Goal: Use online tool/utility: Use online tool/utility

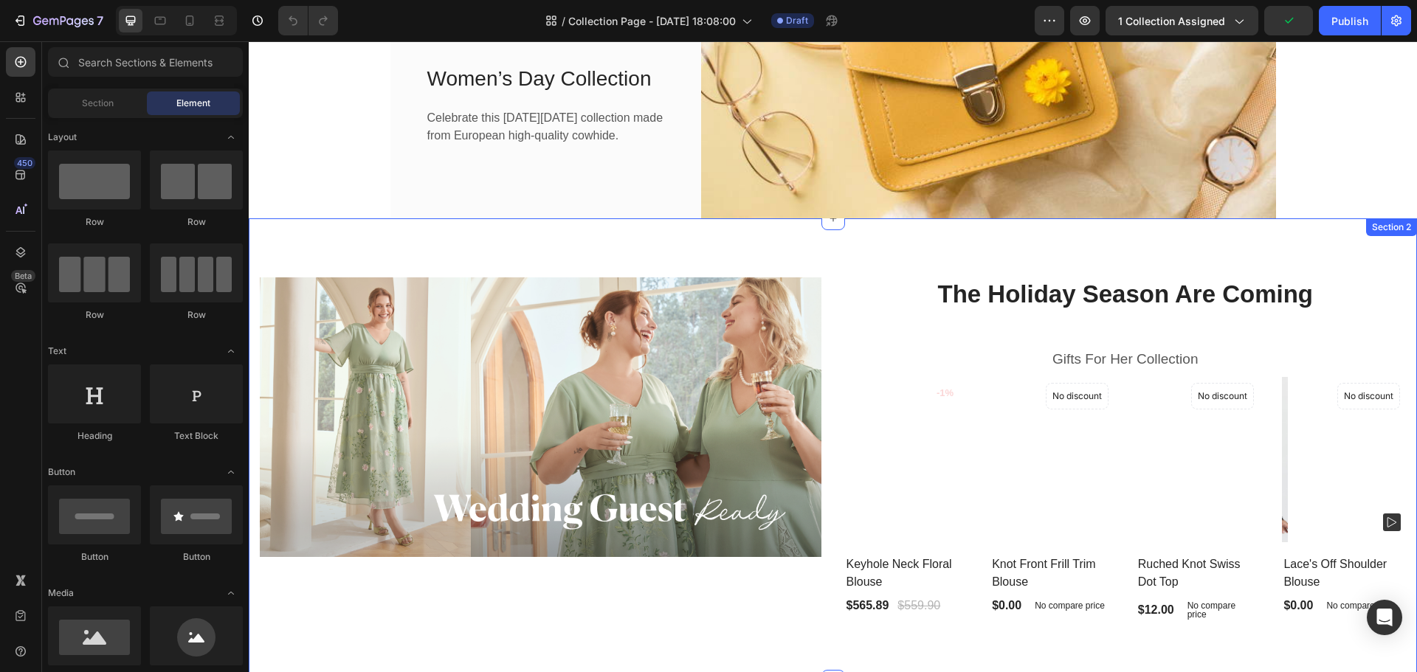
scroll to position [100, 0]
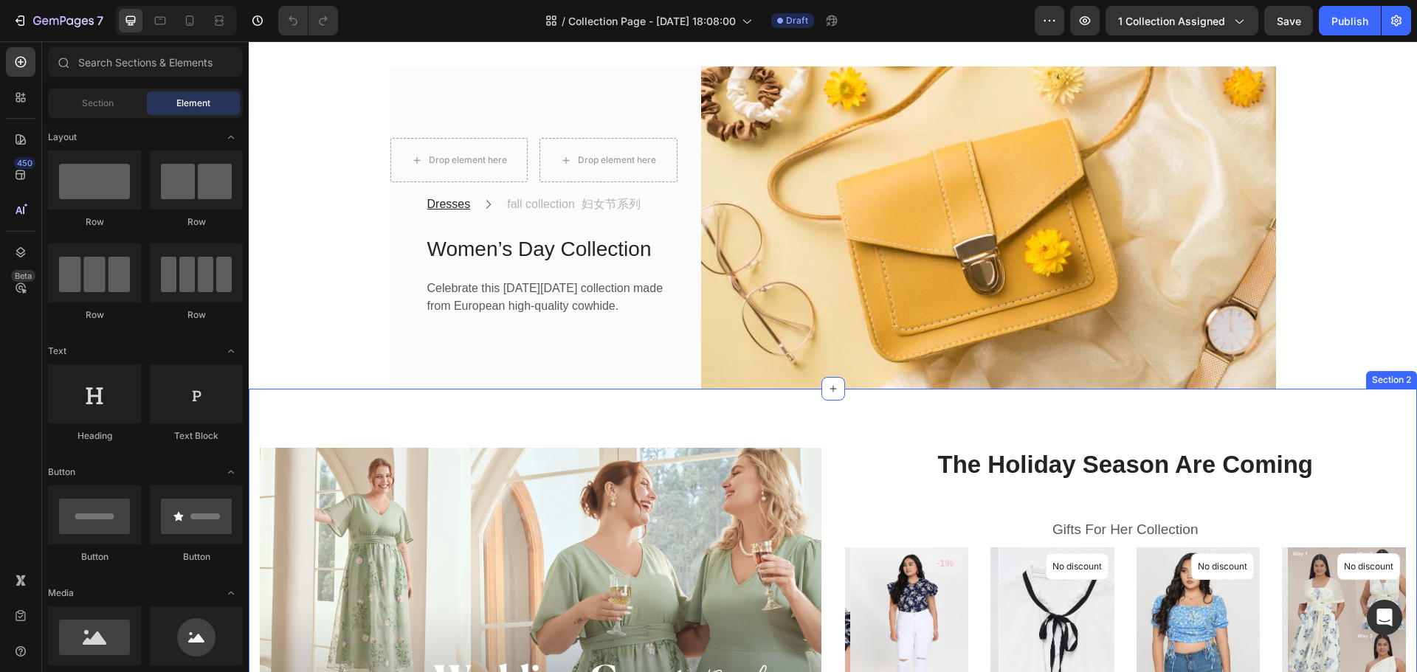
click at [682, 420] on div "Image Row The Holiday Season Are Coming Heading Gifts For Her Collection Headin…" at bounding box center [833, 622] width 1168 height 466
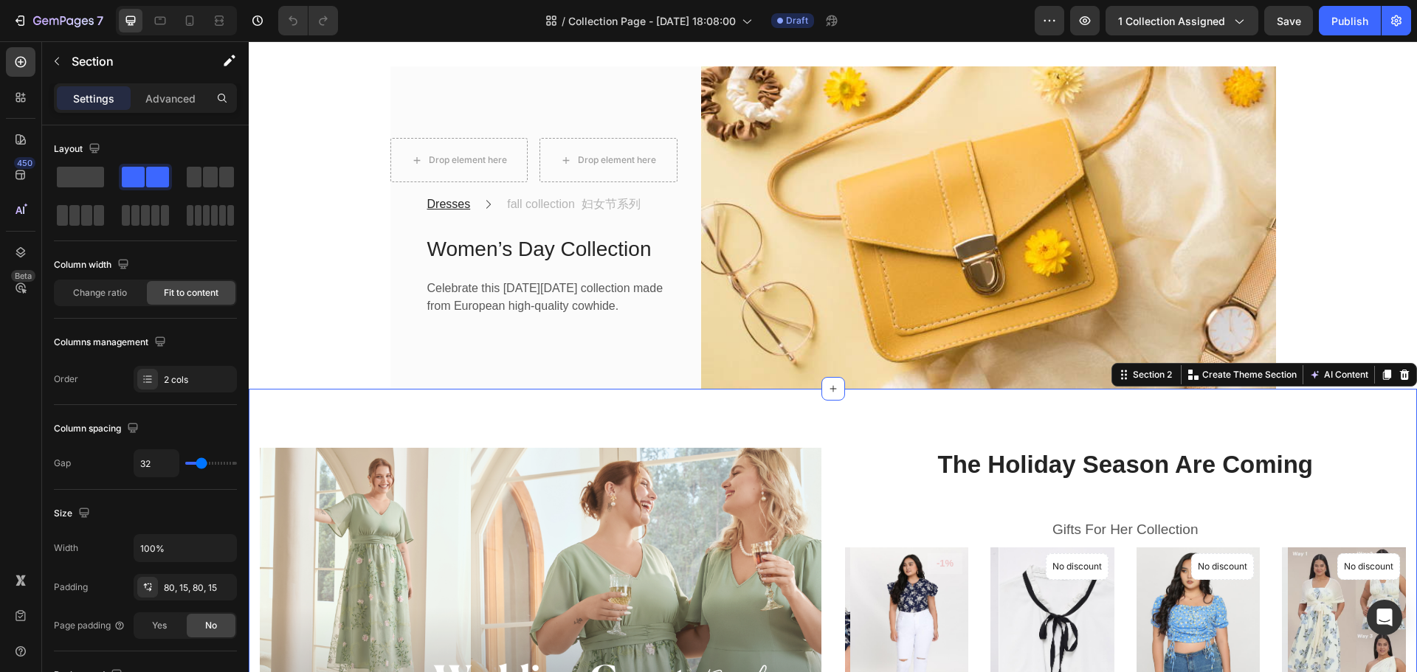
click at [702, 438] on div "Image Row The Holiday Season Are Coming Heading Gifts For Her Collection Headin…" at bounding box center [833, 622] width 1168 height 466
click at [1326, 371] on button "AI Content" at bounding box center [1338, 375] width 65 height 18
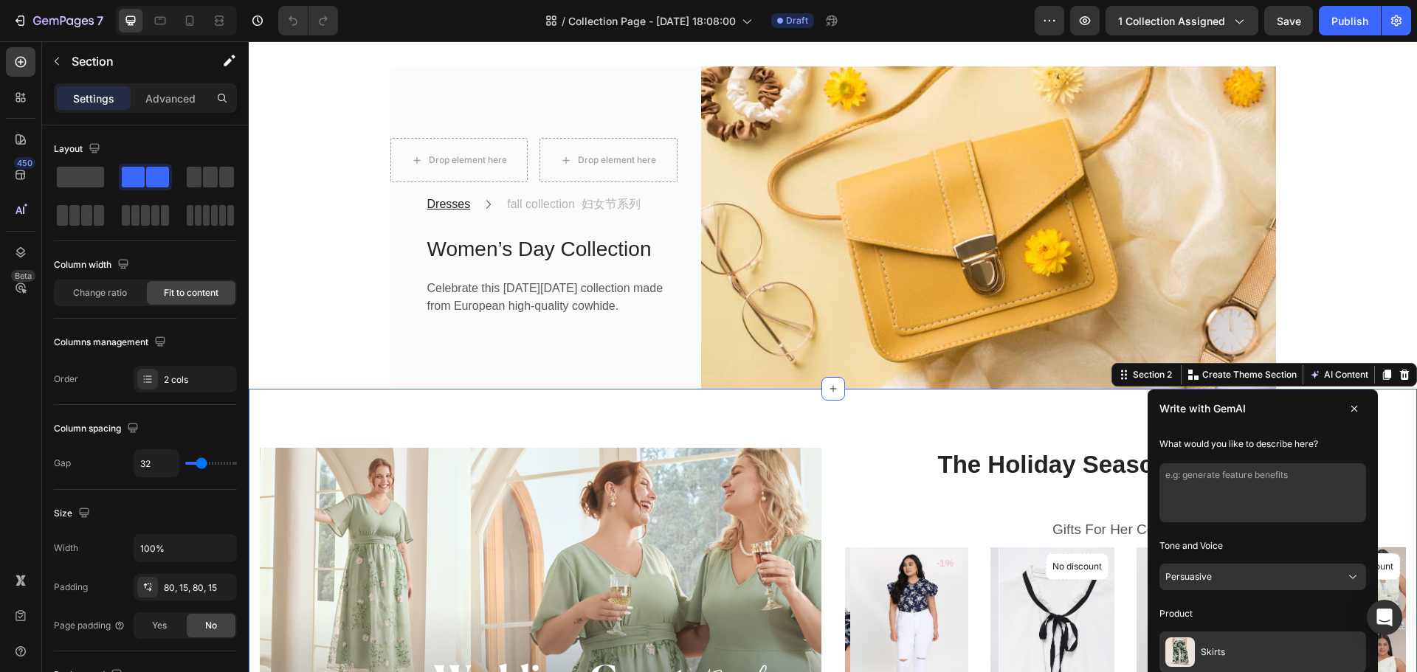
click at [1254, 480] on textarea at bounding box center [1262, 492] width 207 height 59
click at [1255, 486] on textarea at bounding box center [1262, 492] width 207 height 59
click at [1245, 478] on textarea at bounding box center [1262, 492] width 207 height 59
paste textarea "How to adjust the size of the section"
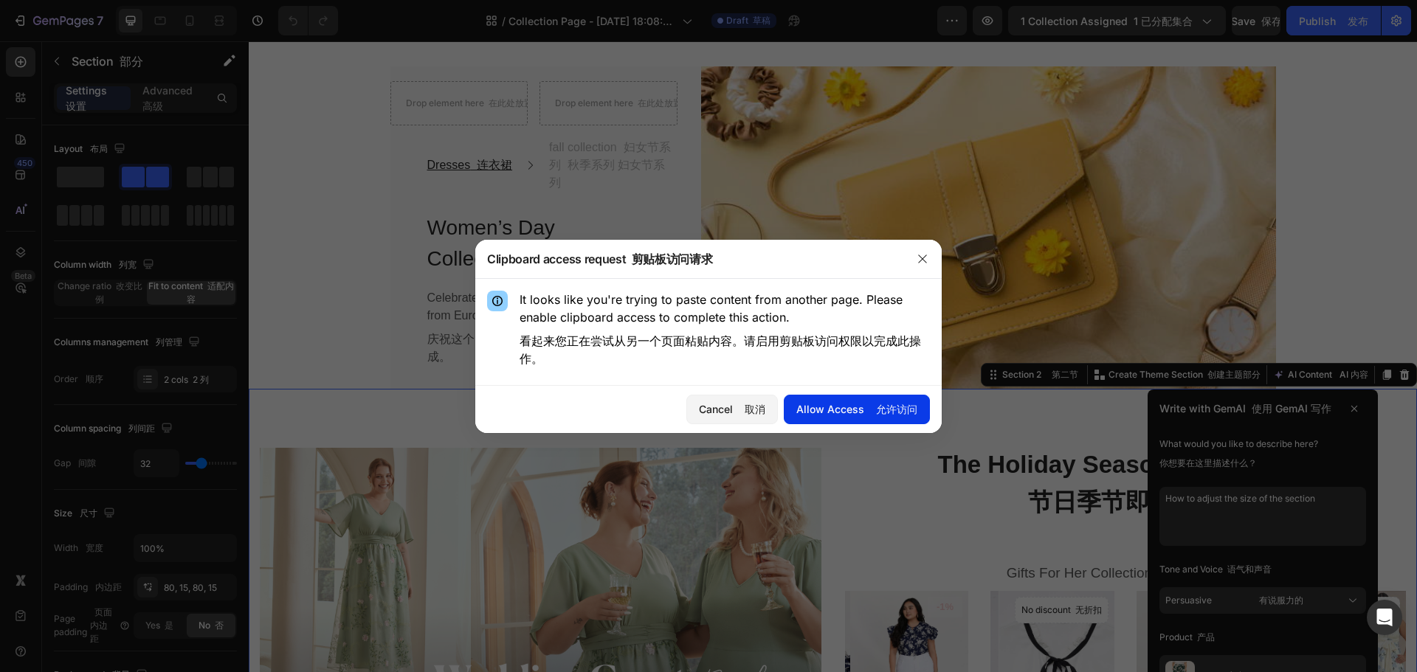
type textarea "How to adjust the size of the section"
click at [833, 407] on div "Allow Access 允许访问" at bounding box center [856, 408] width 121 height 15
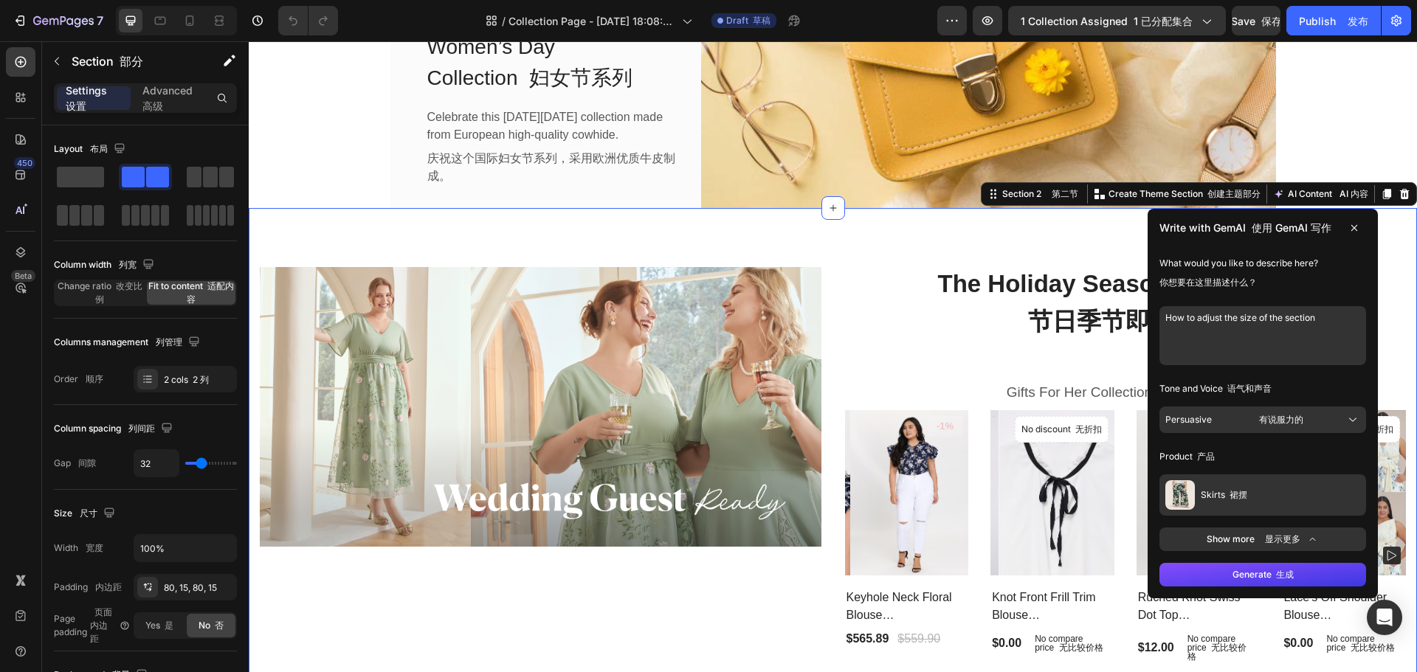
scroll to position [247, 0]
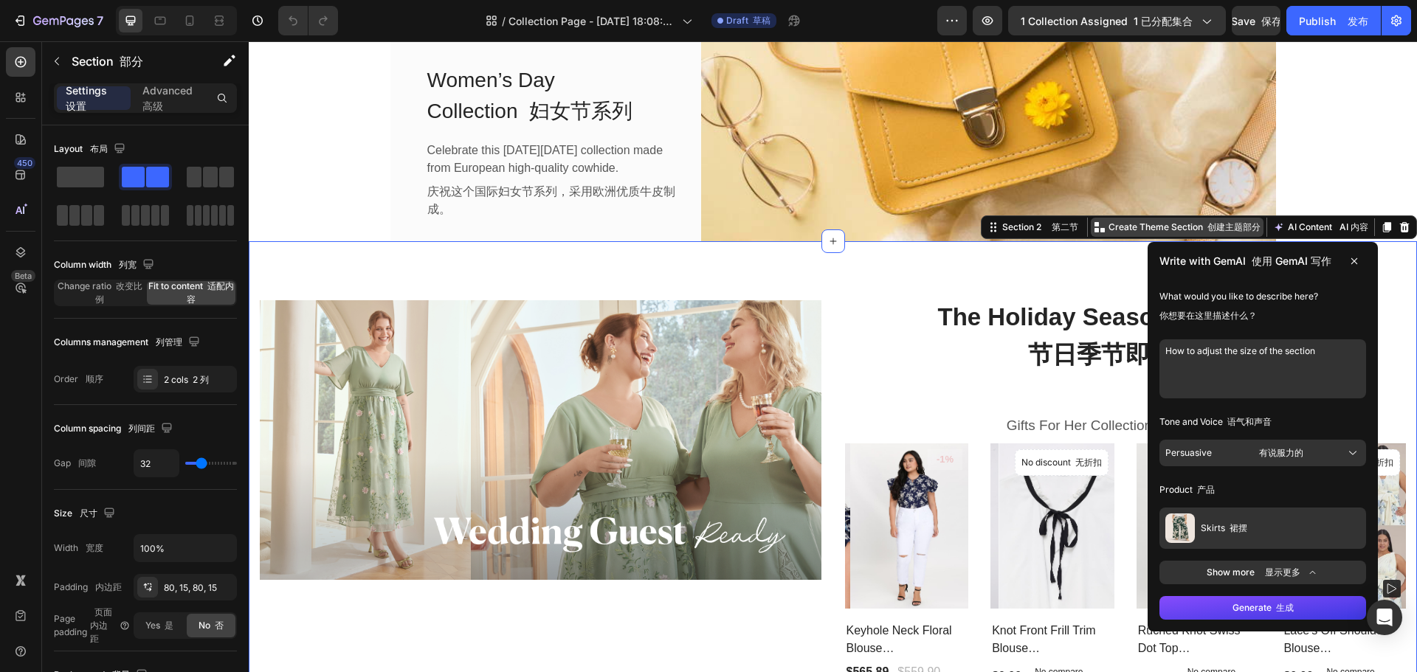
click at [1207, 228] on font "创建主题部分" at bounding box center [1233, 226] width 53 height 11
drag, startPoint x: 1345, startPoint y: 268, endPoint x: 1200, endPoint y: 249, distance: 146.5
click at [1342, 266] on button at bounding box center [1354, 261] width 24 height 24
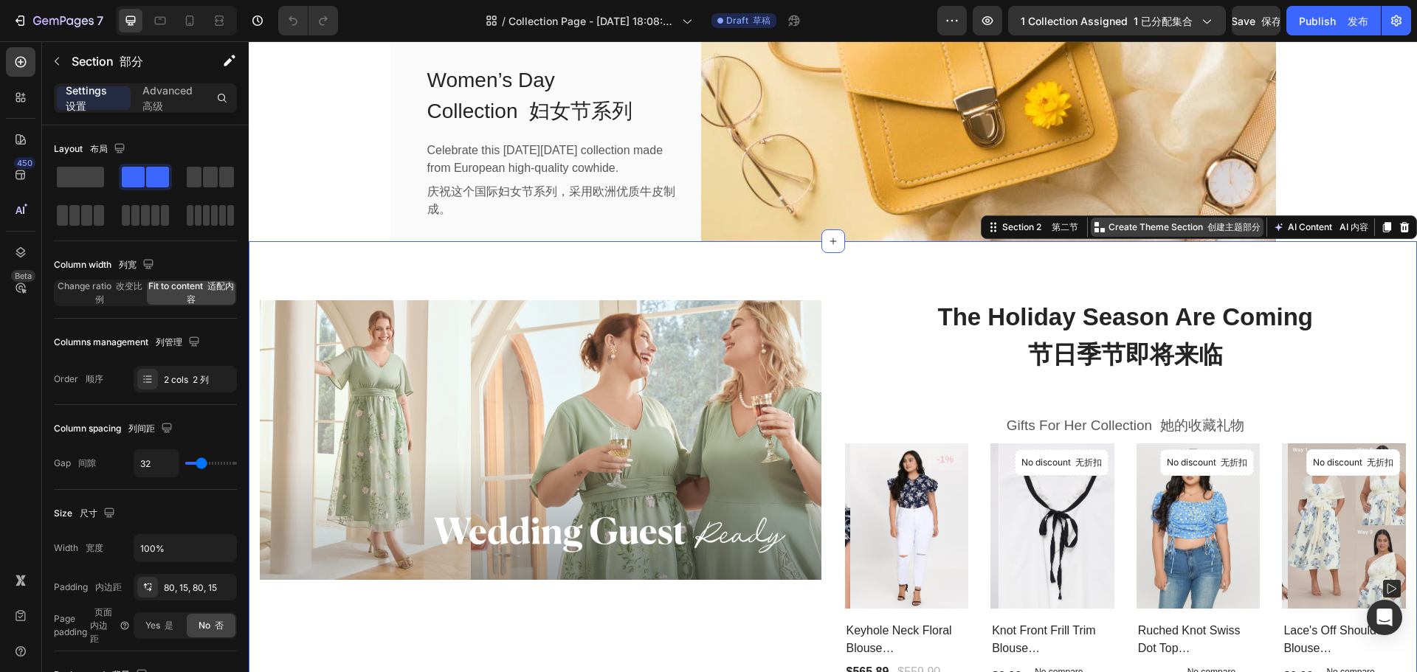
click at [1113, 228] on p "Create Theme Section 创建主题部分" at bounding box center [1184, 227] width 152 height 13
click at [1047, 233] on font "第二节" at bounding box center [1062, 227] width 31 height 13
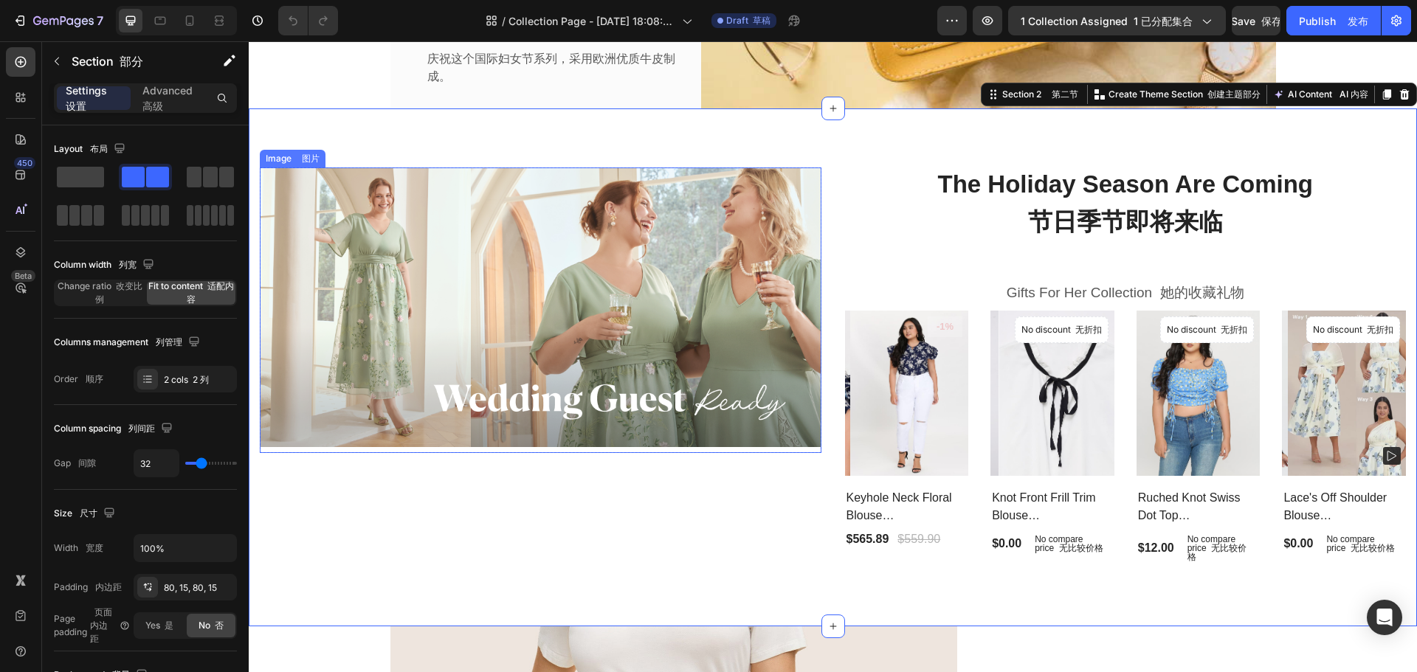
scroll to position [395, 0]
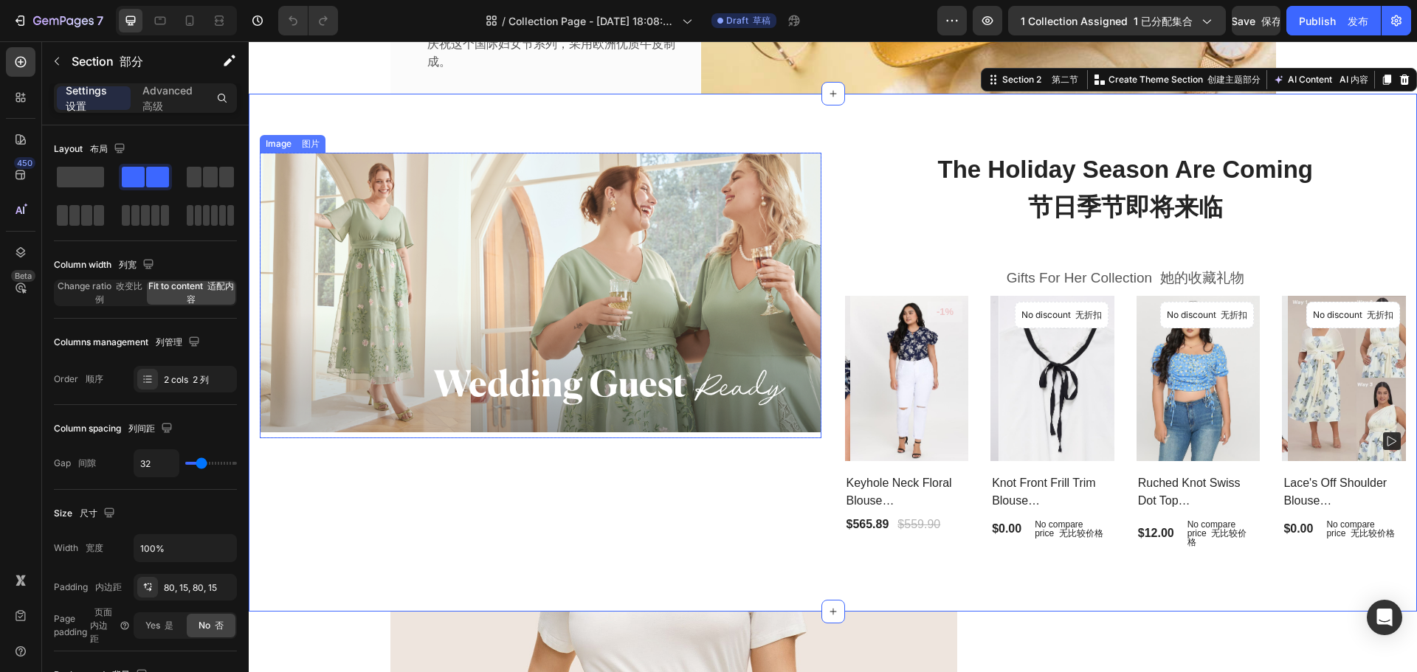
click at [569, 304] on img at bounding box center [541, 293] width 562 height 280
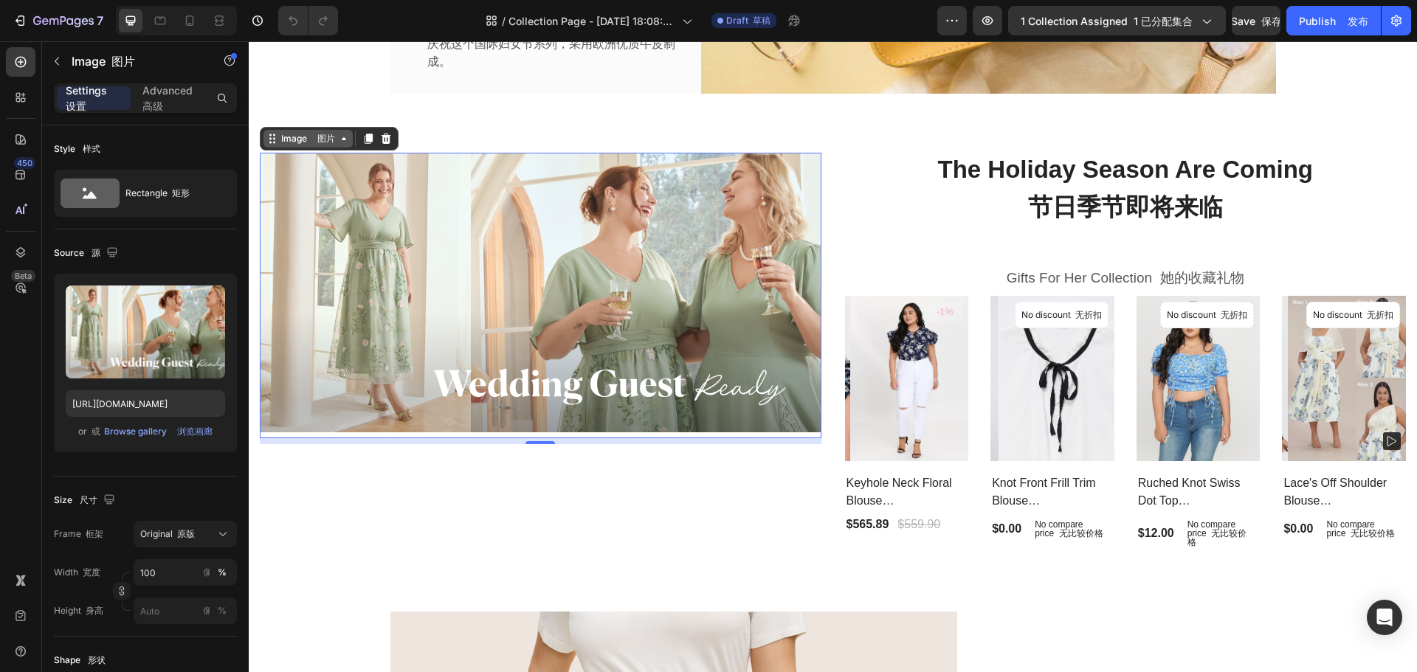
click at [270, 142] on icon at bounding box center [270, 142] width 2 height 2
click at [348, 145] on div "Image 图片" at bounding box center [307, 139] width 89 height 18
click at [344, 141] on icon at bounding box center [344, 139] width 12 height 12
click at [280, 141] on div "Image 图片" at bounding box center [308, 138] width 60 height 13
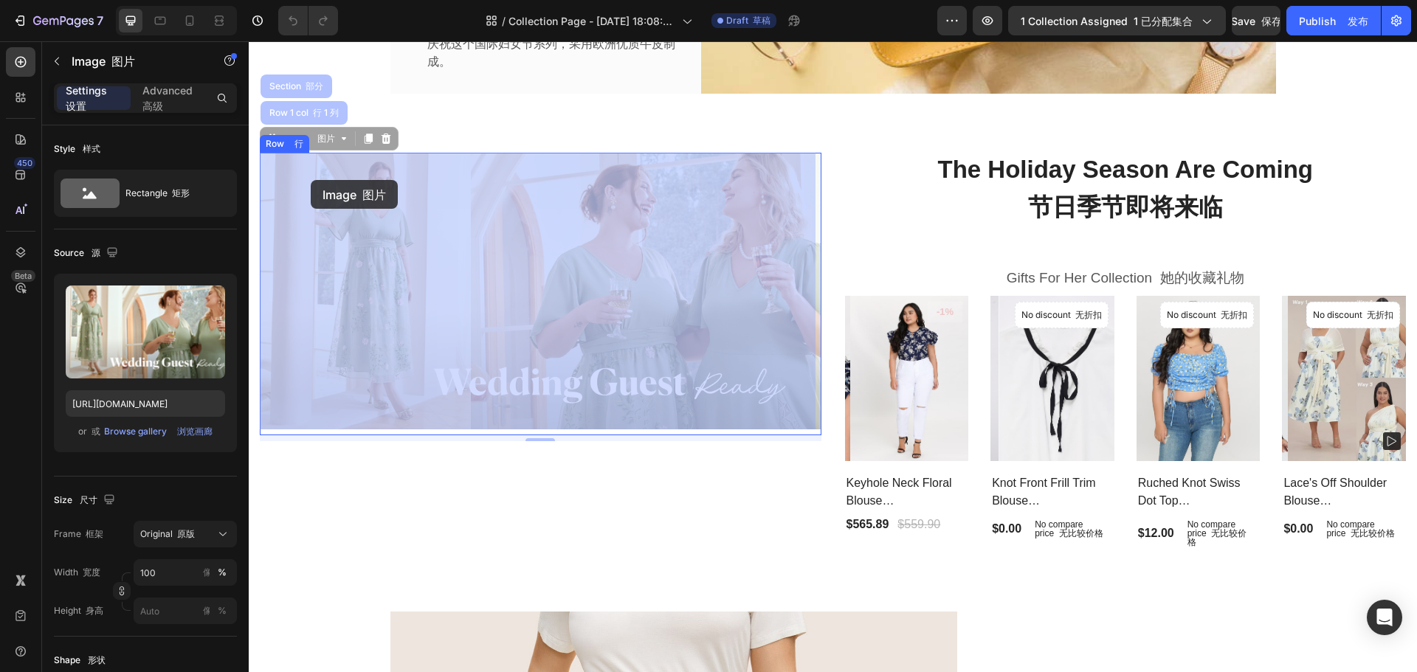
drag, startPoint x: 277, startPoint y: 141, endPoint x: 311, endPoint y: 180, distance: 51.3
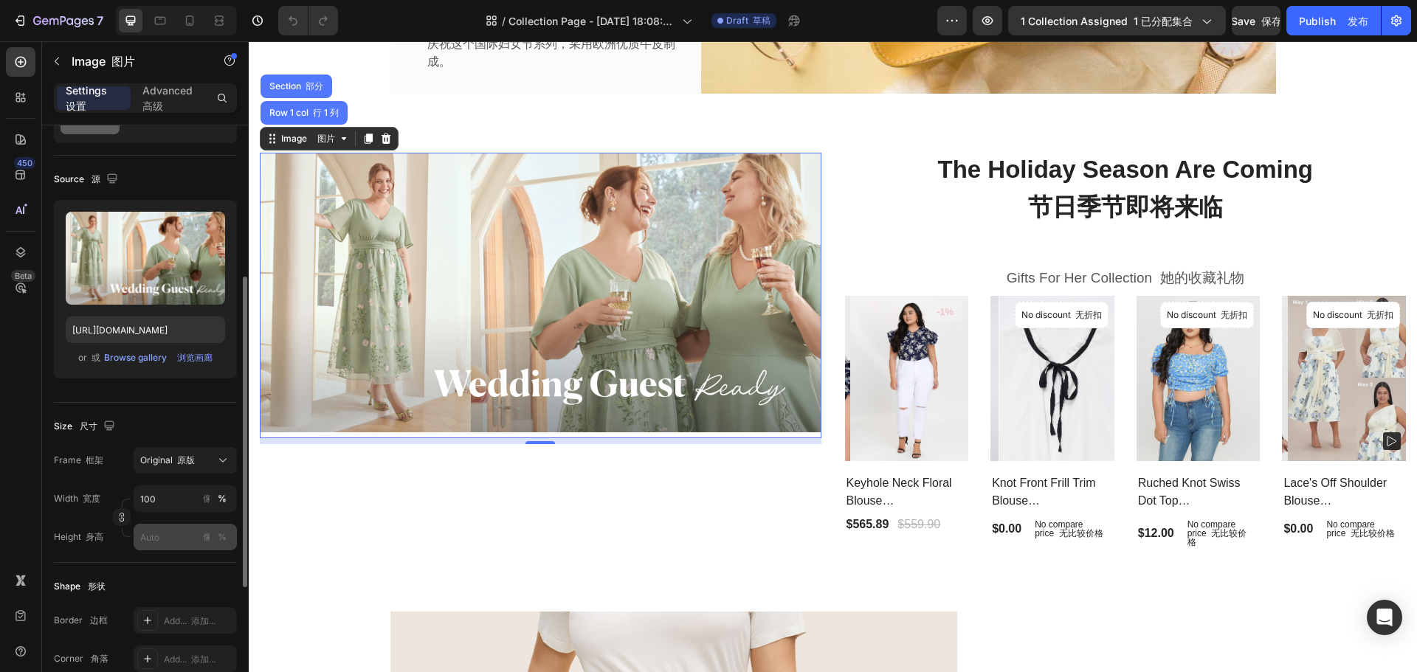
scroll to position [221, 0]
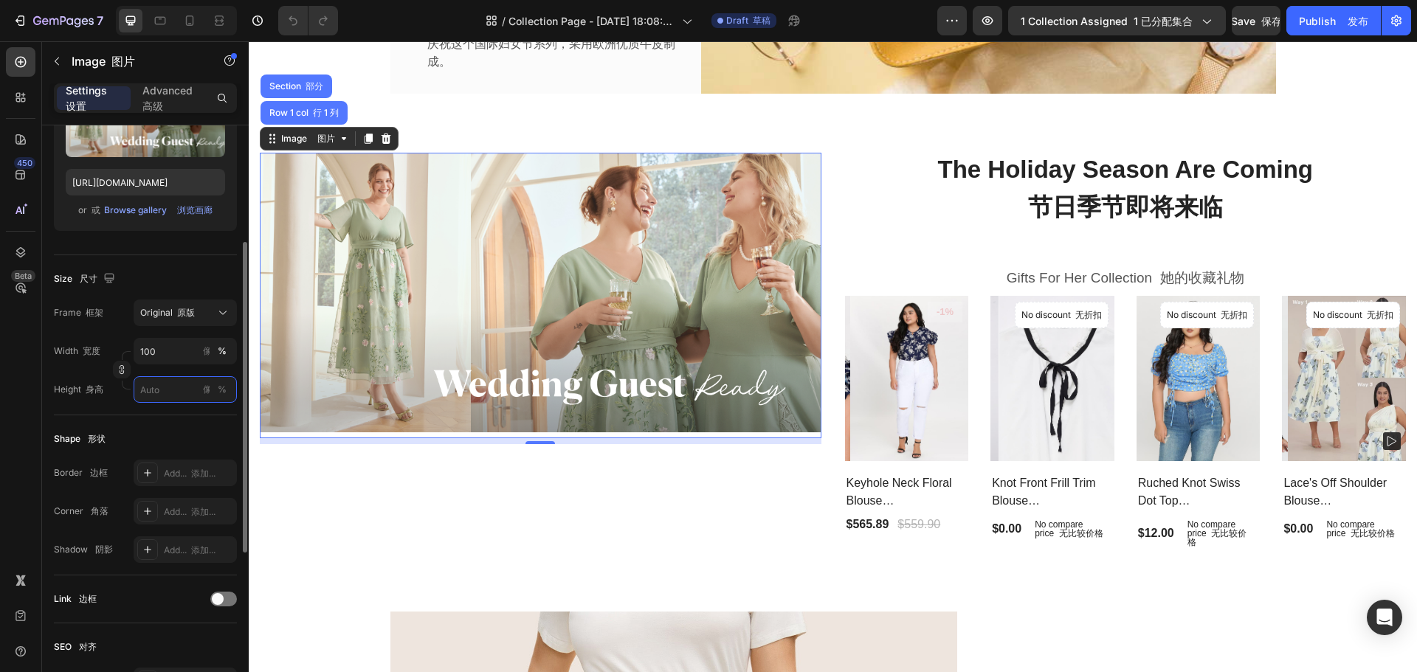
click at [160, 389] on input "px 像素 %" at bounding box center [185, 389] width 103 height 27
click at [185, 317] on font "原版" at bounding box center [186, 312] width 18 height 11
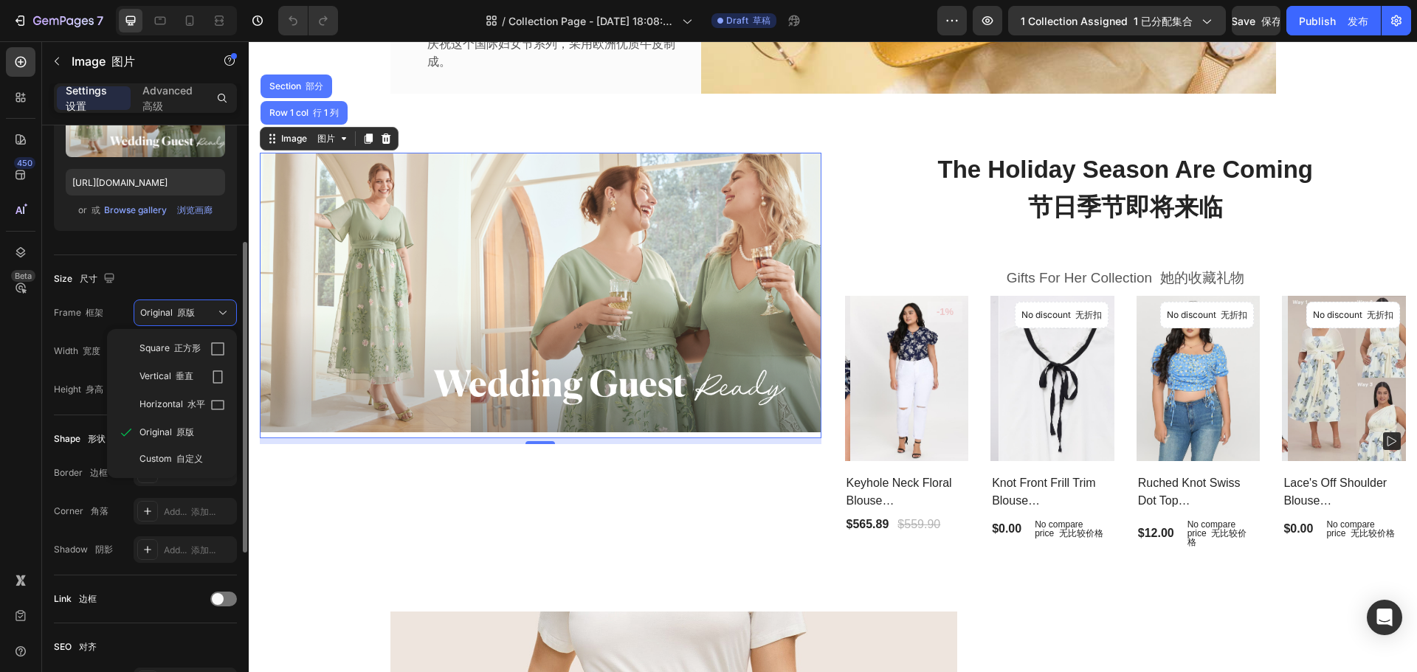
click at [195, 457] on font "自定义" at bounding box center [189, 458] width 27 height 11
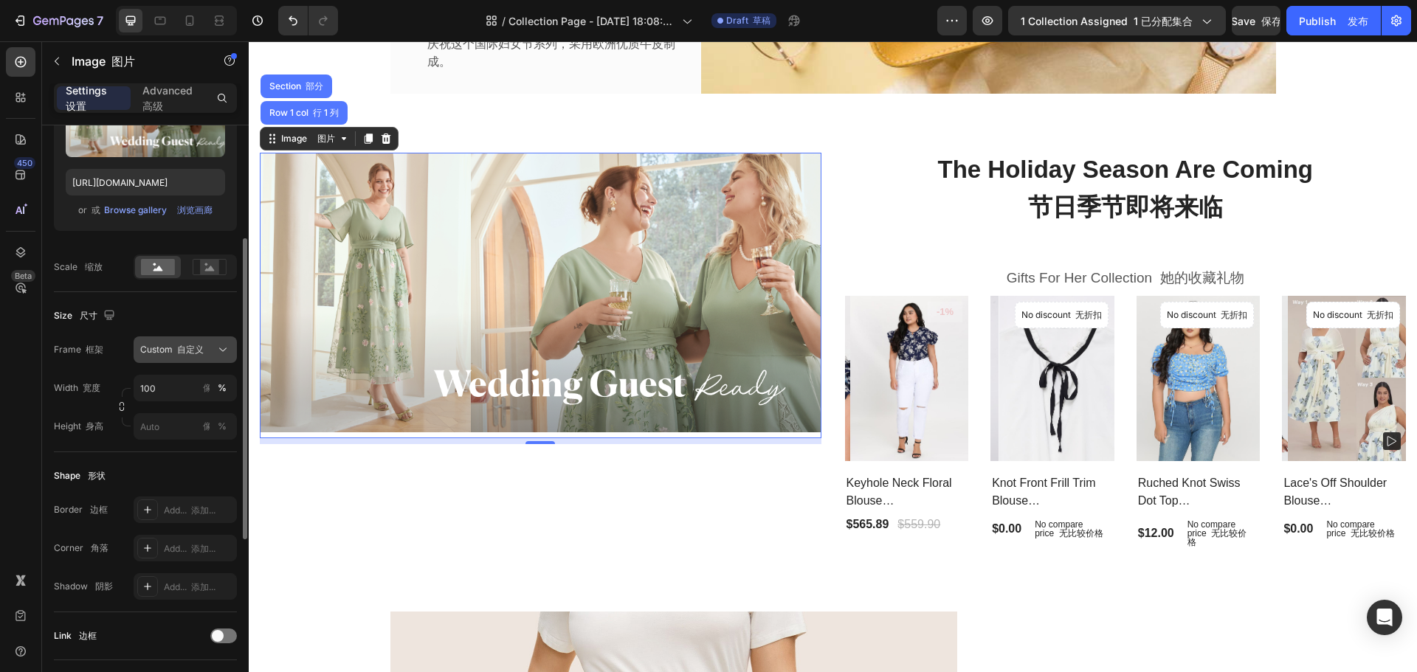
click at [202, 340] on button "Custom 自定义" at bounding box center [185, 349] width 103 height 27
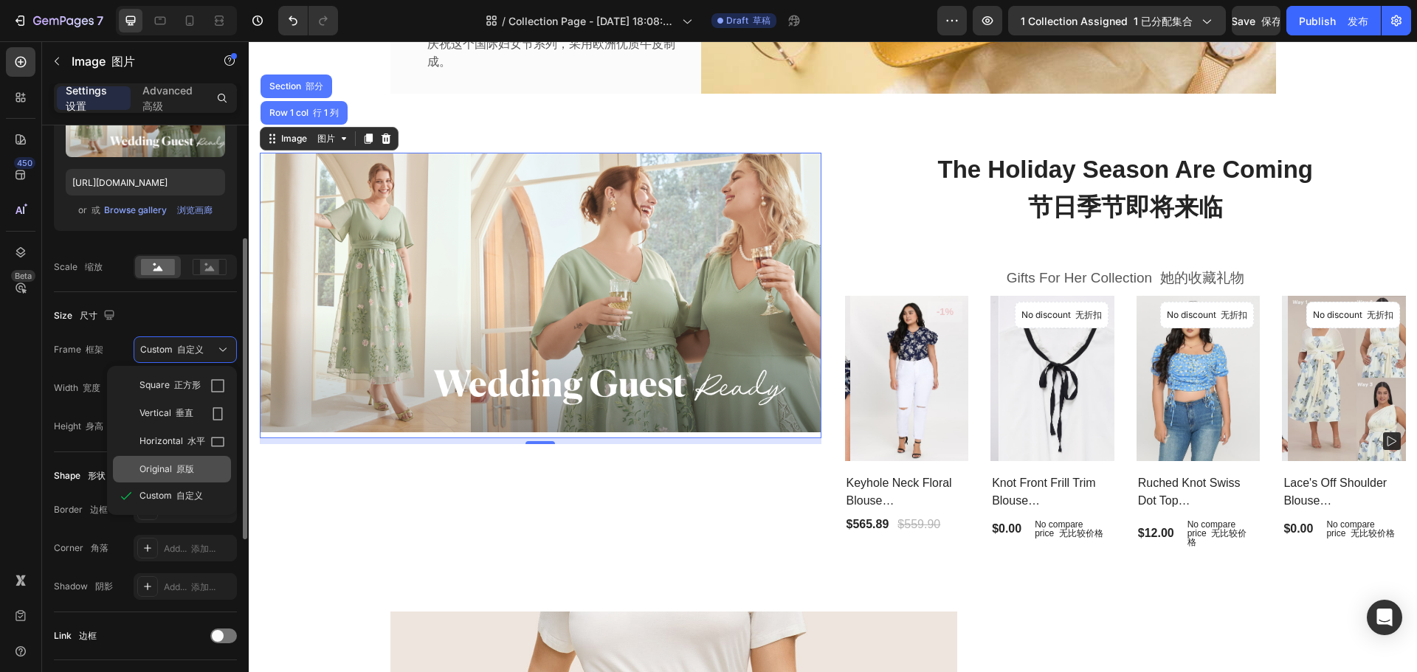
click at [204, 459] on div "Original 原版" at bounding box center [172, 469] width 118 height 27
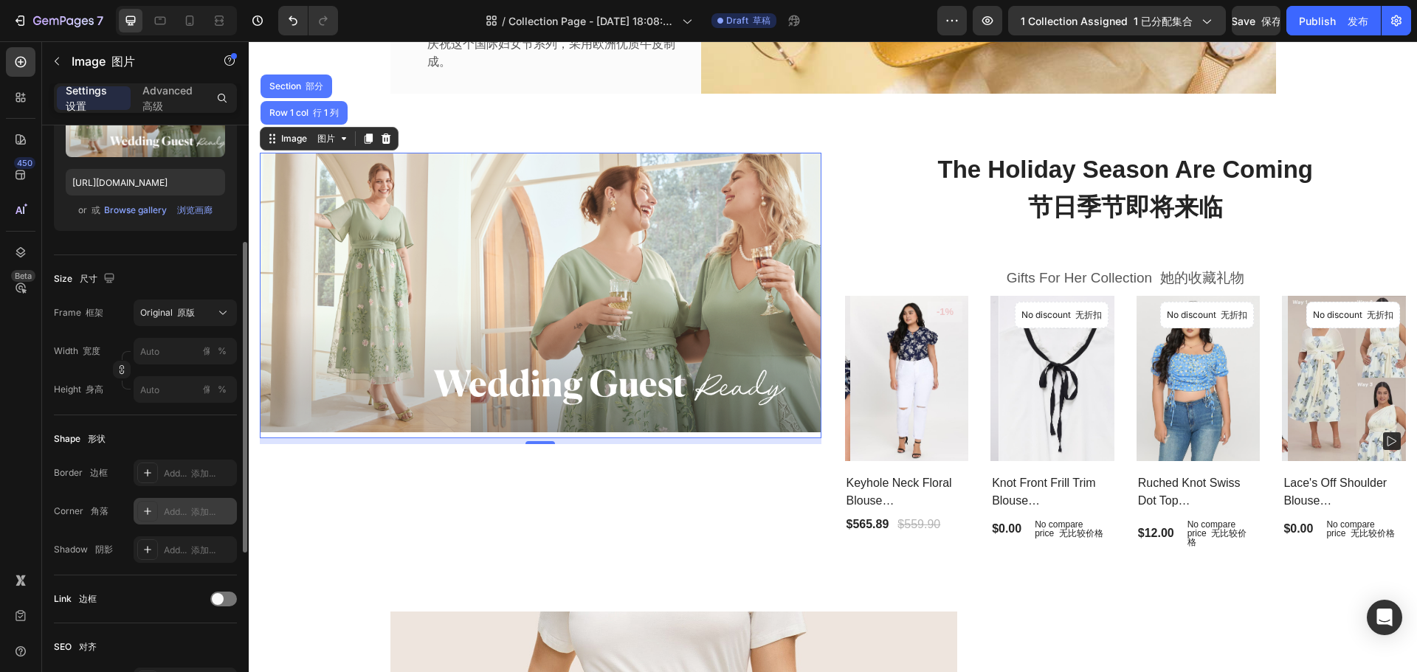
scroll to position [295, 0]
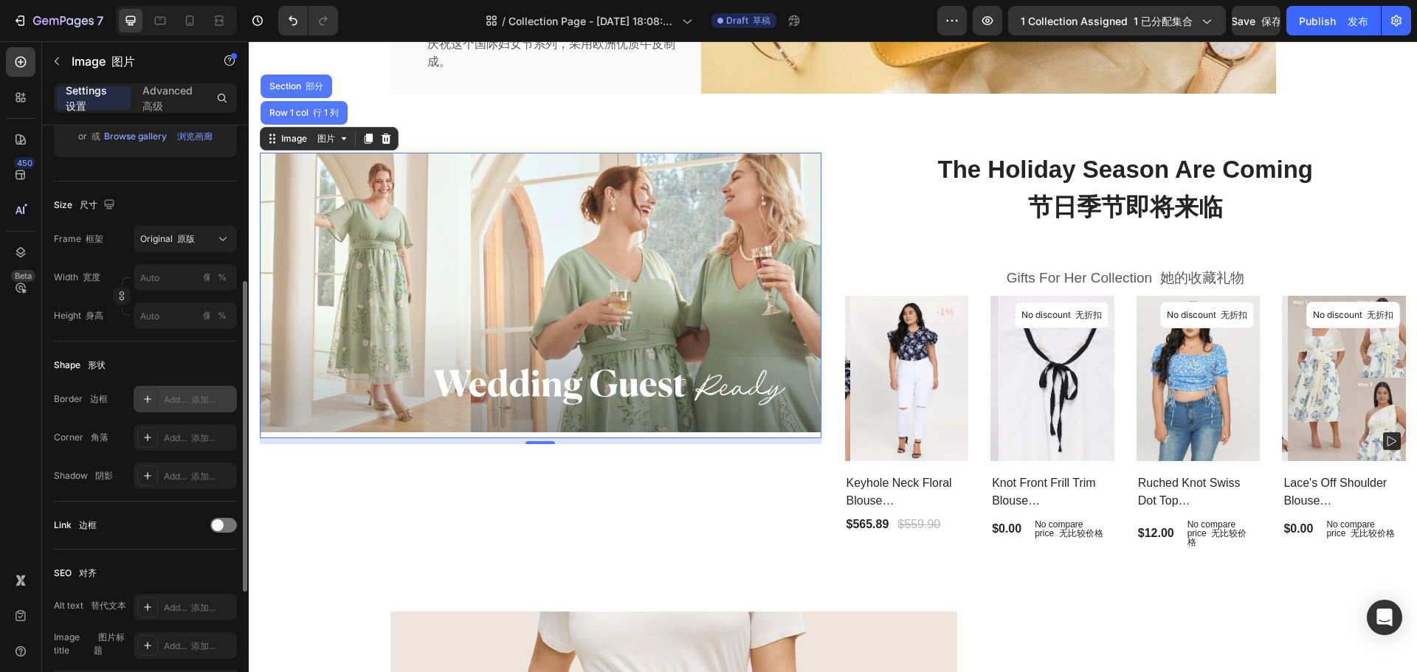
click at [149, 398] on icon at bounding box center [148, 399] width 12 height 12
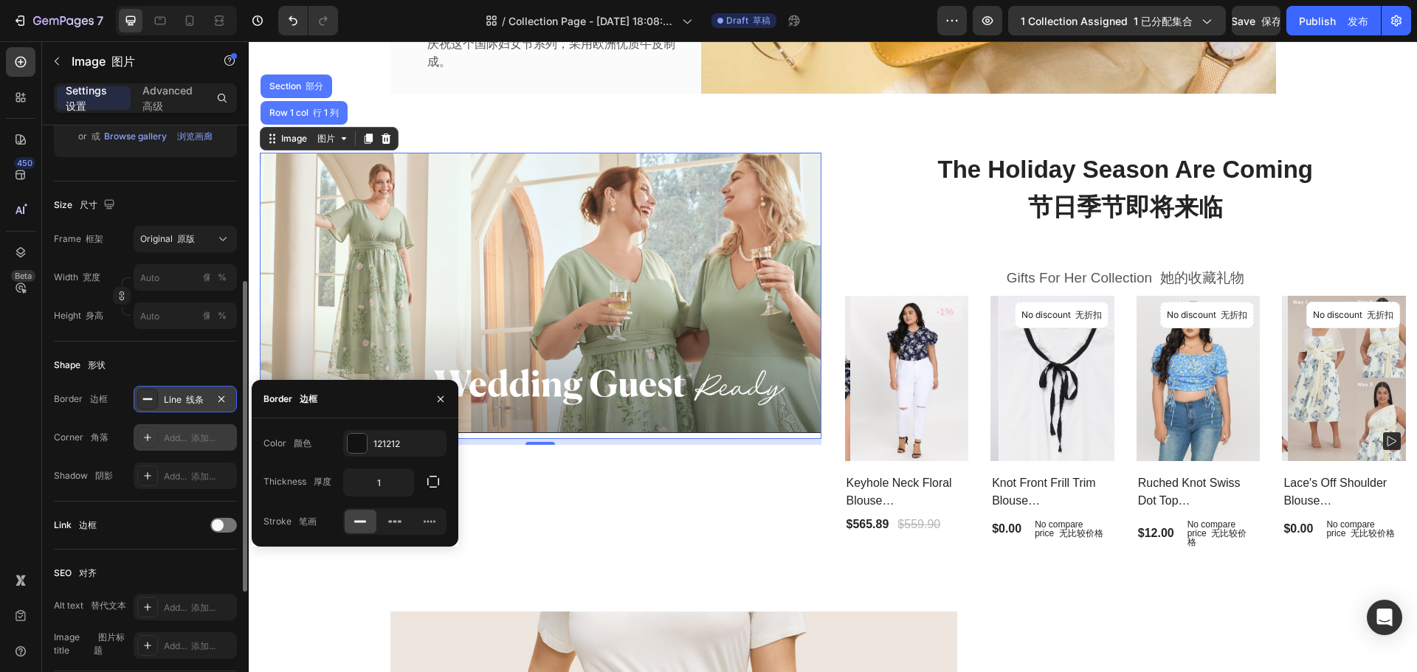
click at [145, 443] on icon at bounding box center [148, 438] width 12 height 12
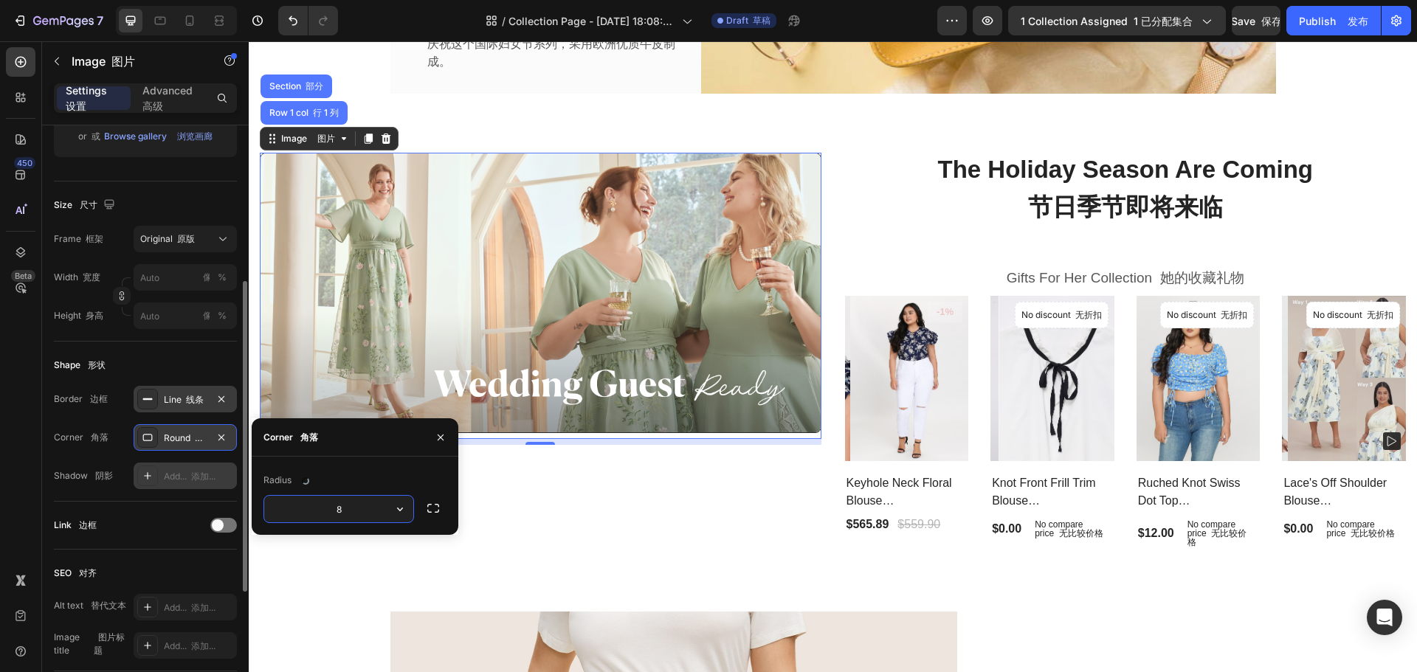
click at [153, 472] on icon at bounding box center [148, 476] width 12 height 12
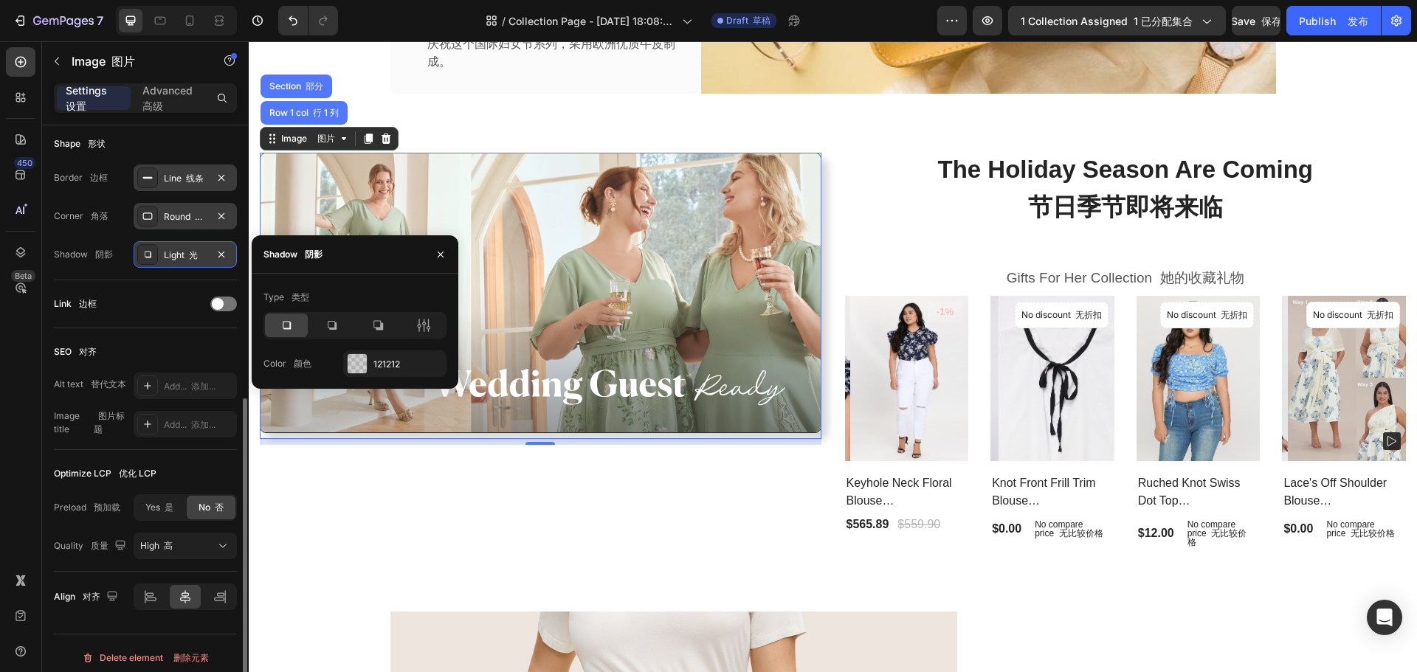
scroll to position [525, 0]
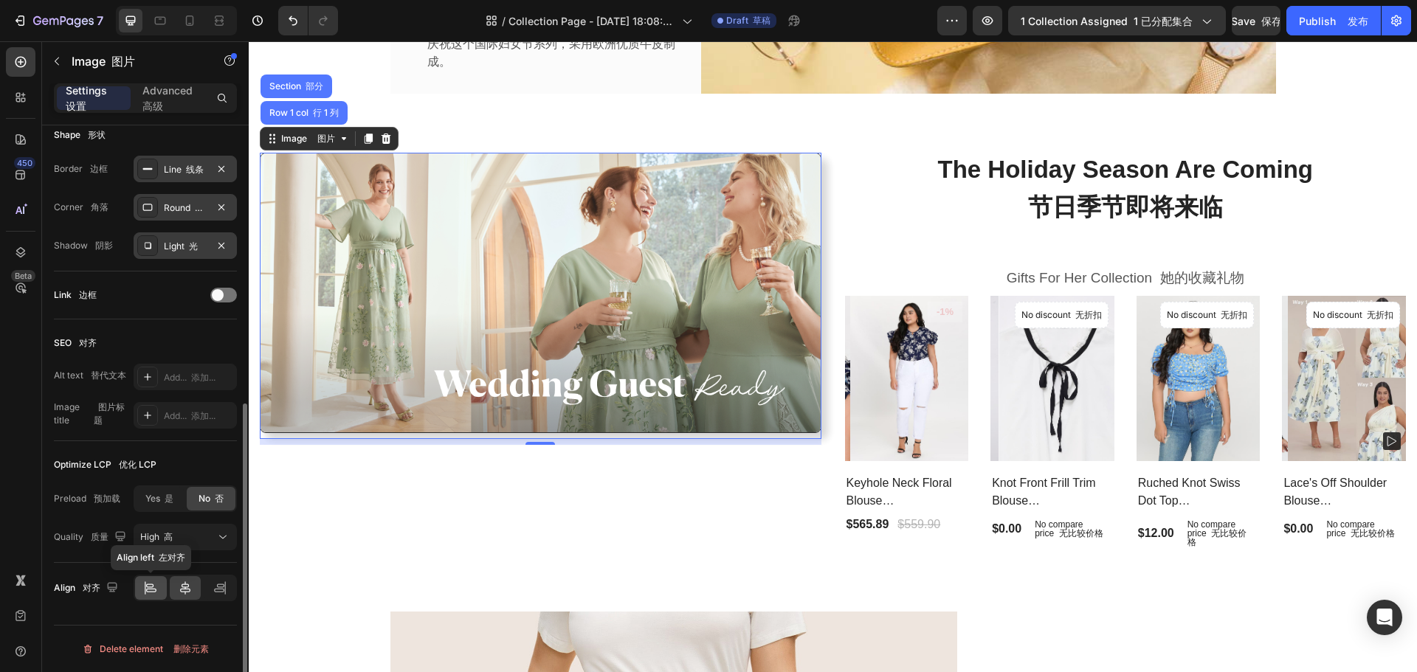
click at [155, 587] on icon at bounding box center [150, 588] width 15 height 15
click at [224, 583] on icon at bounding box center [220, 588] width 15 height 15
click at [189, 584] on icon at bounding box center [185, 588] width 15 height 15
click at [153, 587] on icon at bounding box center [150, 588] width 15 height 15
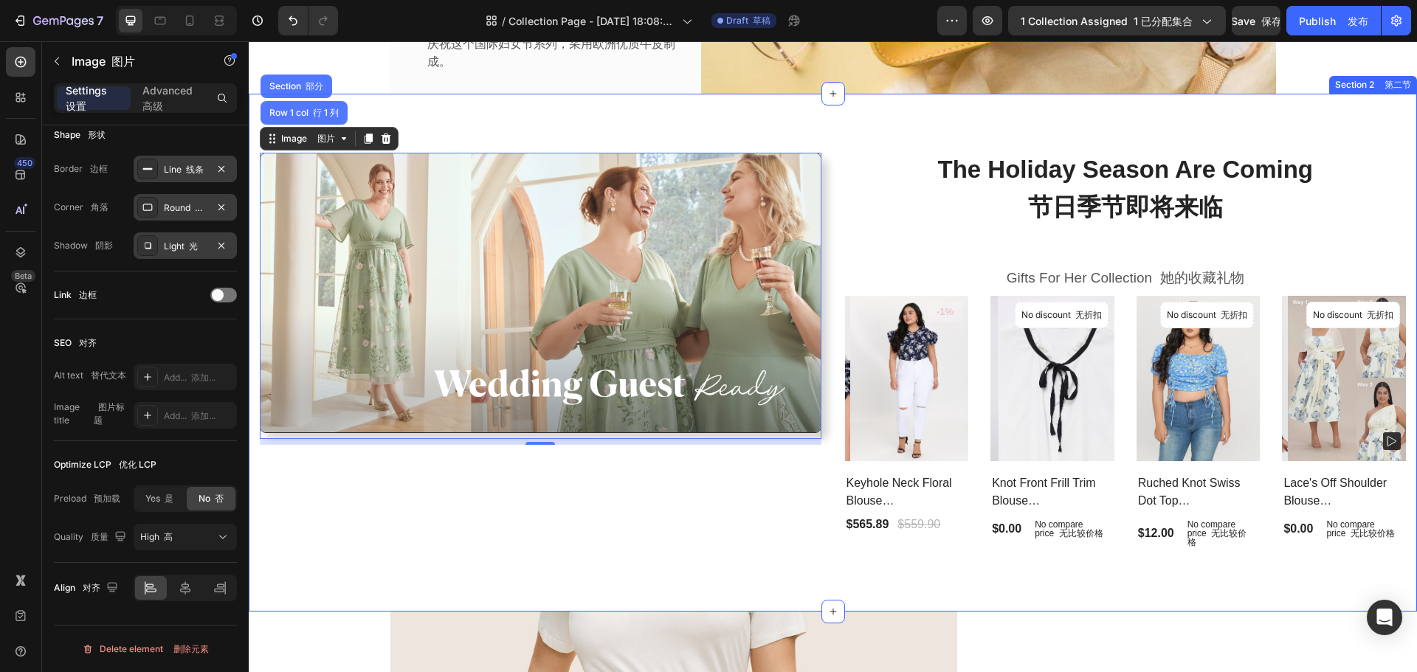
click at [563, 565] on div "Image 图片 Row 1 col 行 1 列 Section 部分 8 Row 行 The Holiday Season Are Coming 节日季节即…" at bounding box center [833, 353] width 1168 height 518
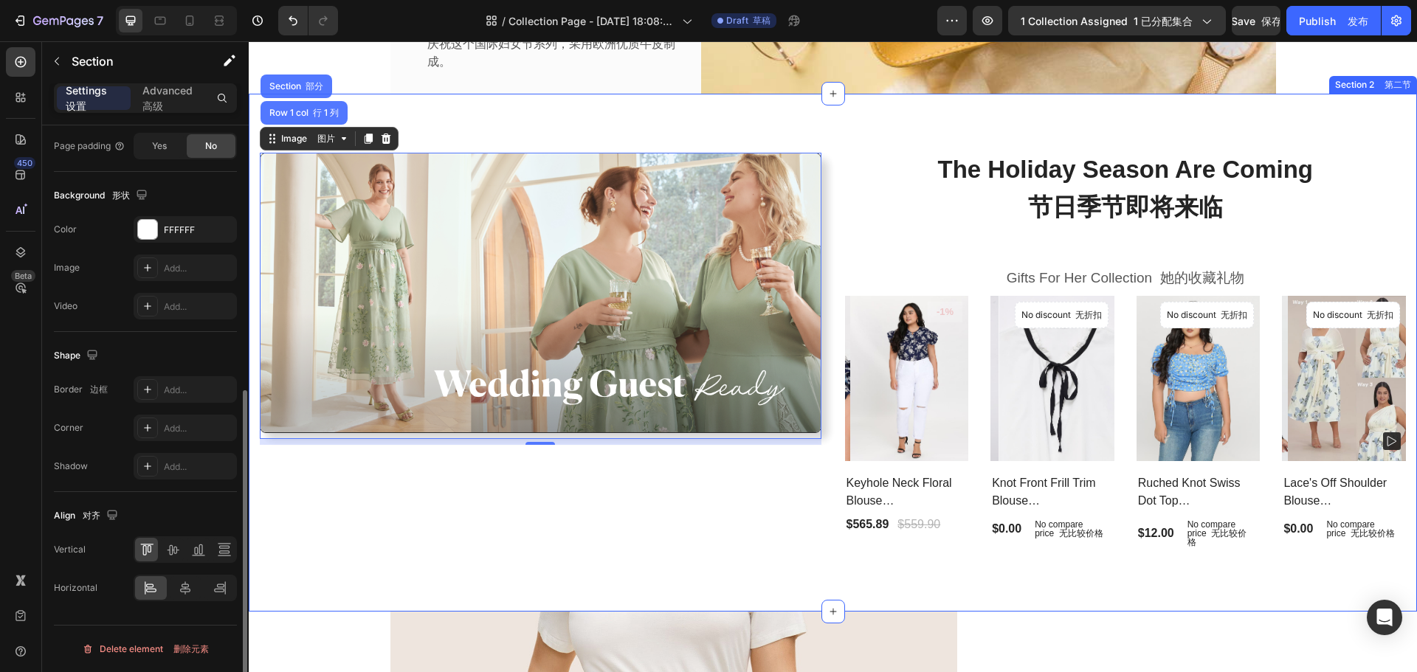
scroll to position [0, 0]
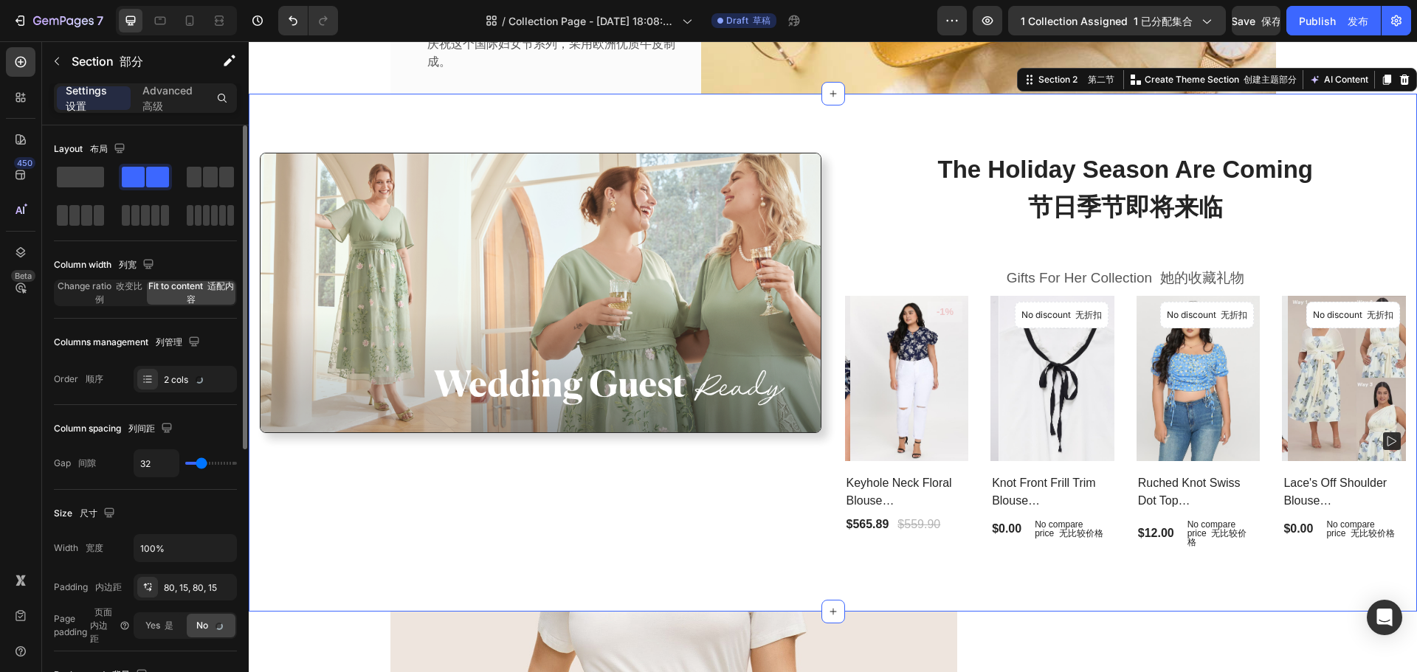
click at [924, 198] on p "The Holiday Season Are Coming 节日季节即将来临" at bounding box center [1125, 191] width 559 height 75
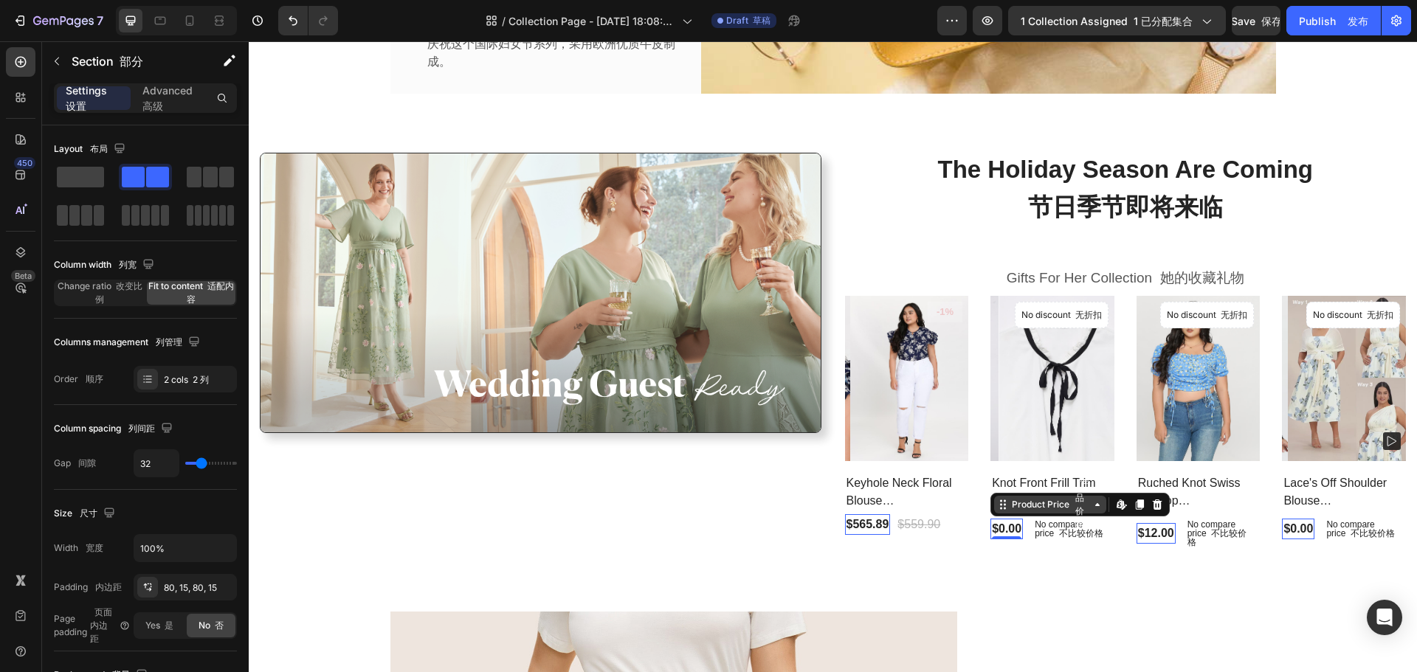
click at [1064, 529] on div "Product Price 产品价格" at bounding box center [1050, 504] width 83 height 53
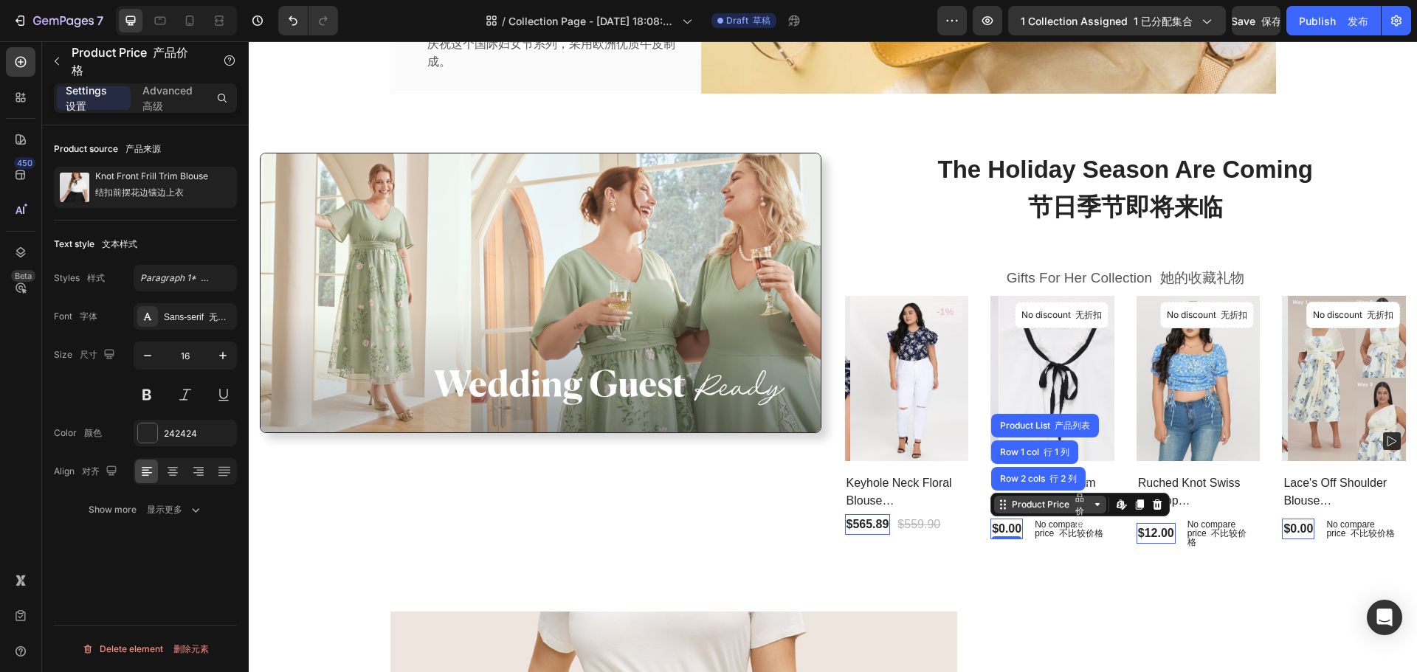
click at [1091, 510] on icon at bounding box center [1097, 505] width 12 height 12
click at [1091, 511] on icon at bounding box center [1097, 505] width 12 height 12
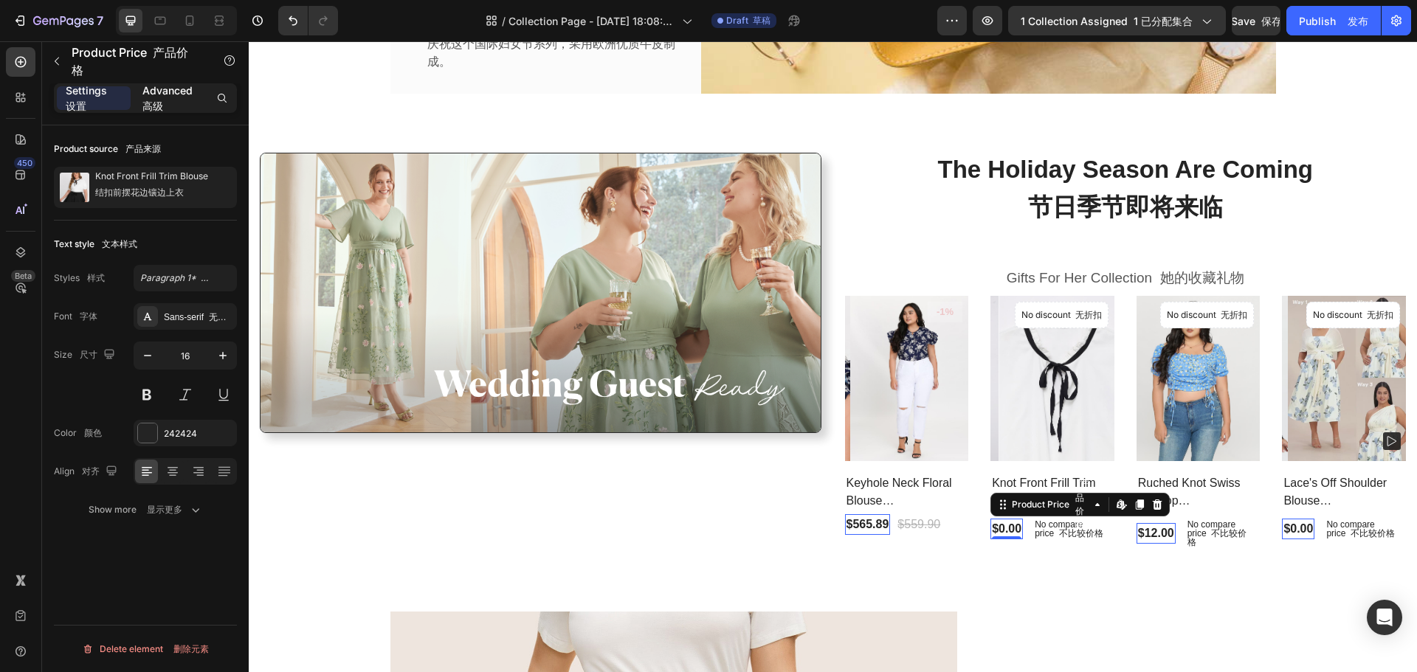
click at [169, 90] on p "Advanced 高级" at bounding box center [170, 98] width 56 height 31
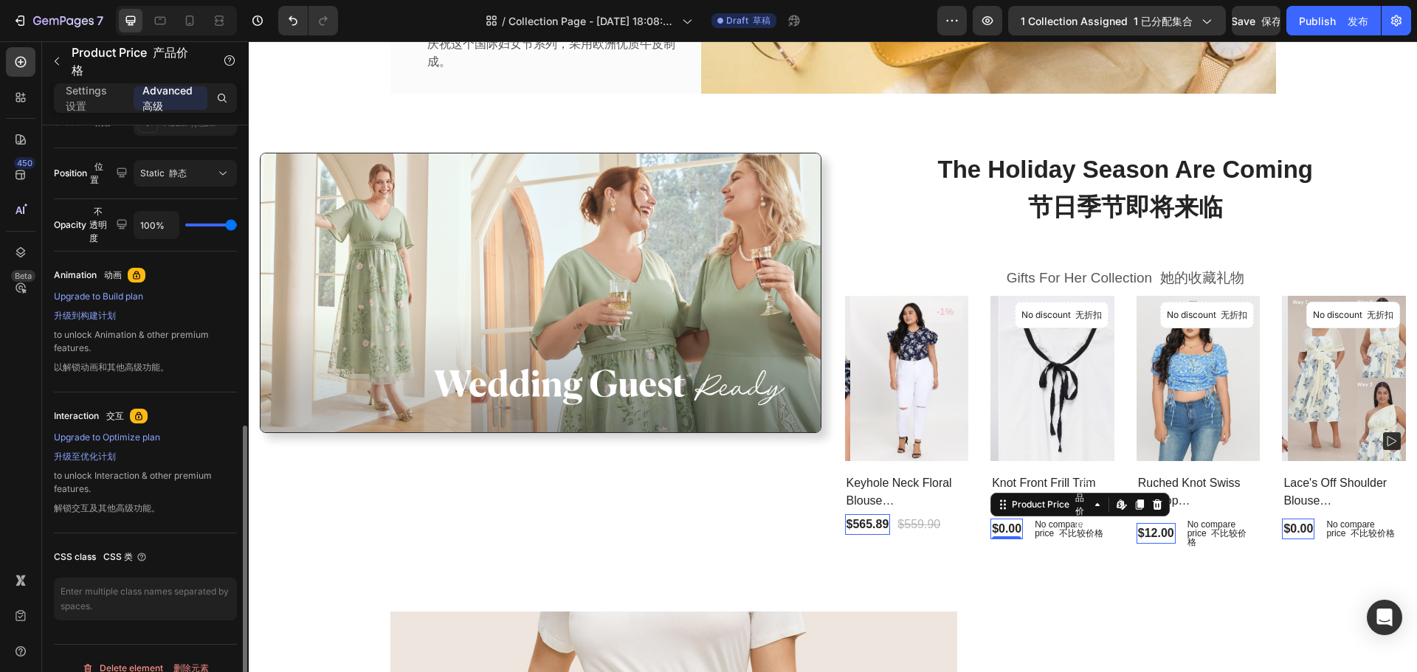
scroll to position [536, 0]
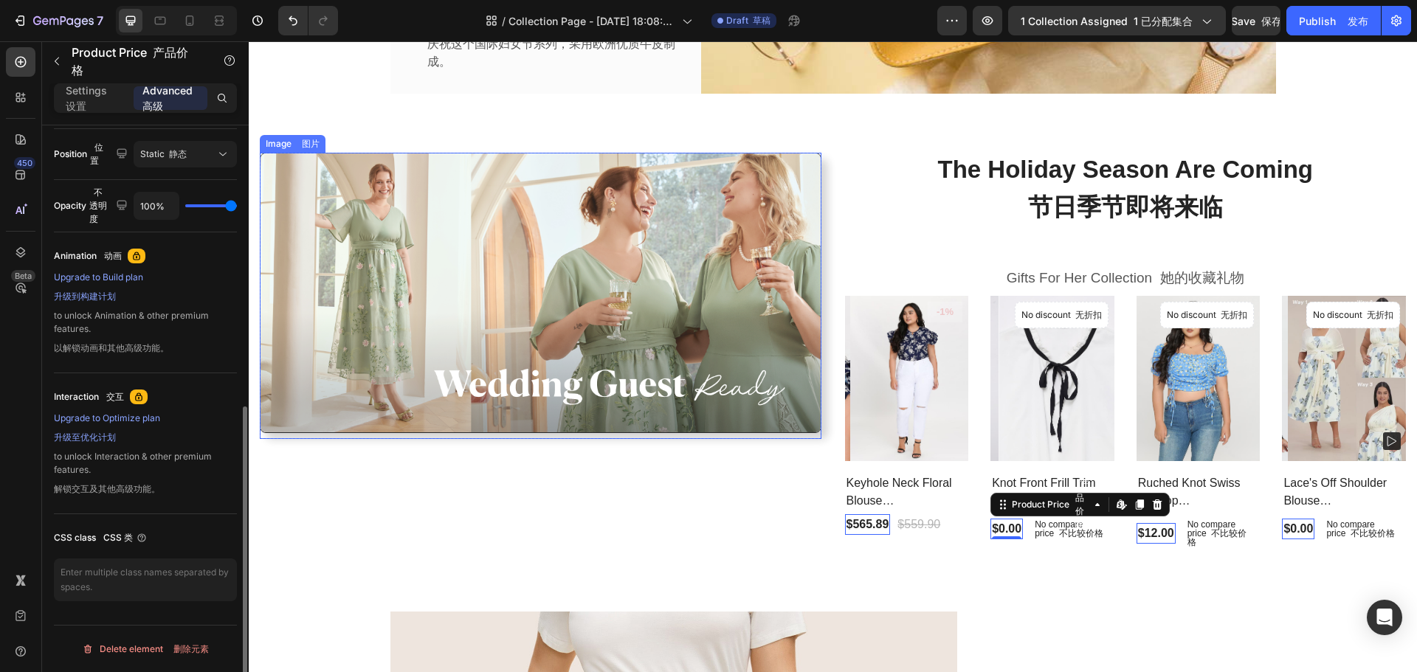
click at [487, 343] on img at bounding box center [541, 293] width 562 height 280
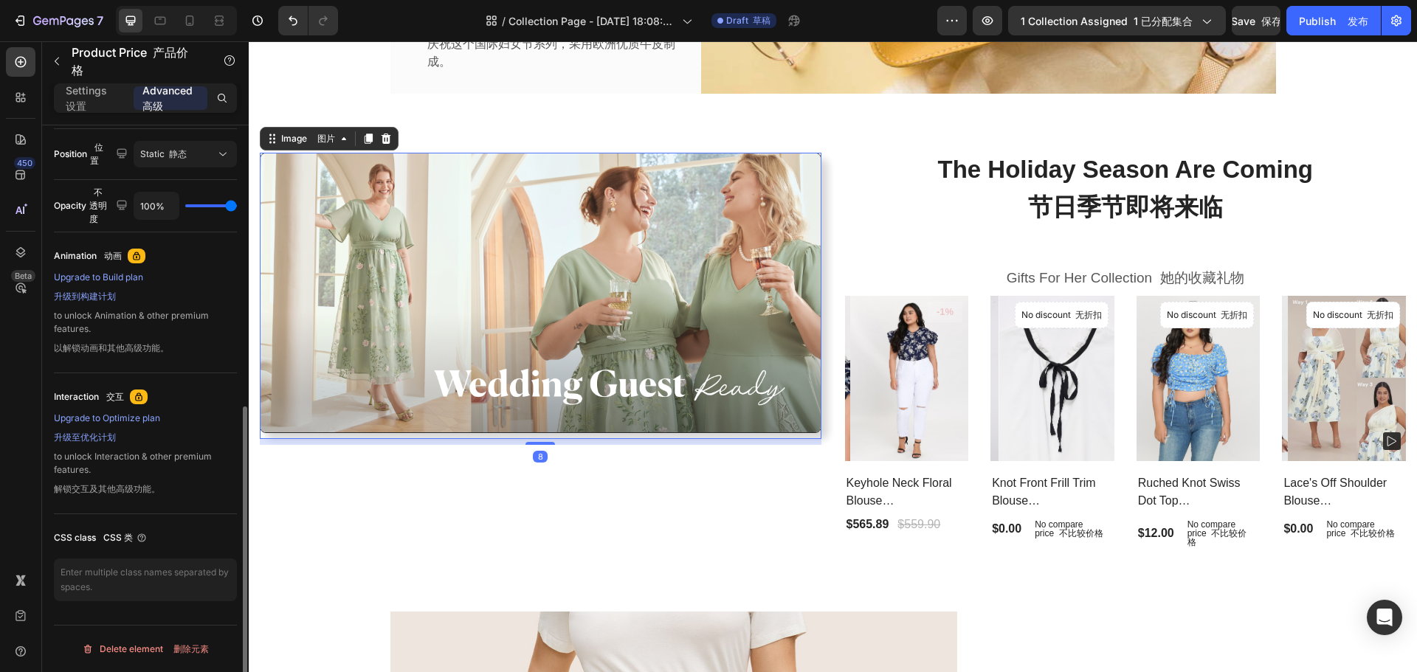
scroll to position [0, 0]
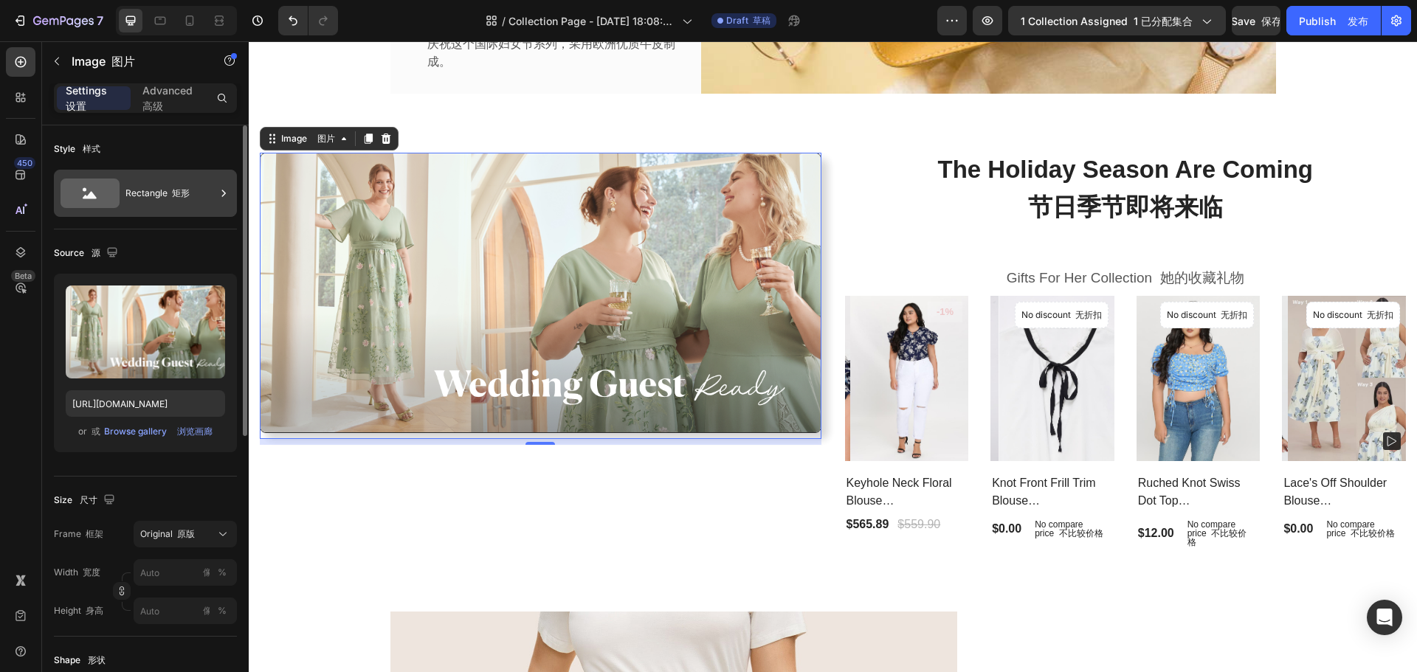
click at [184, 182] on div "Rectangle 矩形" at bounding box center [170, 193] width 90 height 34
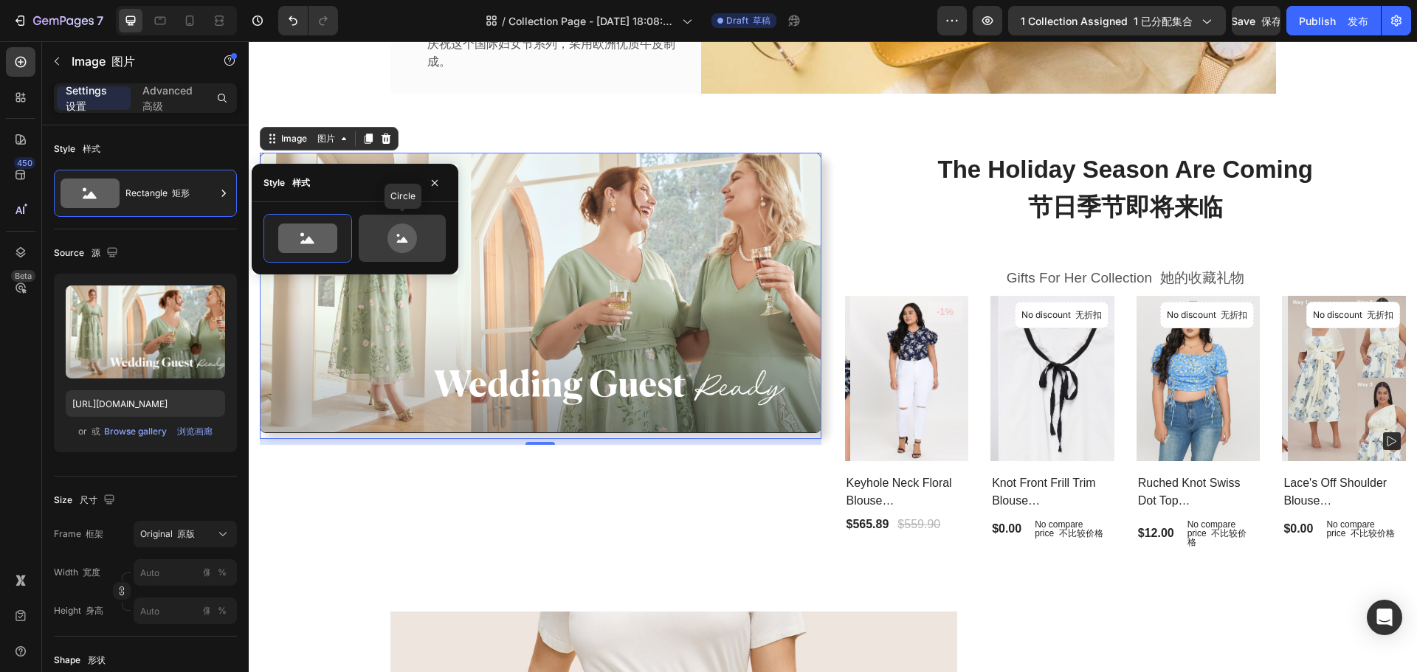
click at [380, 232] on icon at bounding box center [401, 239] width 69 height 30
type input "80"
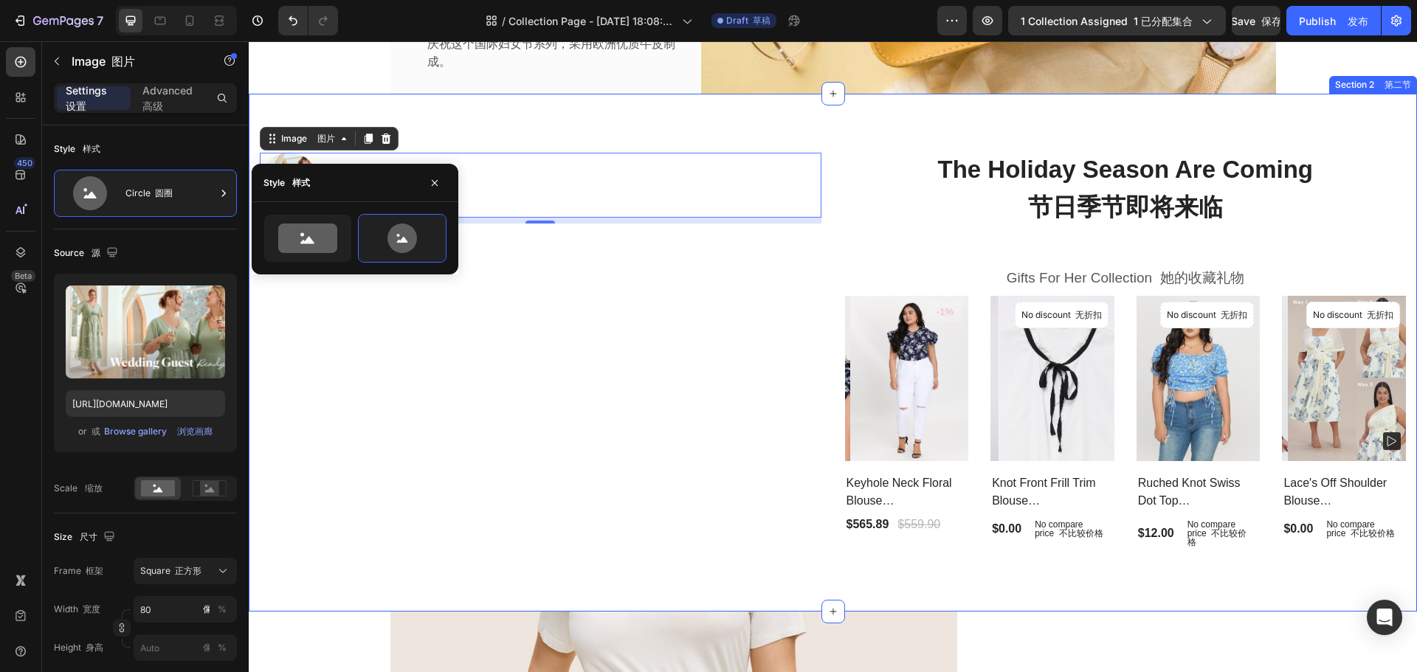
click at [564, 384] on div "Image 图片 8 Row 行" at bounding box center [541, 353] width 562 height 400
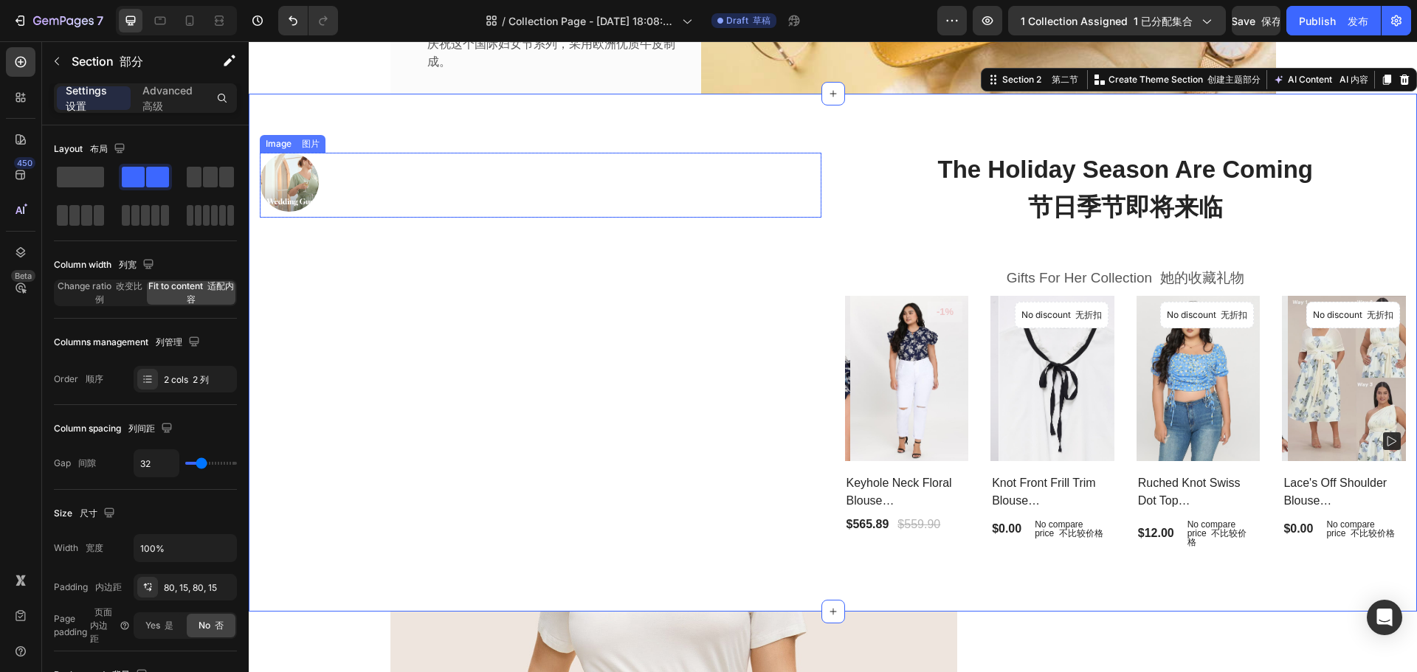
click at [272, 177] on img at bounding box center [289, 182] width 59 height 59
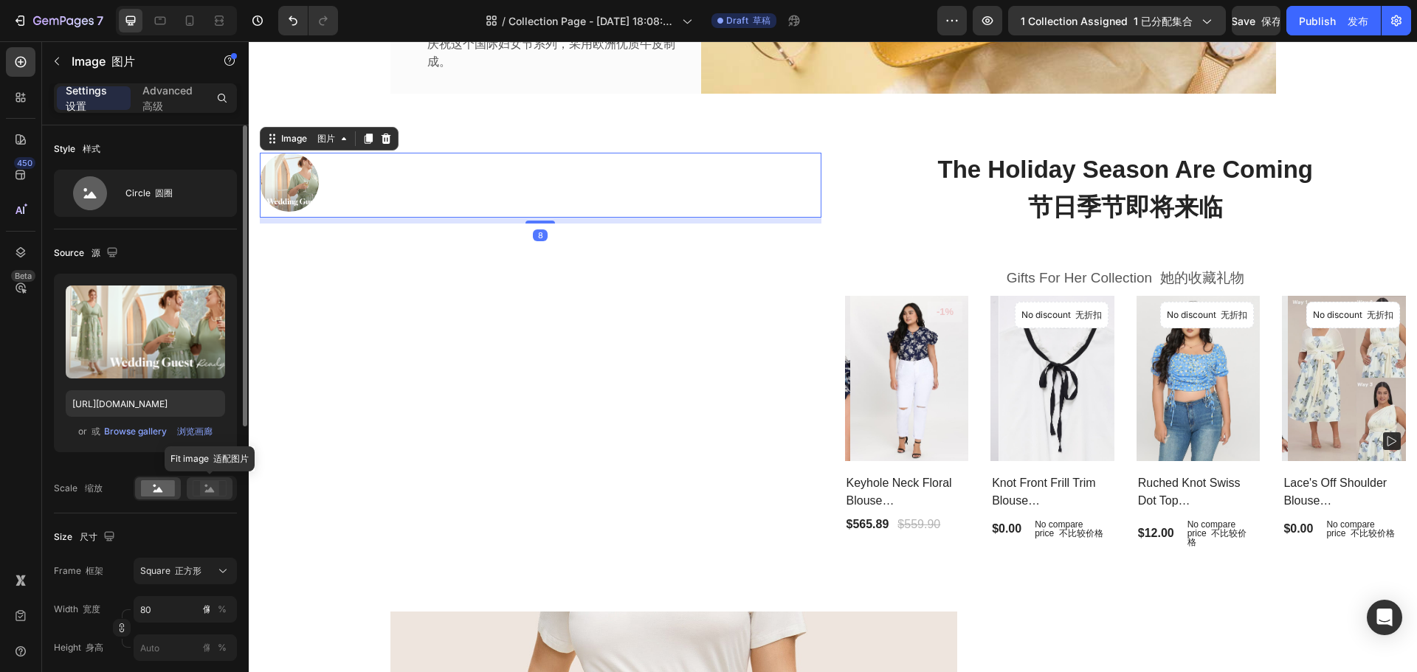
click at [214, 488] on rect at bounding box center [209, 488] width 19 height 15
click at [165, 487] on rect at bounding box center [158, 488] width 34 height 16
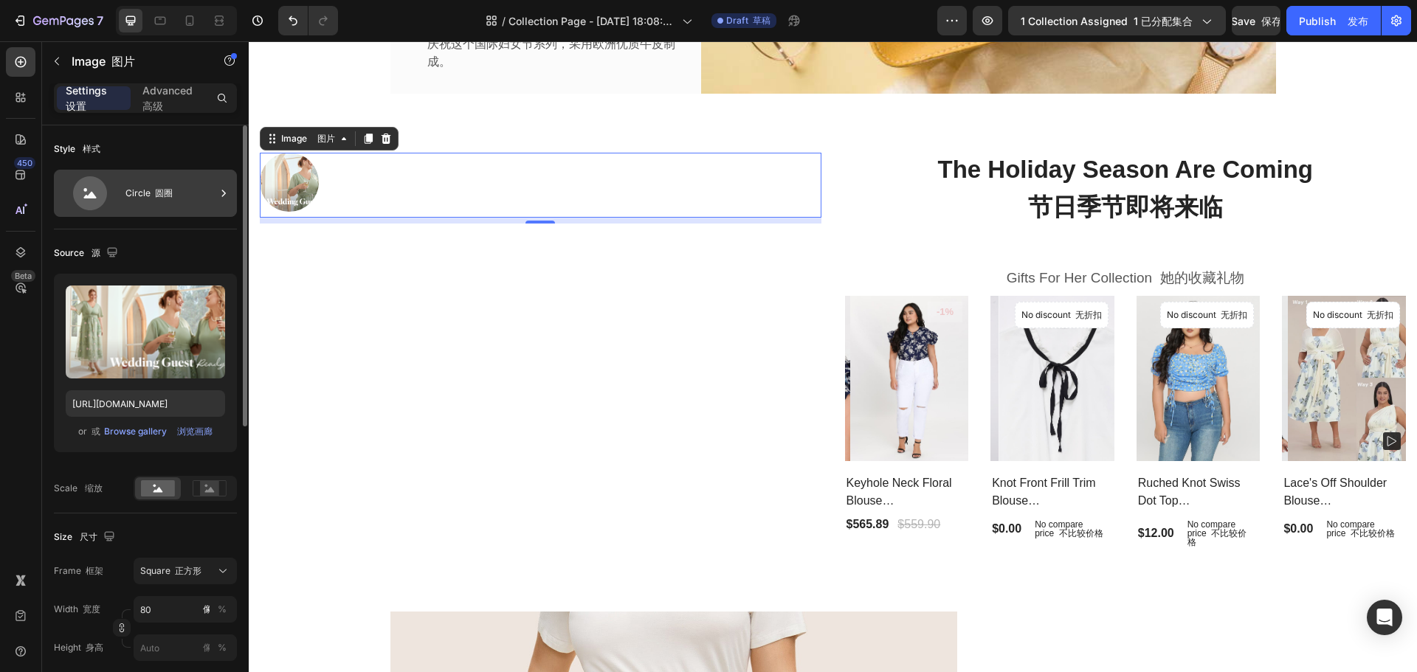
click at [171, 198] on font "圆圈" at bounding box center [164, 192] width 18 height 11
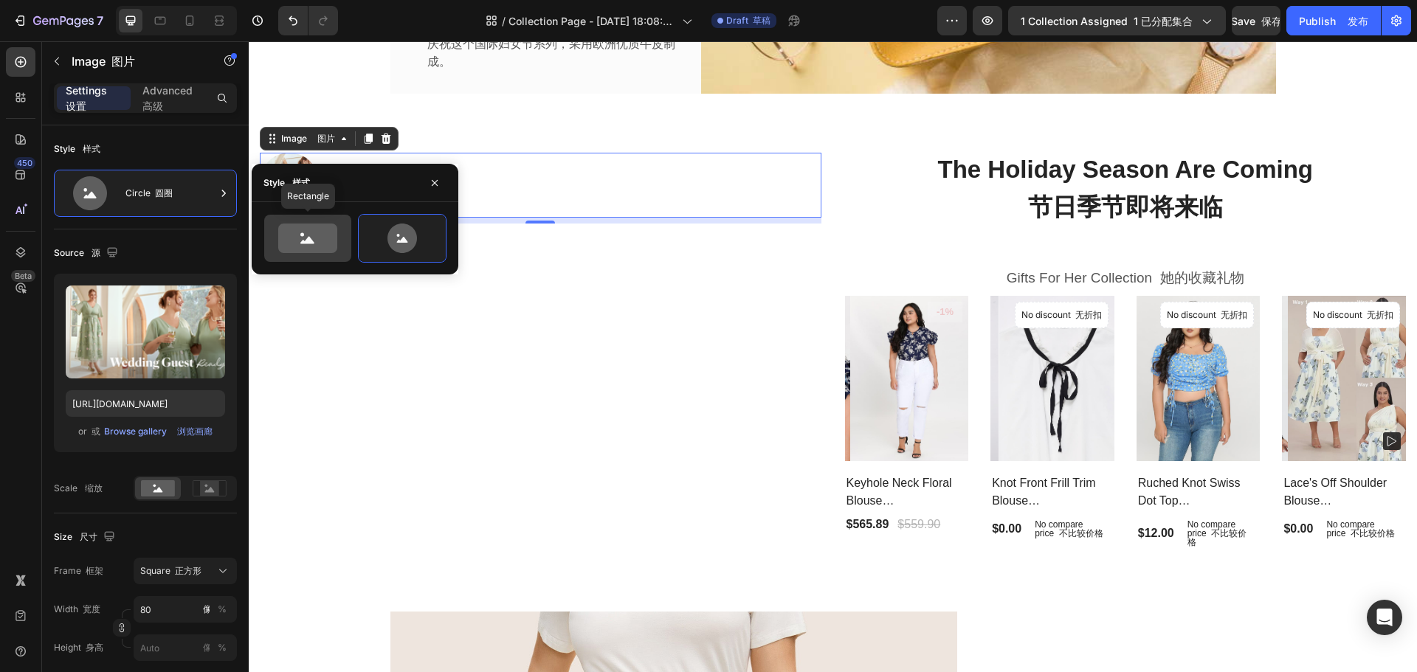
click at [311, 242] on icon at bounding box center [307, 240] width 14 height 7
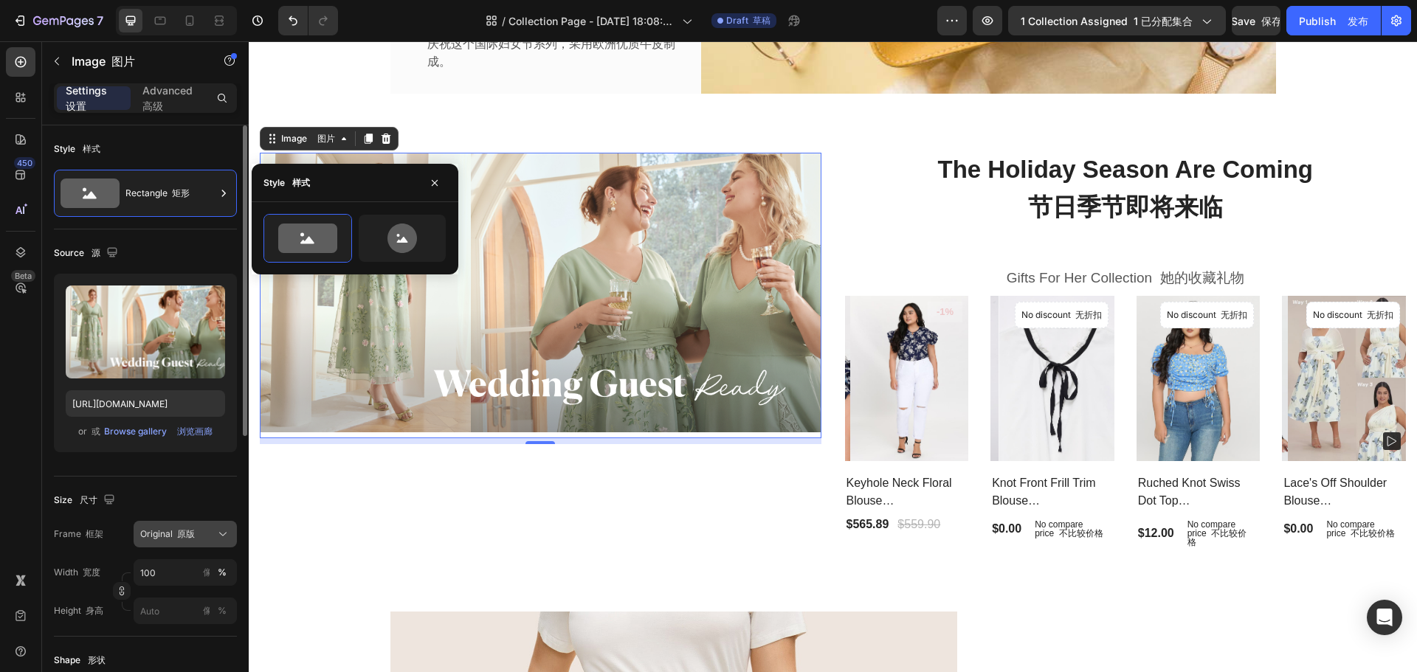
click at [181, 542] on button "Original 原版" at bounding box center [185, 534] width 103 height 27
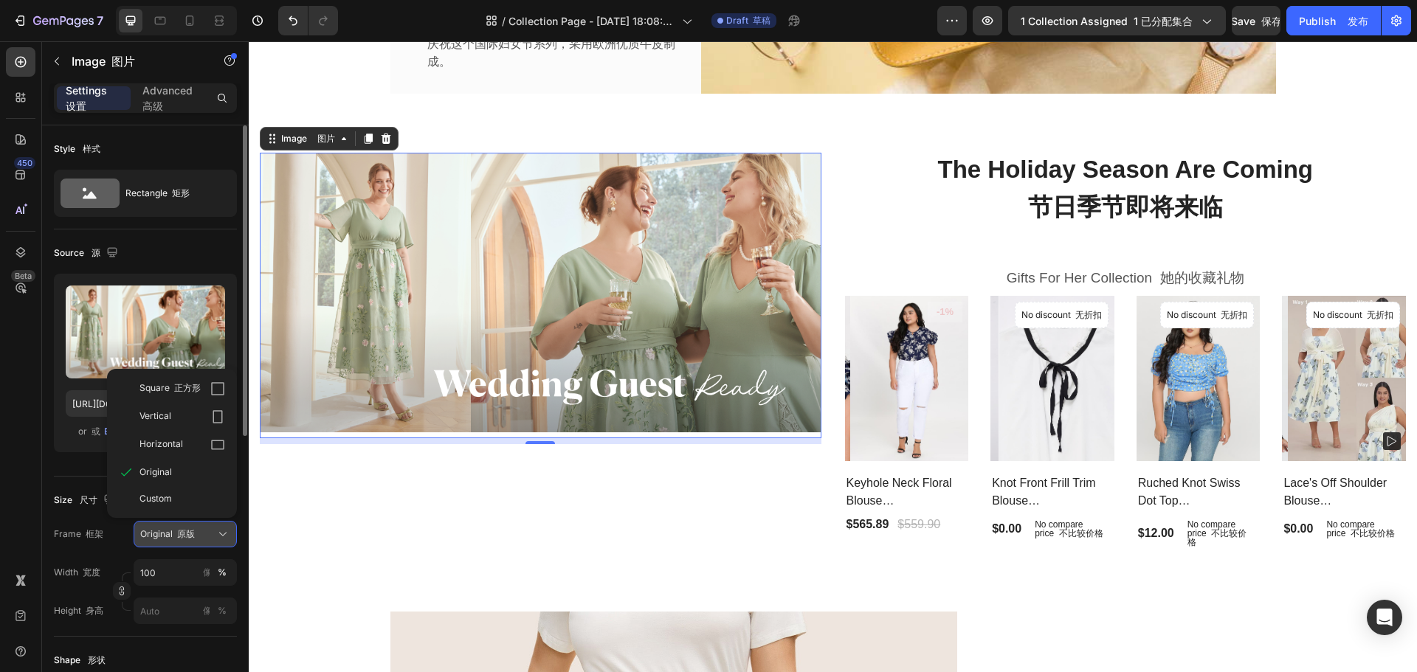
click at [185, 539] on span "Original 原版" at bounding box center [167, 534] width 55 height 13
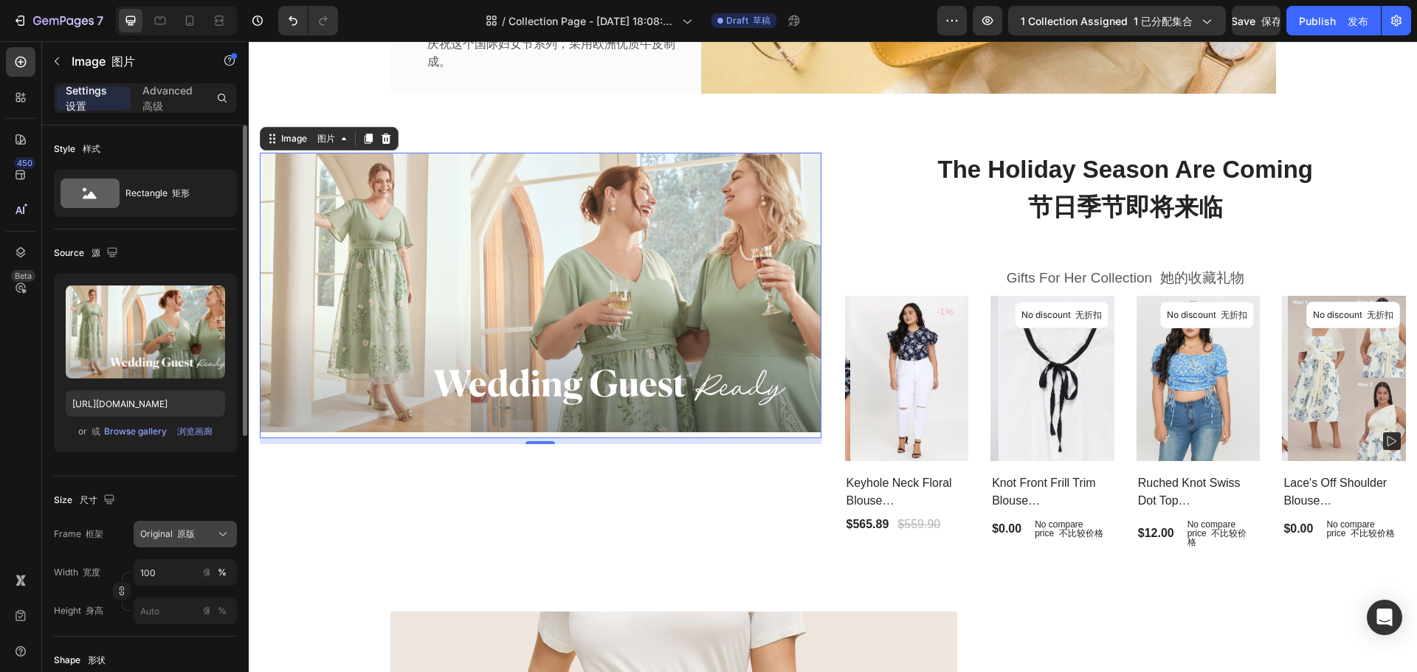
click at [186, 536] on font "原版" at bounding box center [186, 533] width 18 height 11
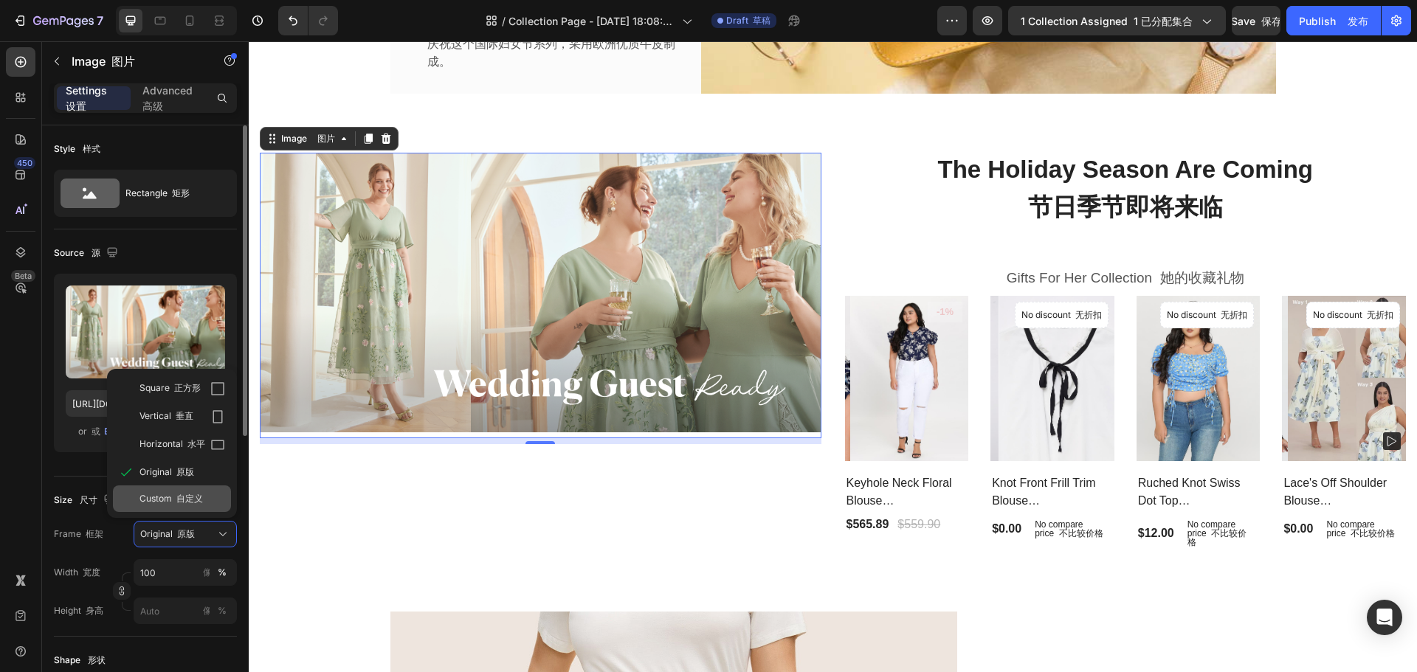
click at [171, 505] on span "Custom 自定义" at bounding box center [170, 498] width 63 height 13
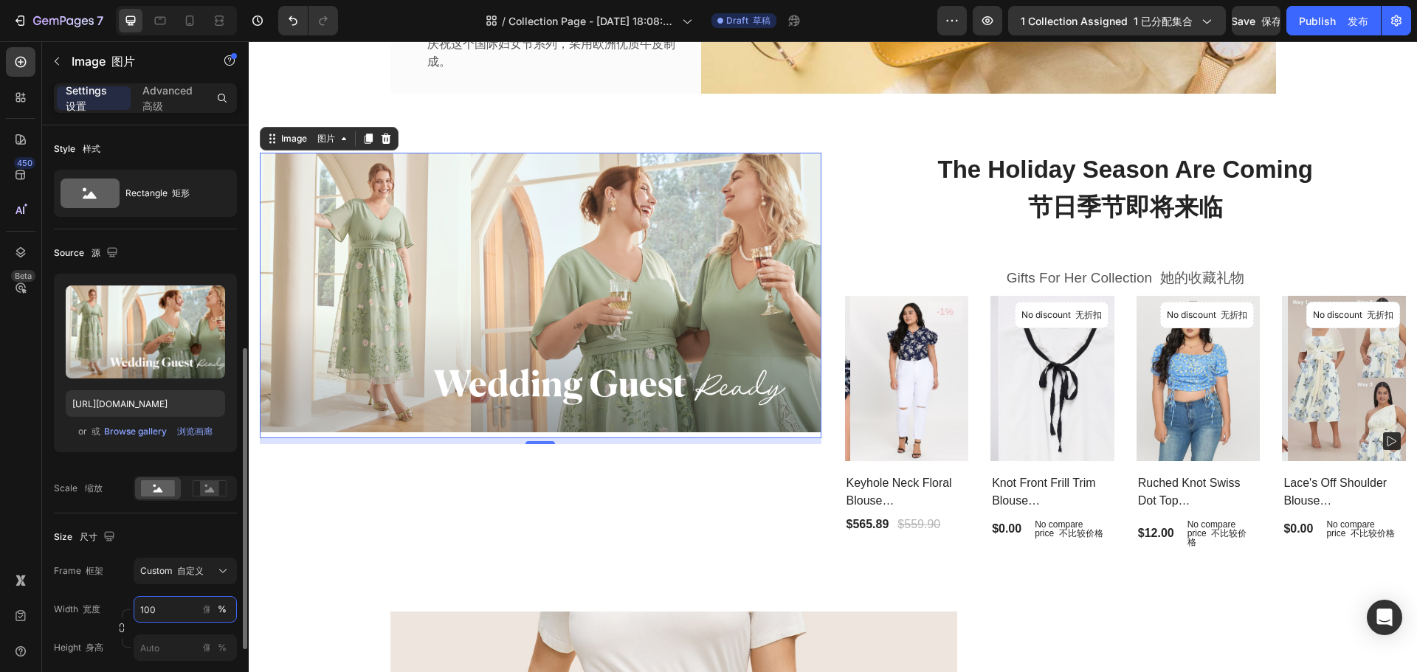
scroll to position [148, 0]
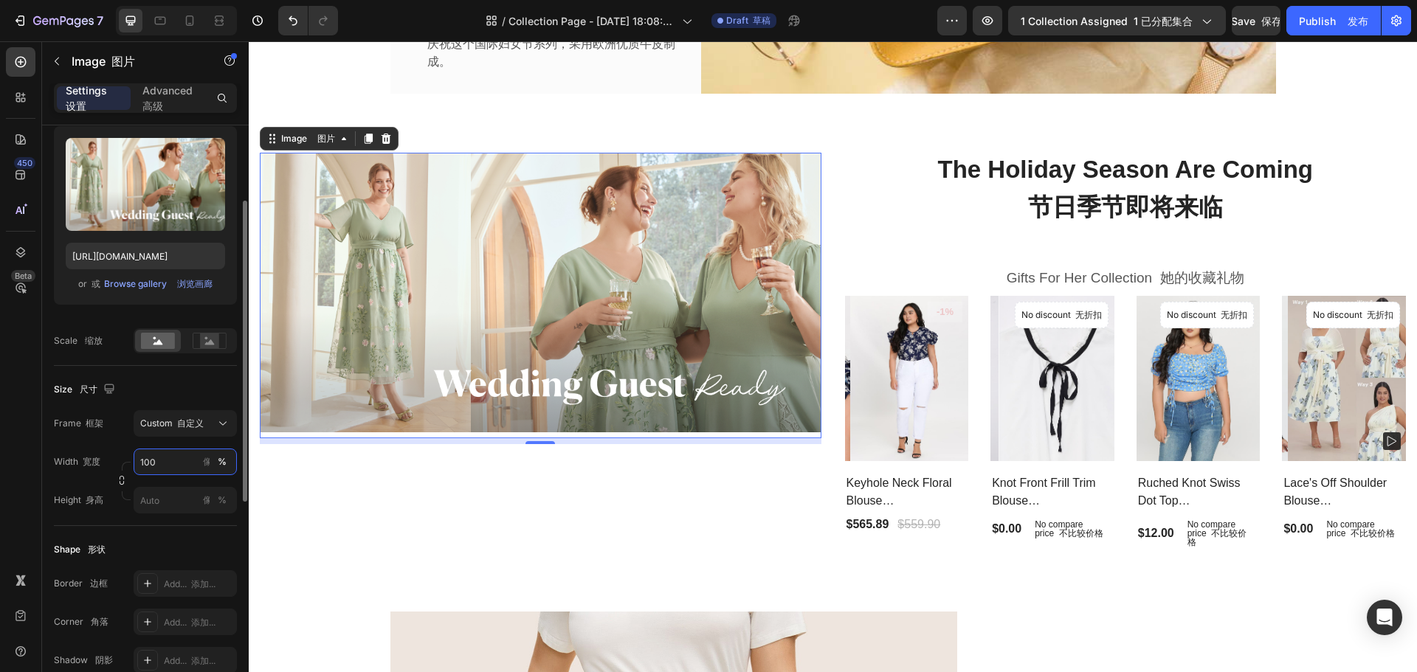
click at [181, 468] on input "100" at bounding box center [185, 462] width 103 height 27
click at [157, 493] on font at bounding box center [156, 496] width 4 height 11
click at [161, 464] on input "100" at bounding box center [185, 462] width 103 height 27
drag, startPoint x: 161, startPoint y: 464, endPoint x: 148, endPoint y: 466, distance: 13.4
click at [148, 466] on input "100" at bounding box center [185, 462] width 103 height 27
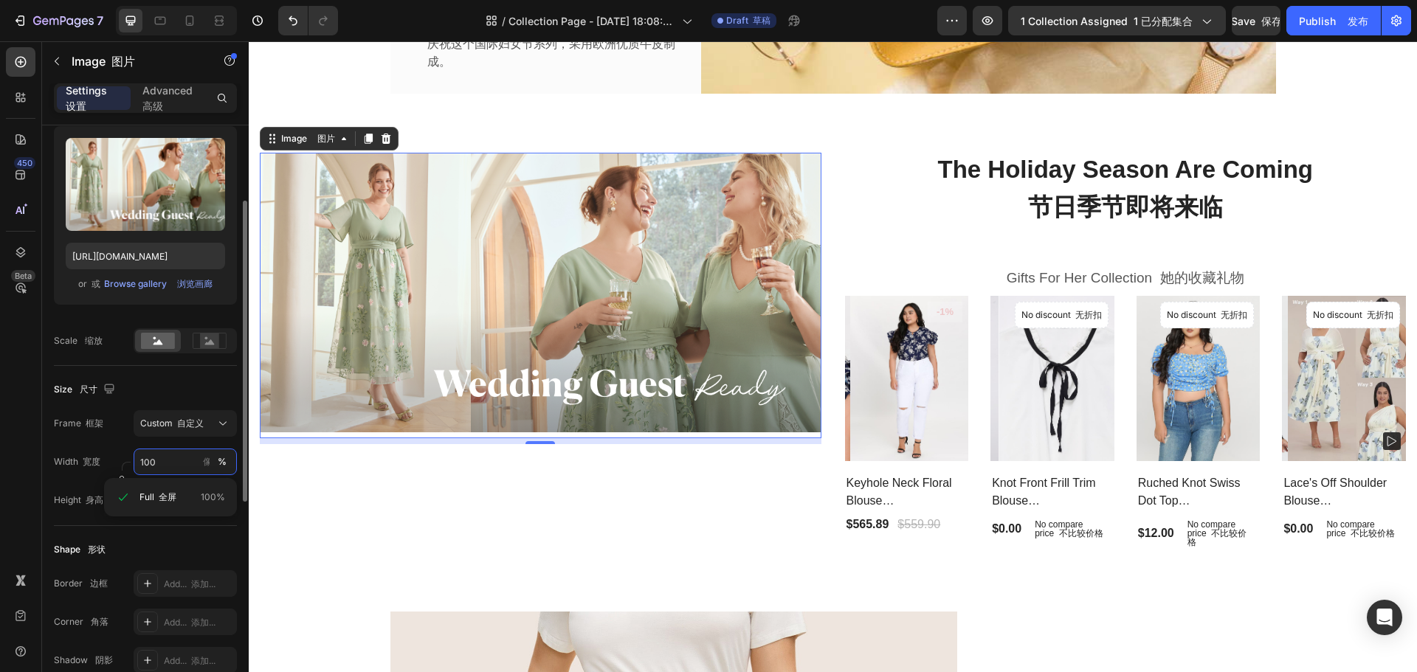
click at [157, 459] on input "100" at bounding box center [185, 462] width 103 height 27
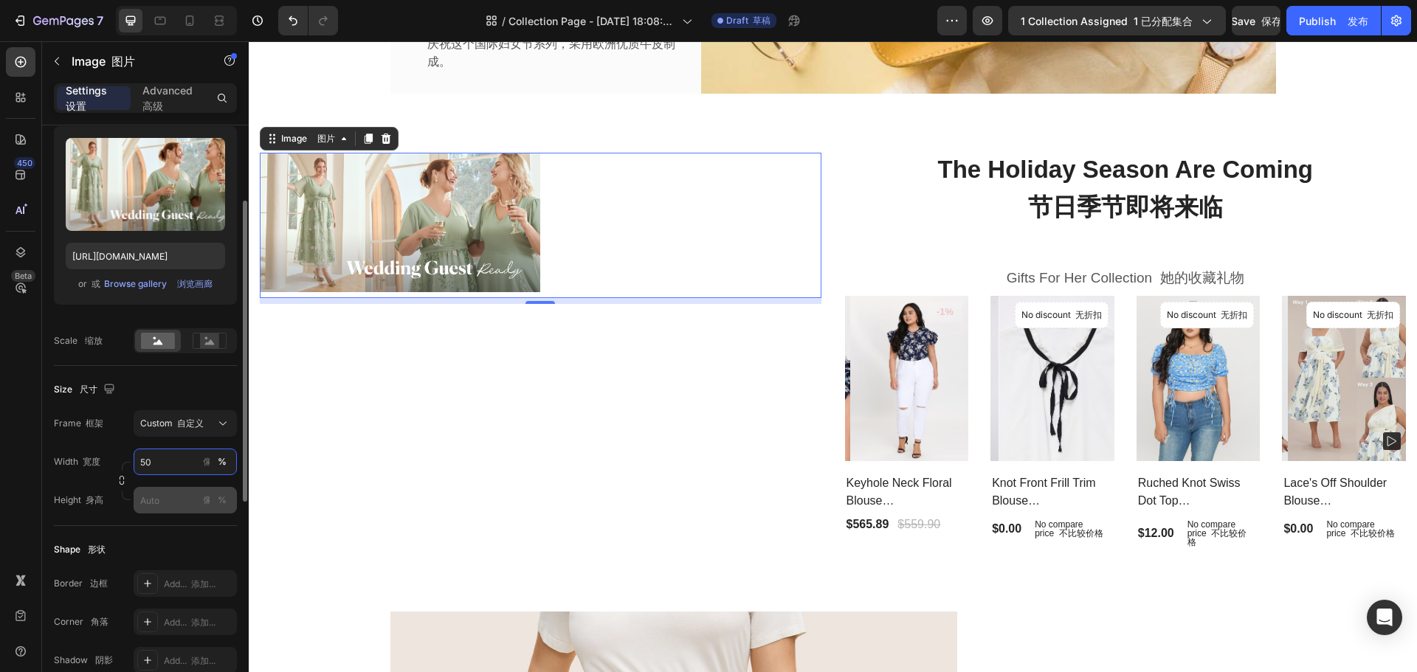
type input "50"
click at [170, 496] on input "px 像素 %" at bounding box center [185, 500] width 103 height 27
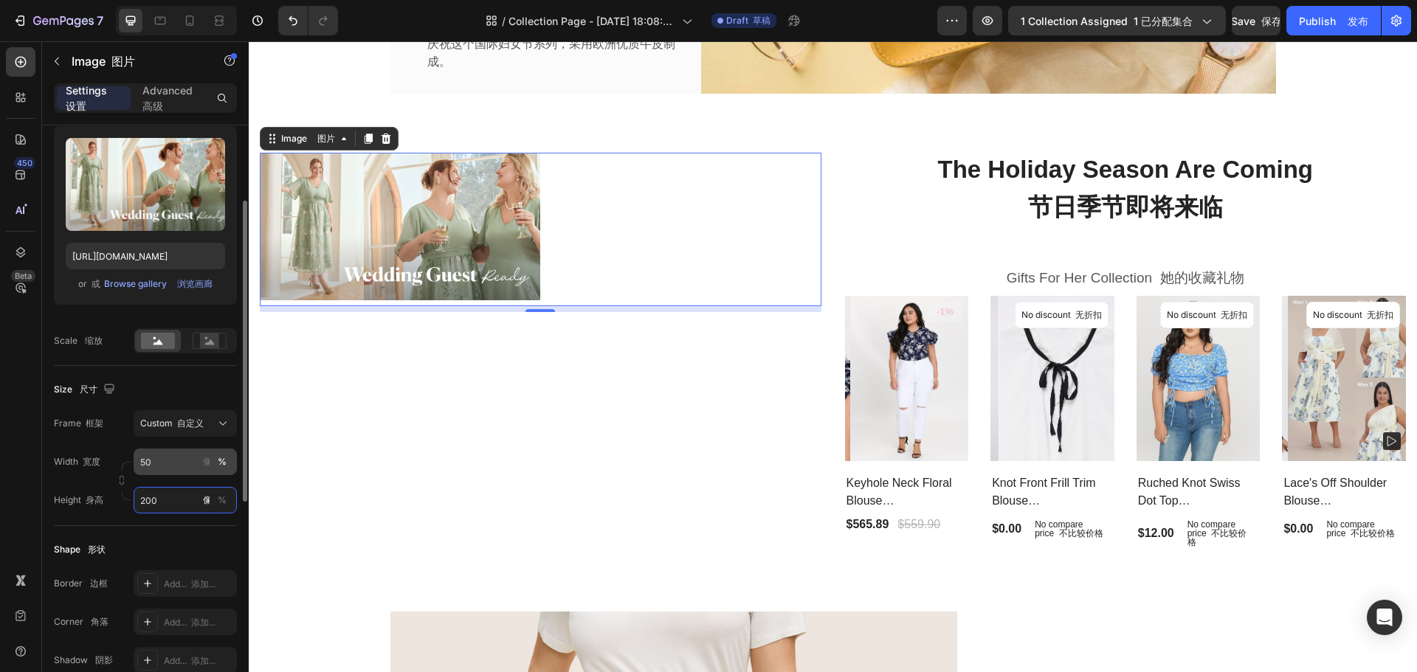
type input "200"
click at [159, 460] on input "50" at bounding box center [185, 462] width 103 height 27
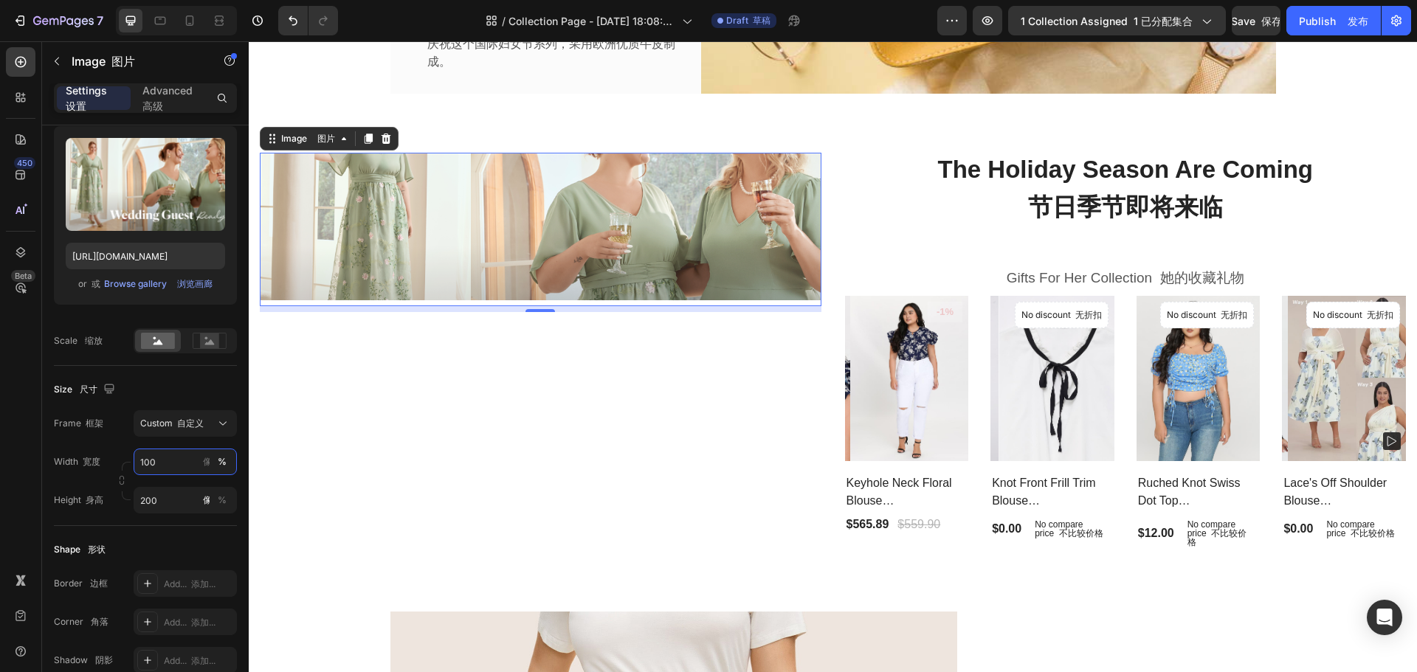
type input "100"
click at [463, 224] on img at bounding box center [541, 227] width 562 height 148
click at [173, 469] on input "100" at bounding box center [185, 462] width 103 height 27
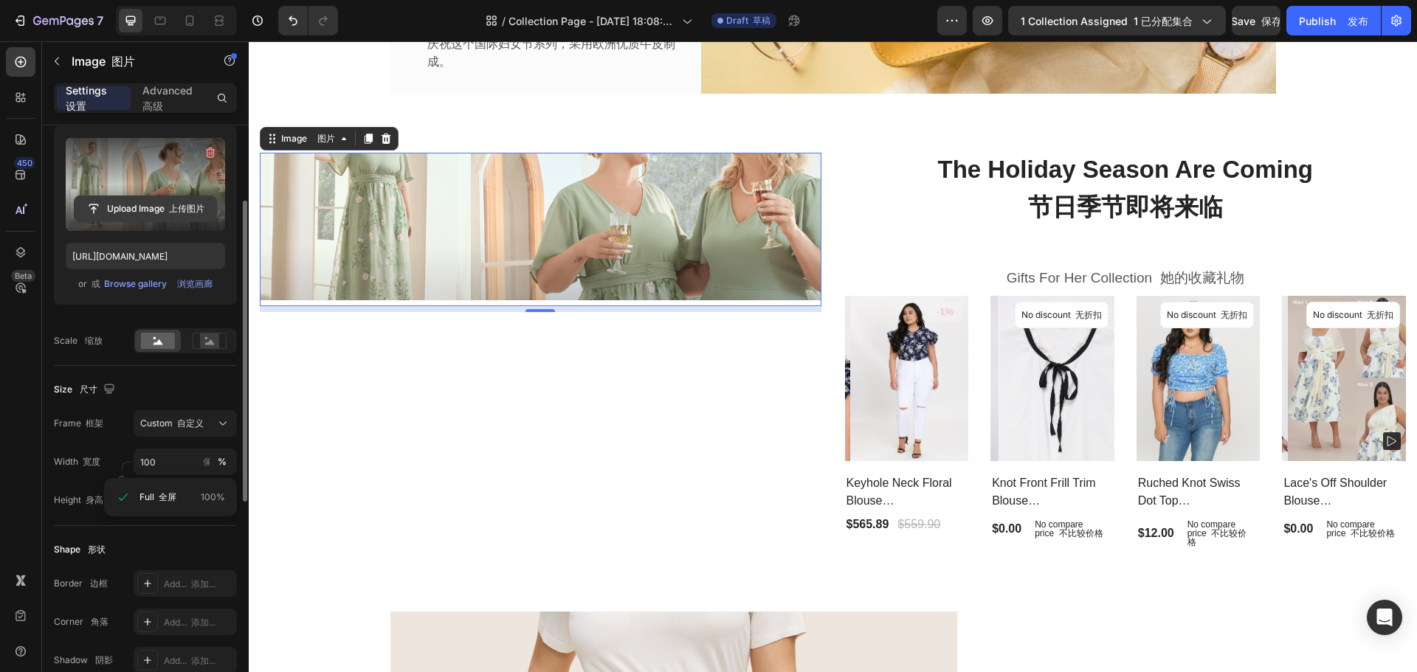
click at [176, 210] on input "file" at bounding box center [146, 208] width 142 height 25
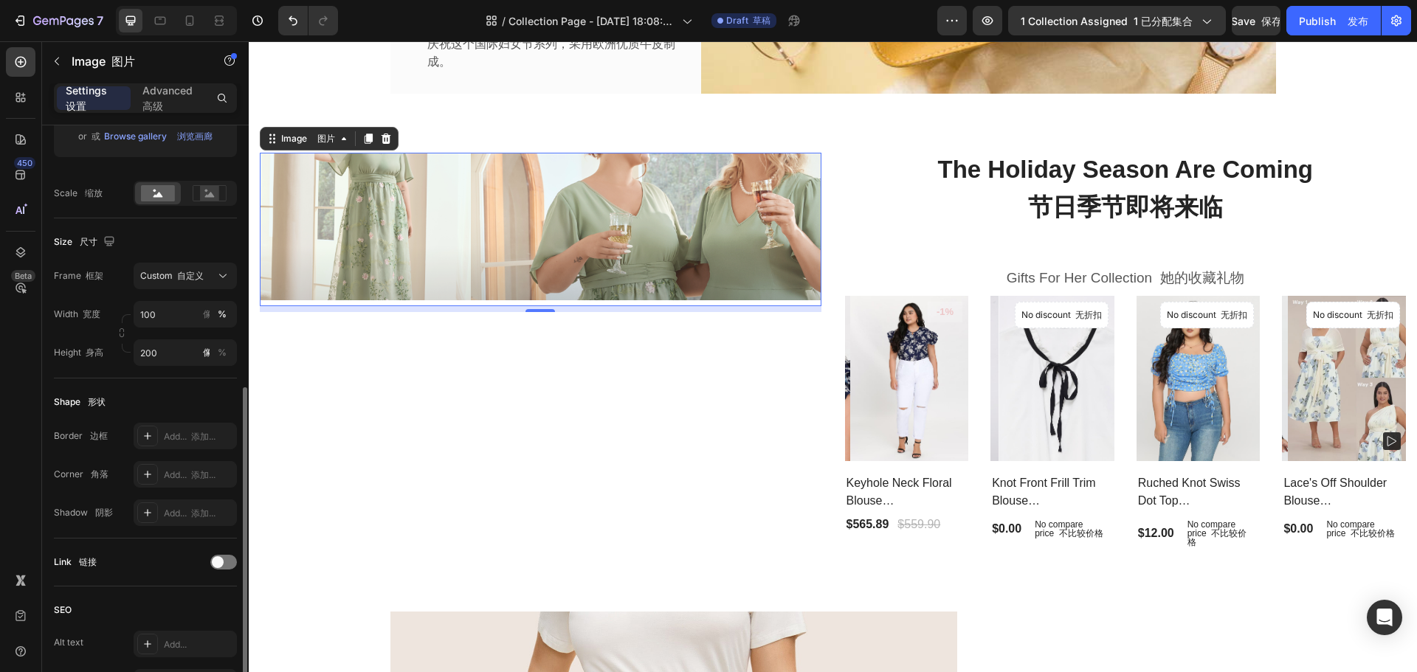
scroll to position [369, 0]
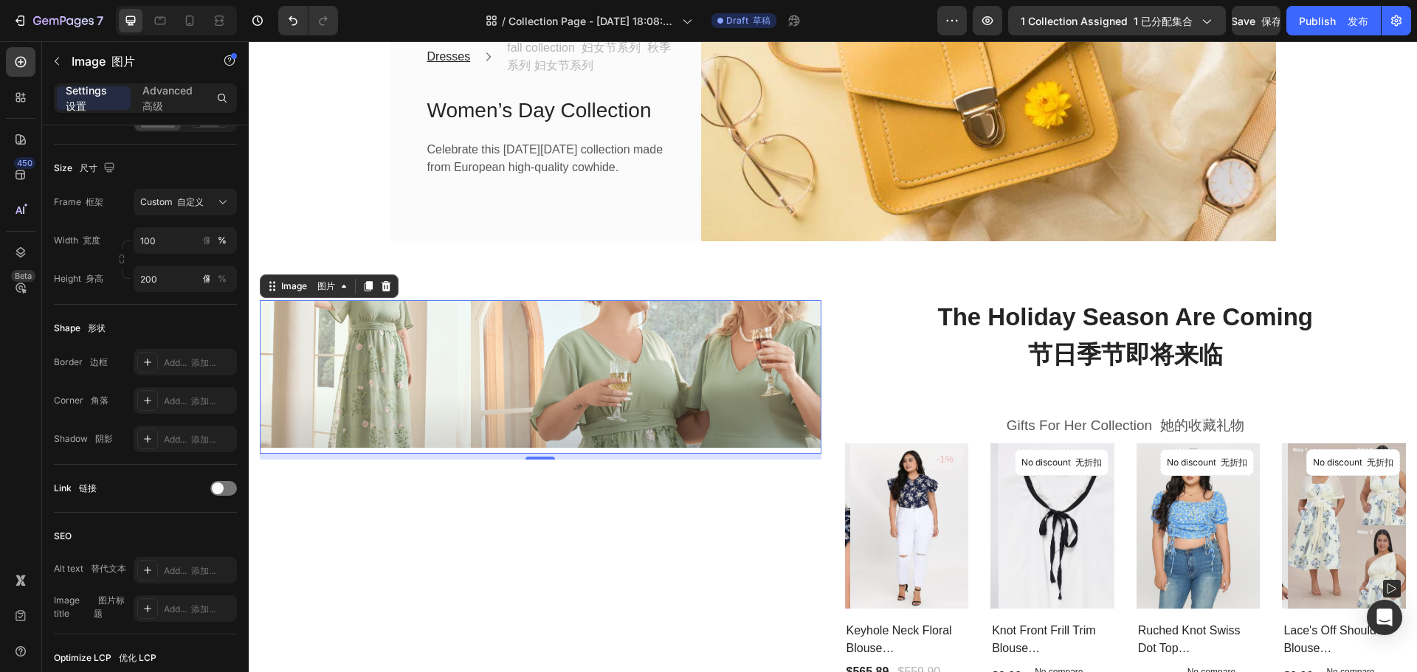
type input "[URL][DOMAIN_NAME]"
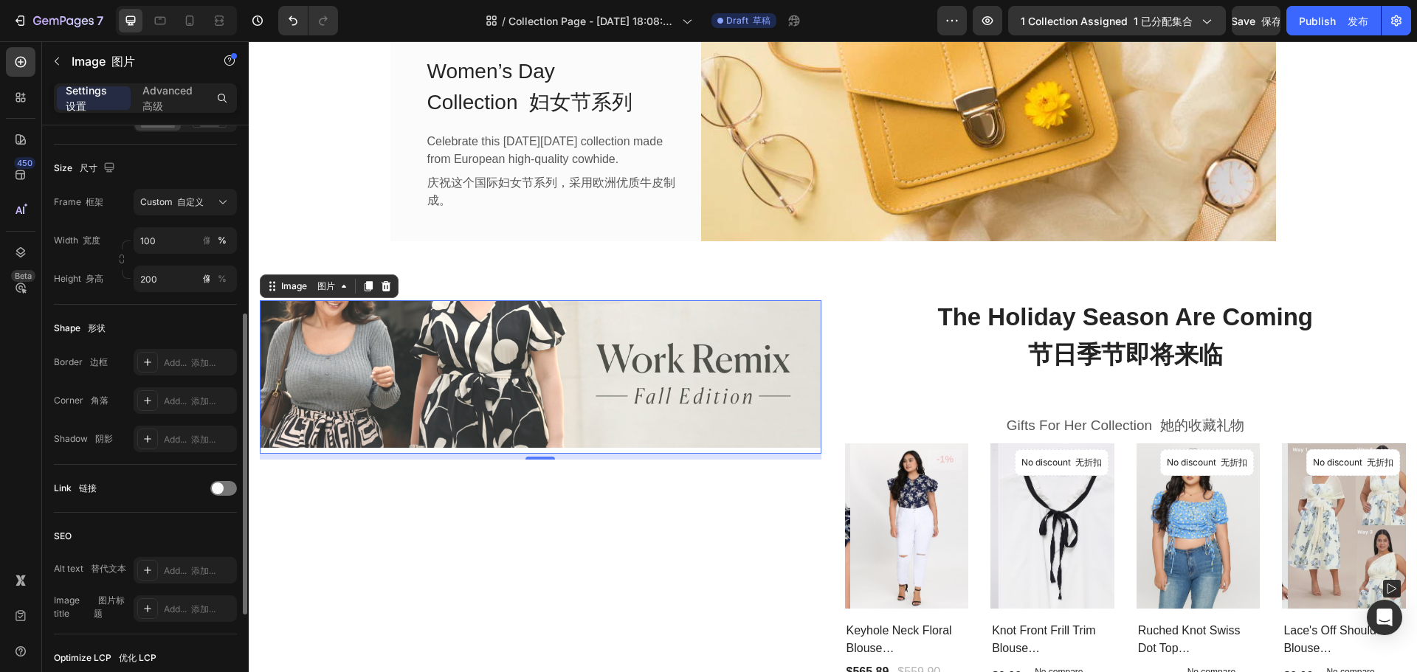
scroll to position [224, 0]
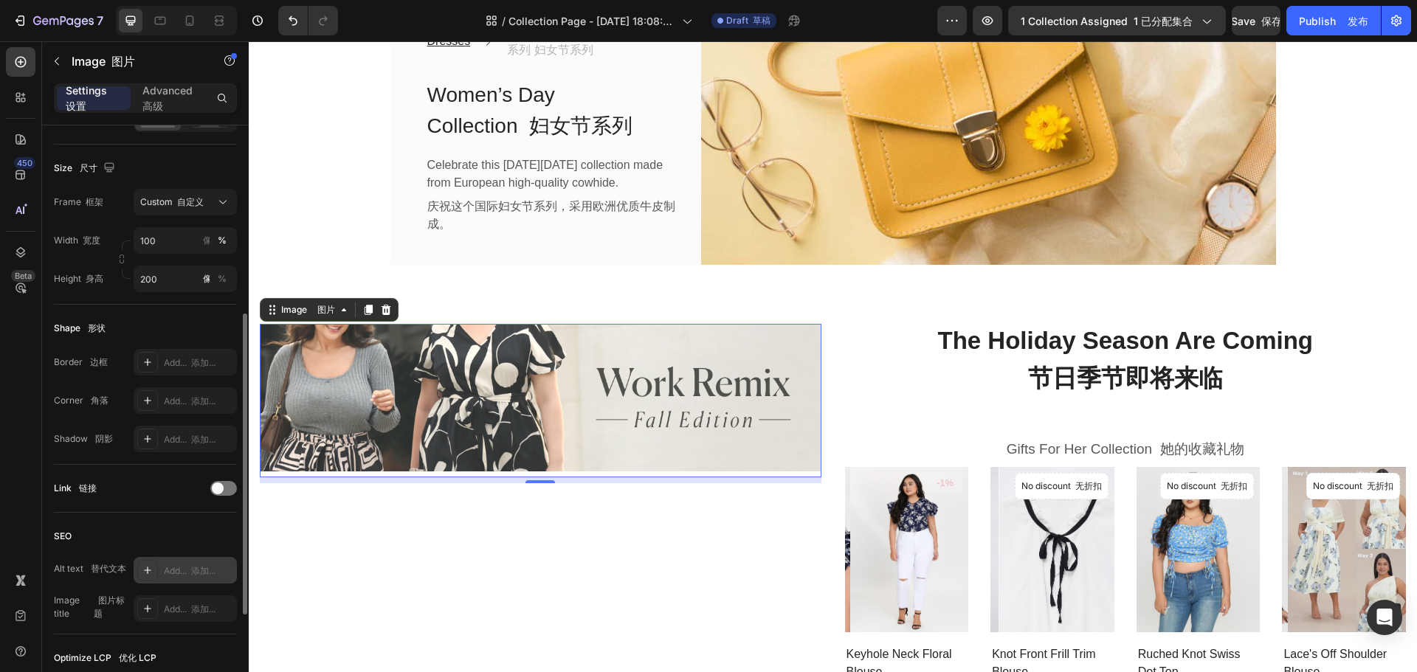
click at [160, 570] on div "Add... 添加..." at bounding box center [185, 570] width 103 height 27
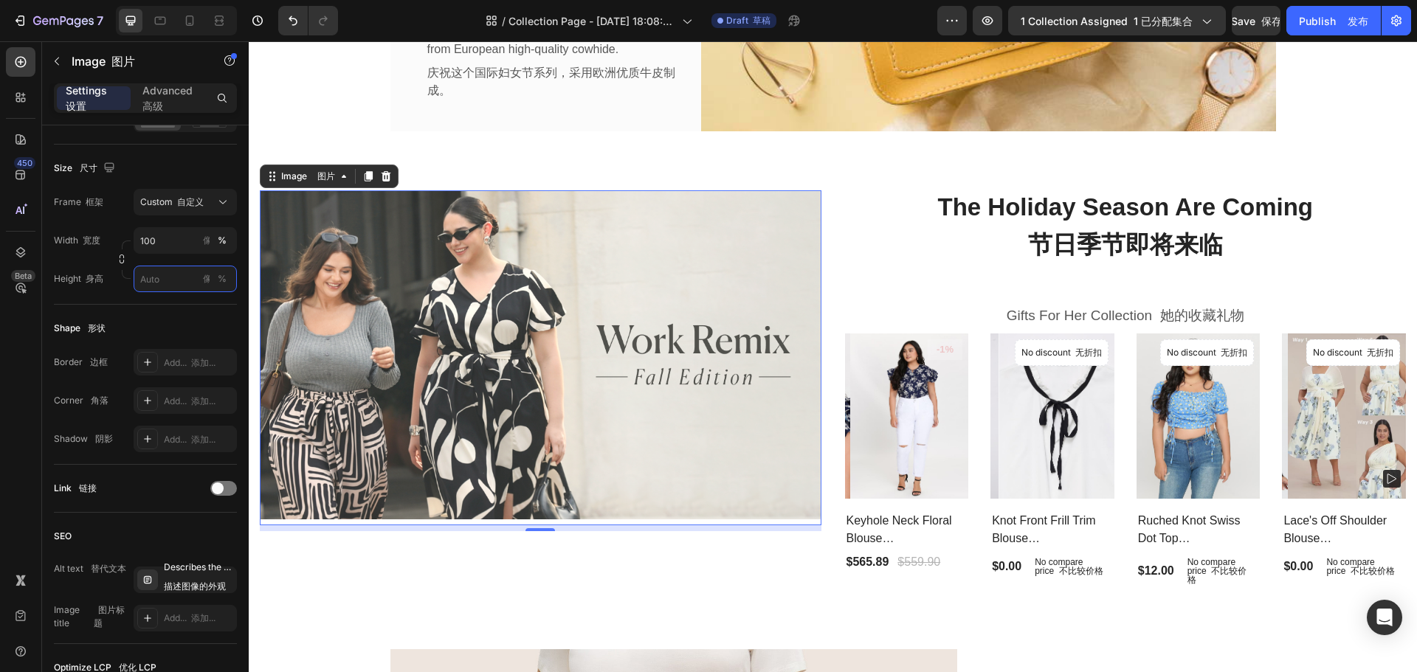
scroll to position [371, 0]
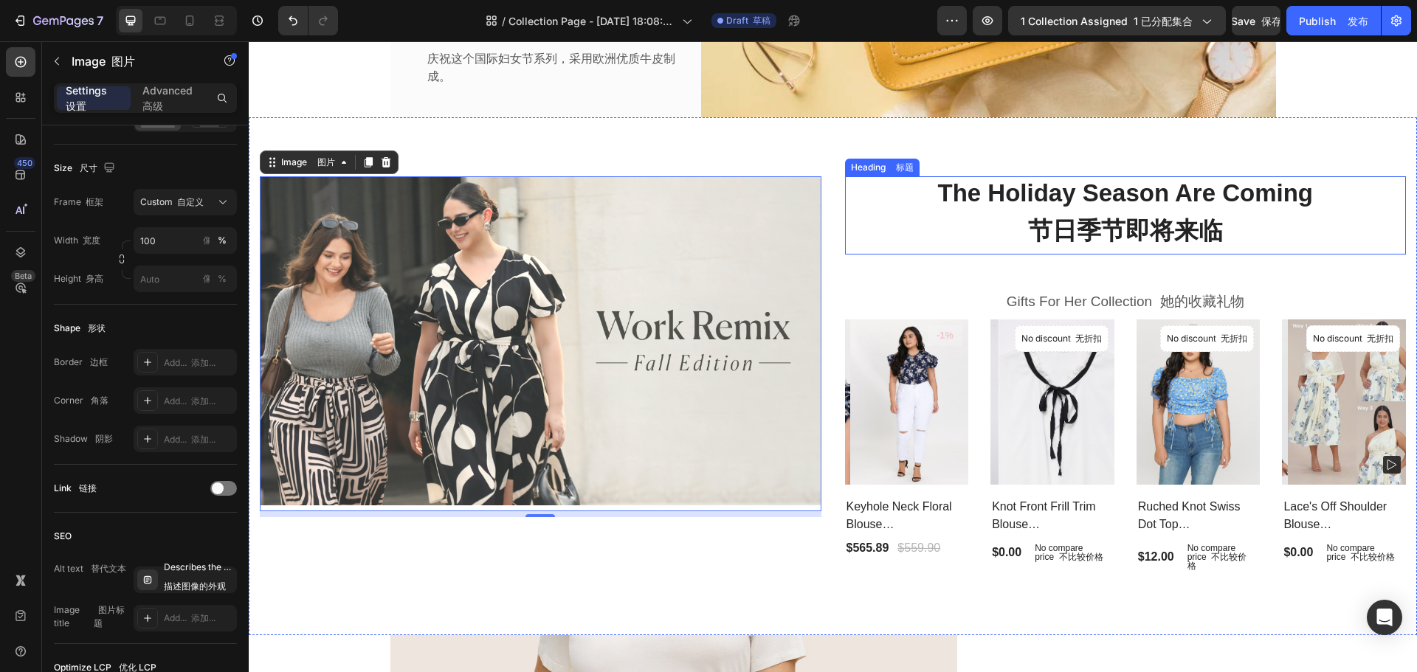
click at [1070, 196] on p "The Holiday Season Are Coming 节日季节即将来临" at bounding box center [1125, 215] width 559 height 75
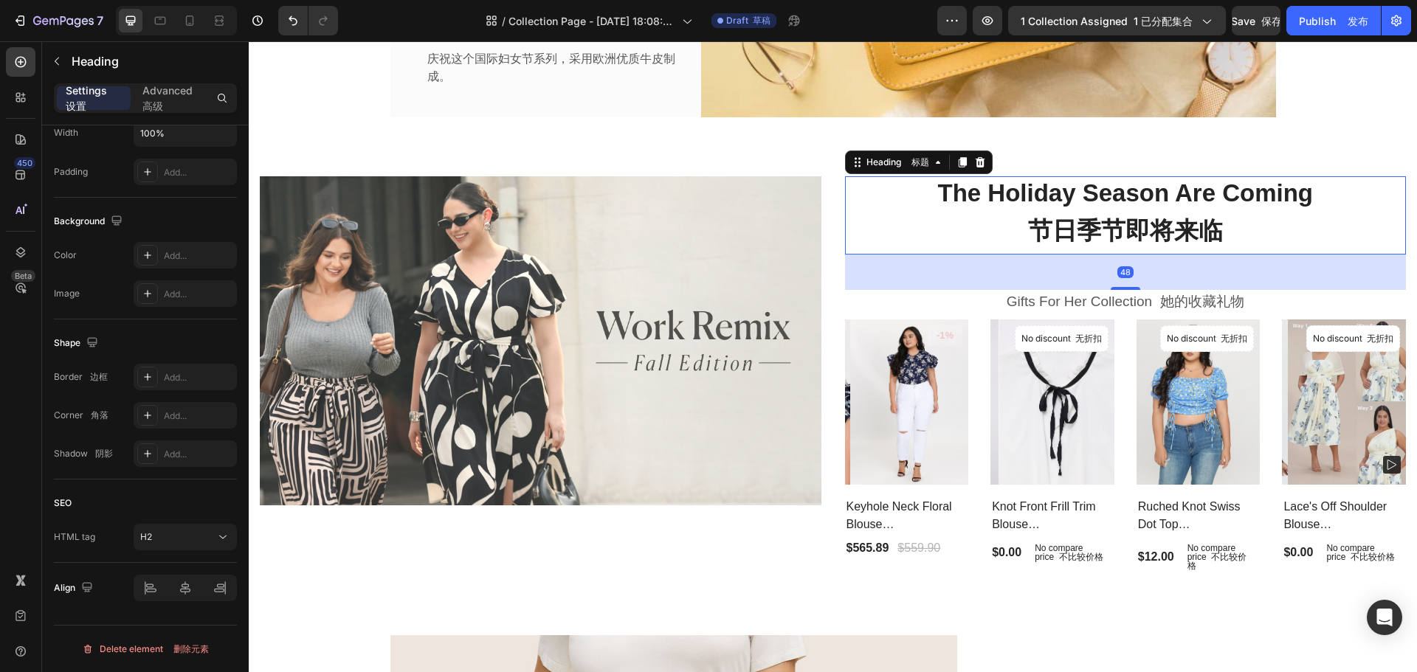
scroll to position [0, 0]
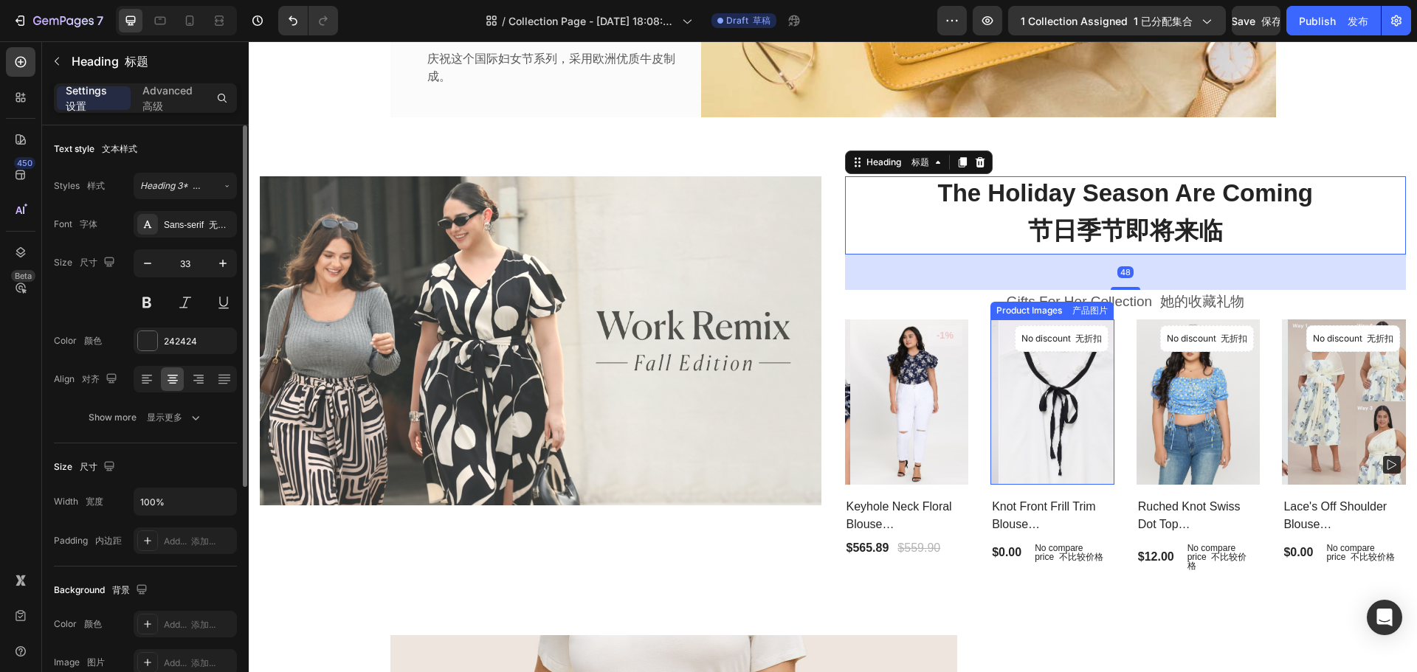
click at [998, 424] on img at bounding box center [1060, 401] width 124 height 165
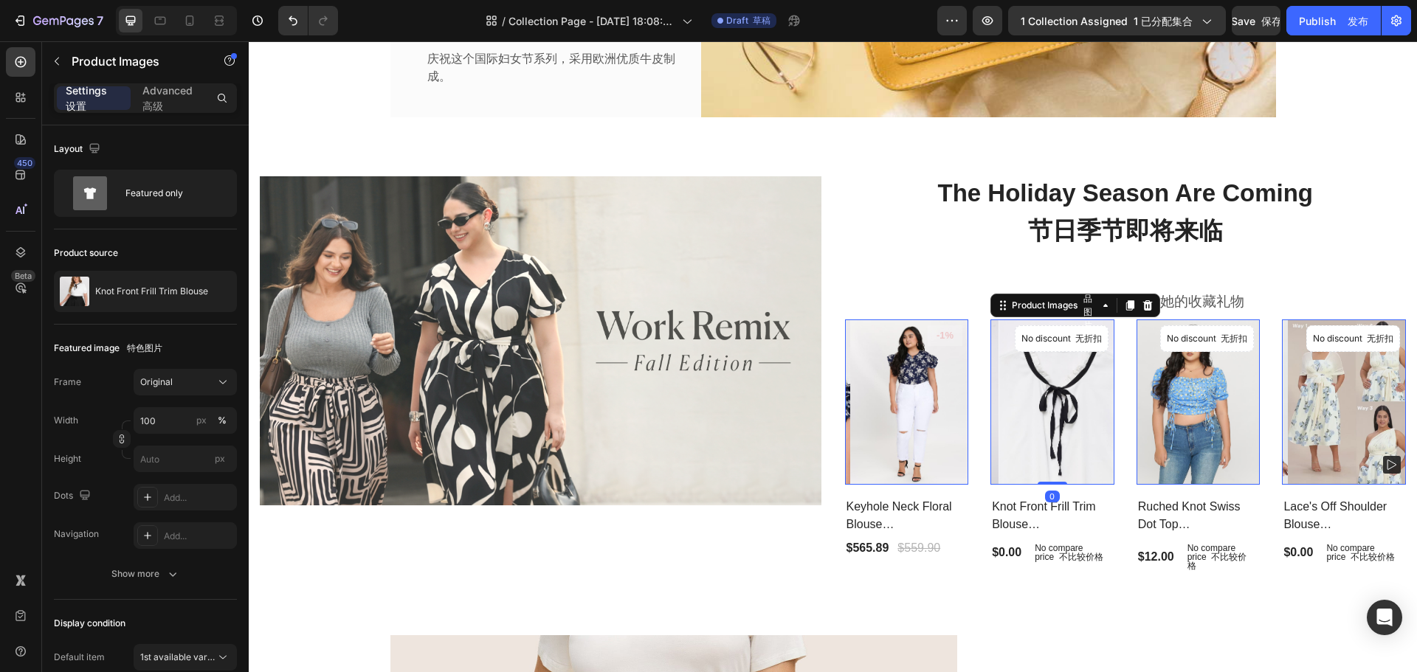
click at [908, 432] on img at bounding box center [912, 401] width 124 height 165
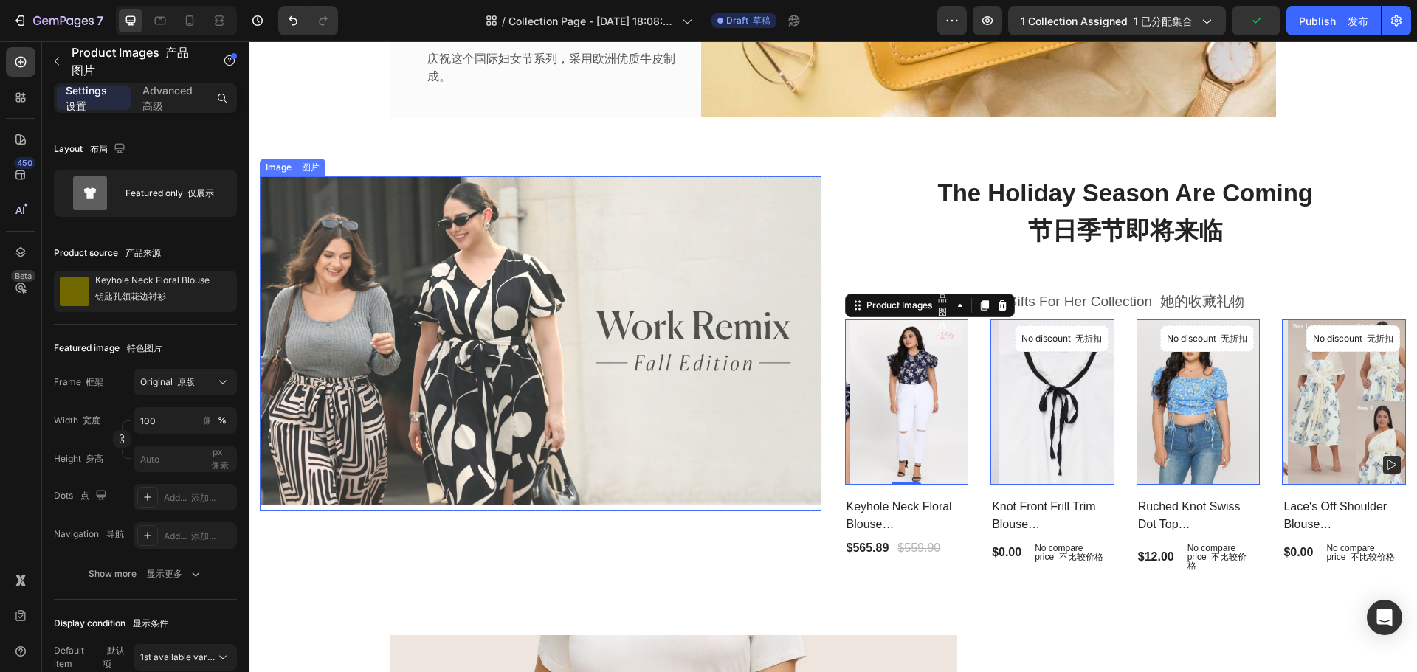
click at [672, 455] on img at bounding box center [541, 340] width 562 height 329
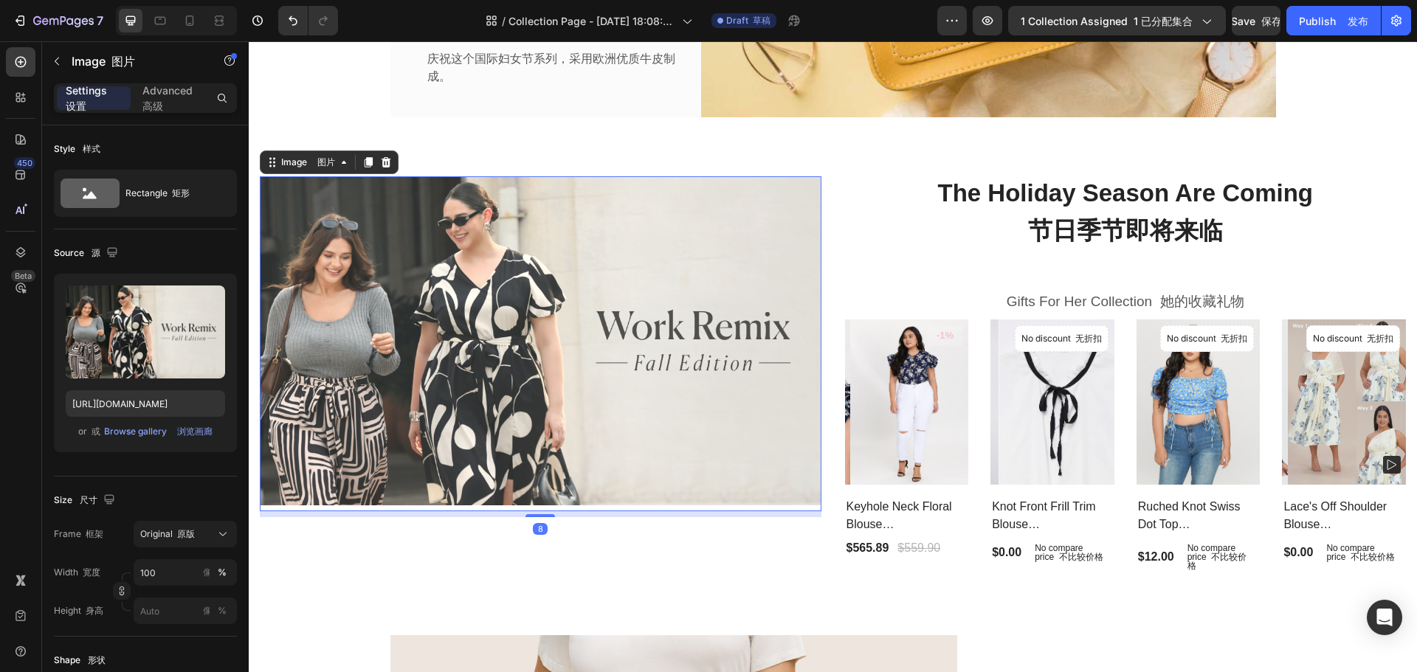
click at [379, 300] on img at bounding box center [541, 340] width 562 height 329
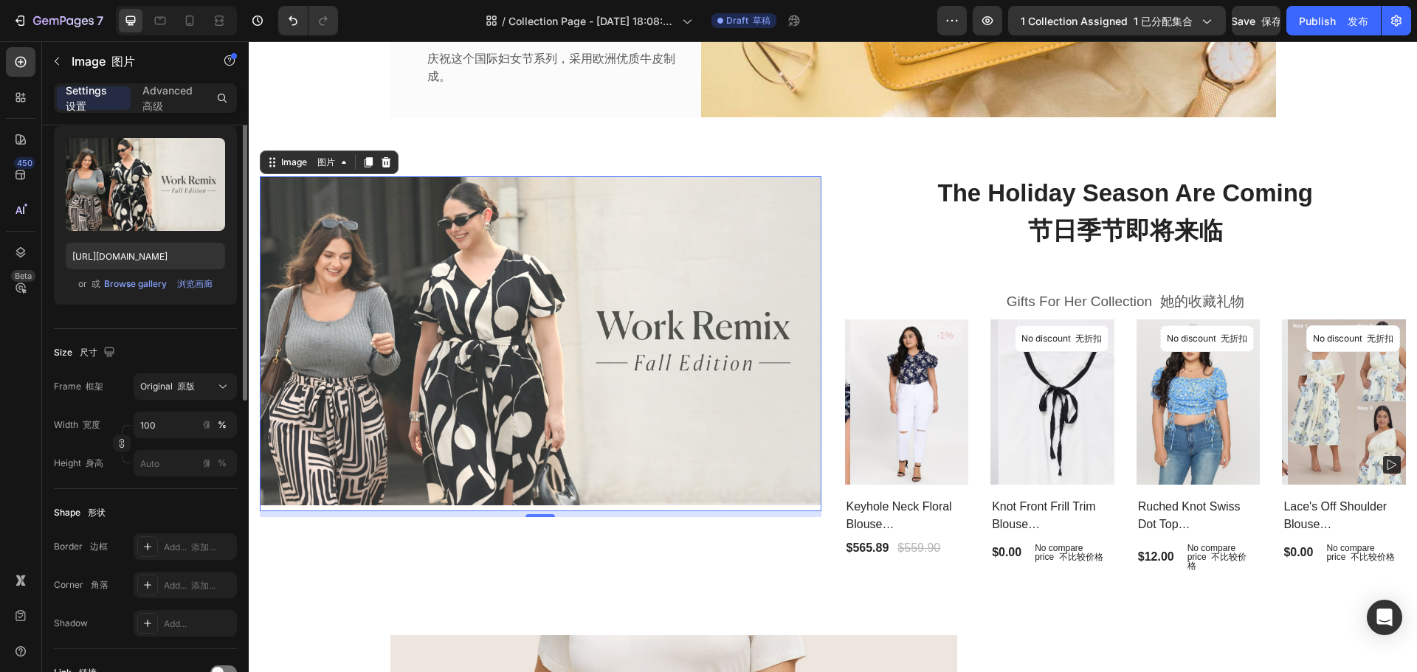
scroll to position [221, 0]
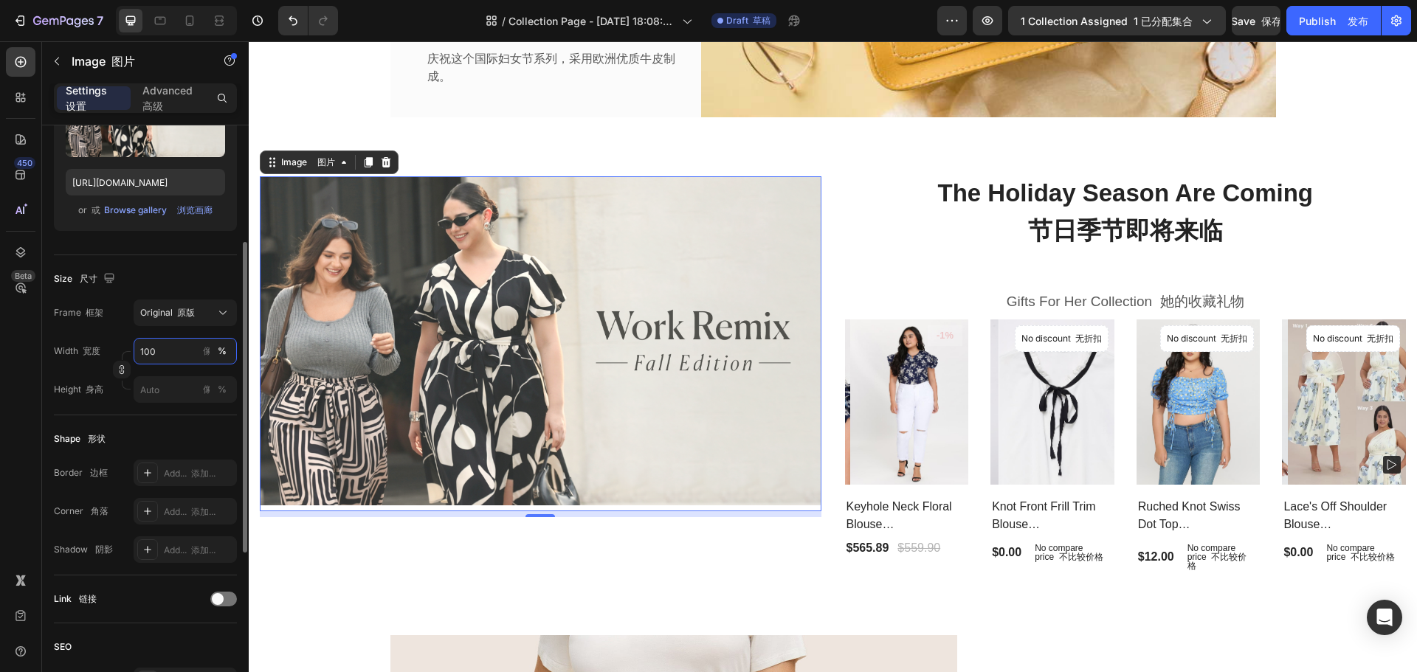
click at [170, 358] on input "100" at bounding box center [185, 351] width 103 height 27
click at [187, 317] on font "原版" at bounding box center [186, 312] width 18 height 11
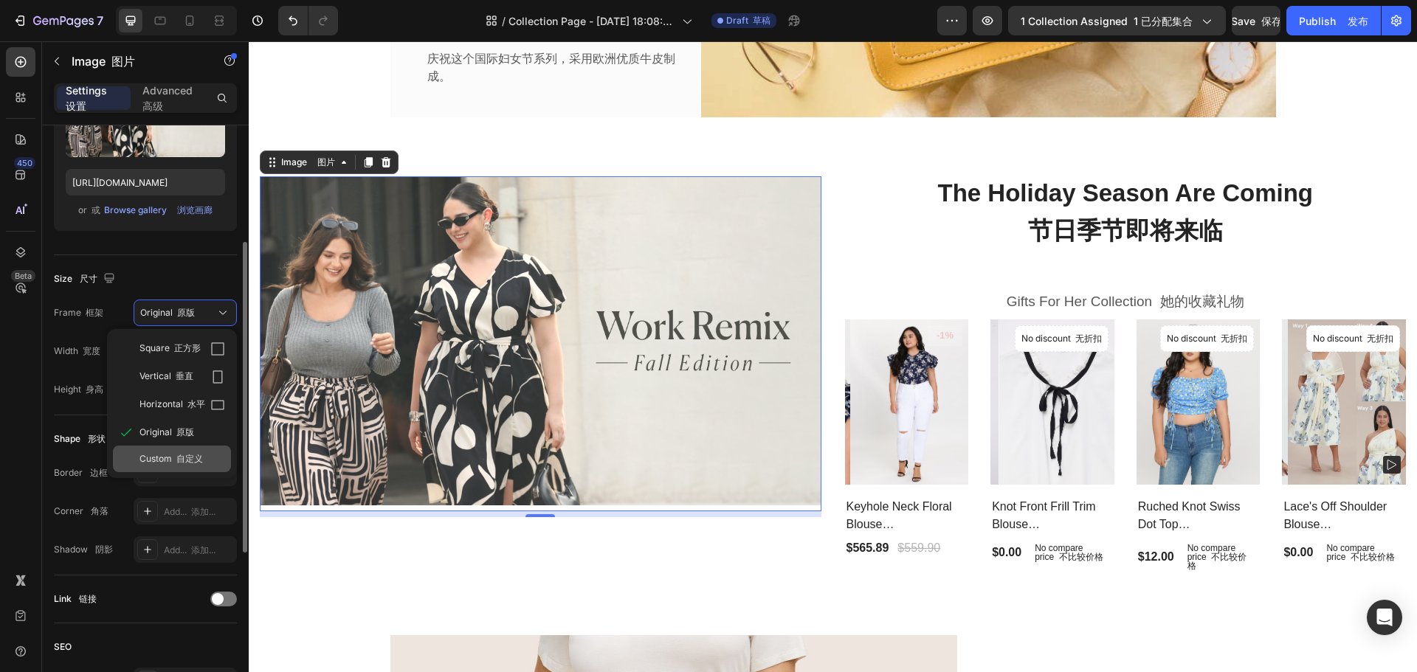
click at [175, 451] on div "Custom 自定义" at bounding box center [172, 459] width 118 height 27
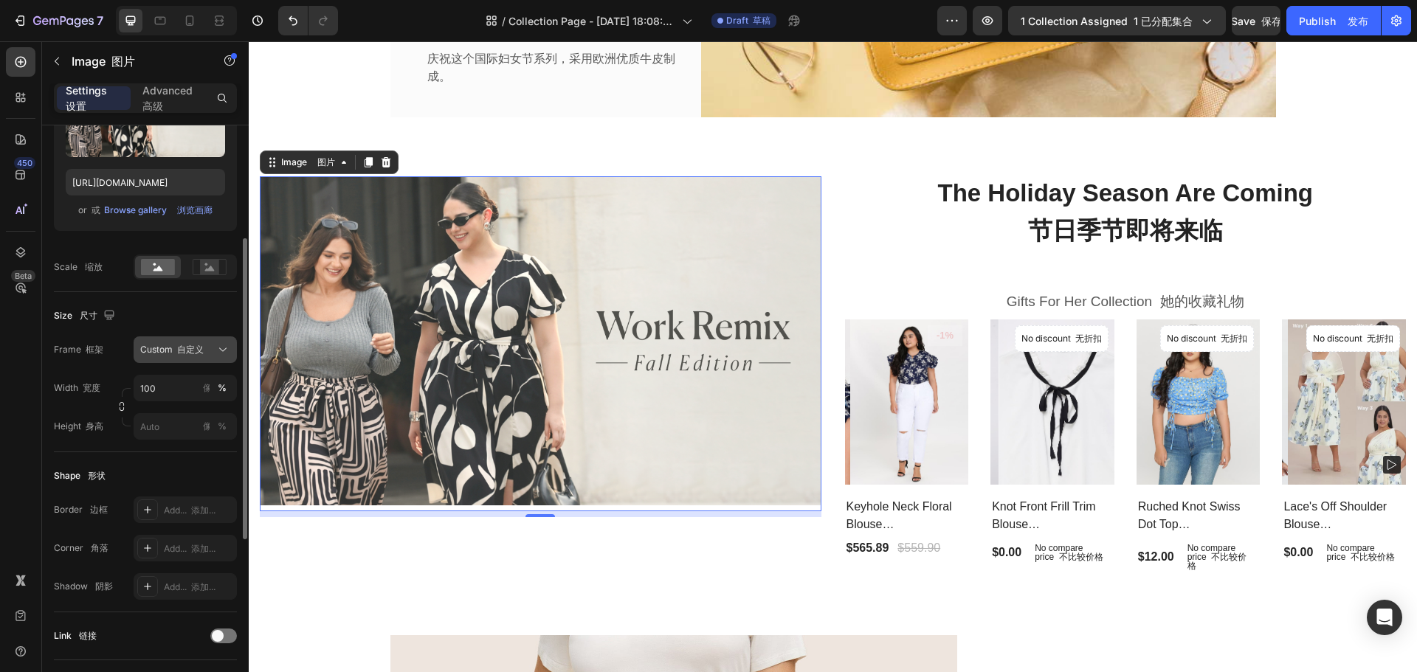
click at [182, 354] on font "自定义" at bounding box center [190, 349] width 27 height 11
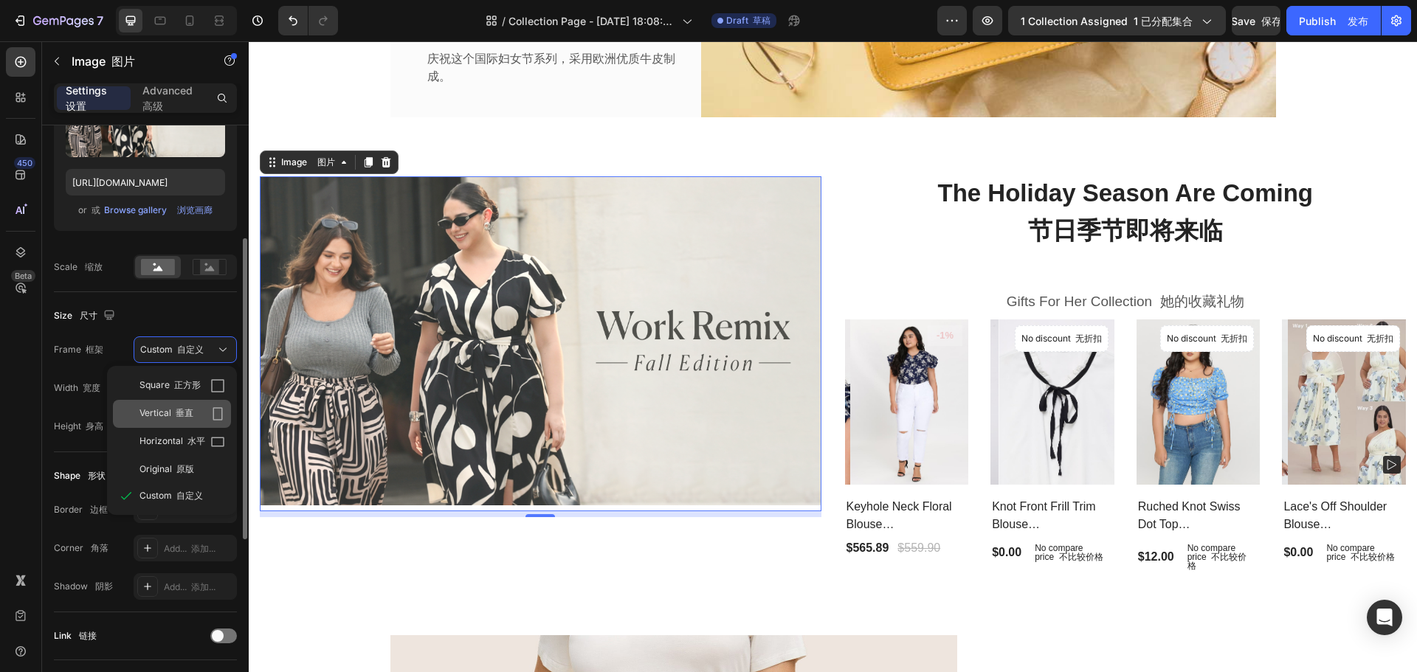
click at [215, 409] on icon at bounding box center [217, 414] width 15 height 15
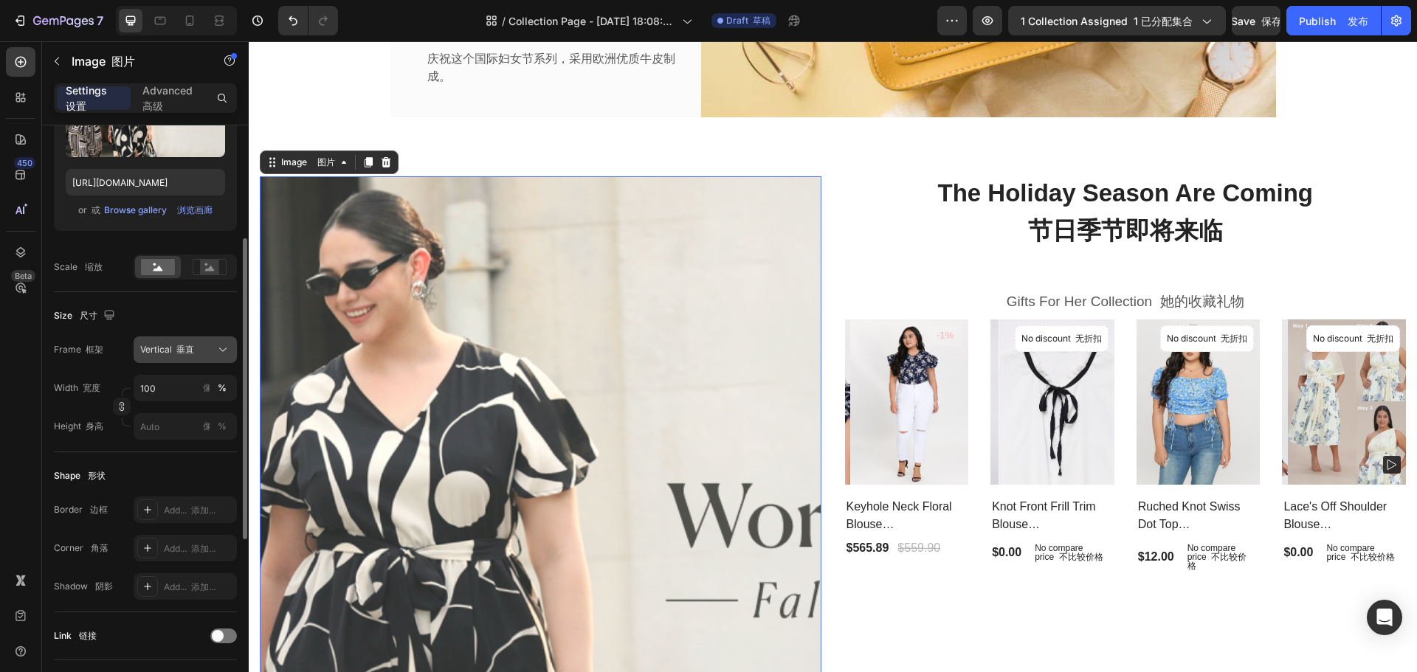
click at [218, 346] on icon at bounding box center [222, 349] width 15 height 15
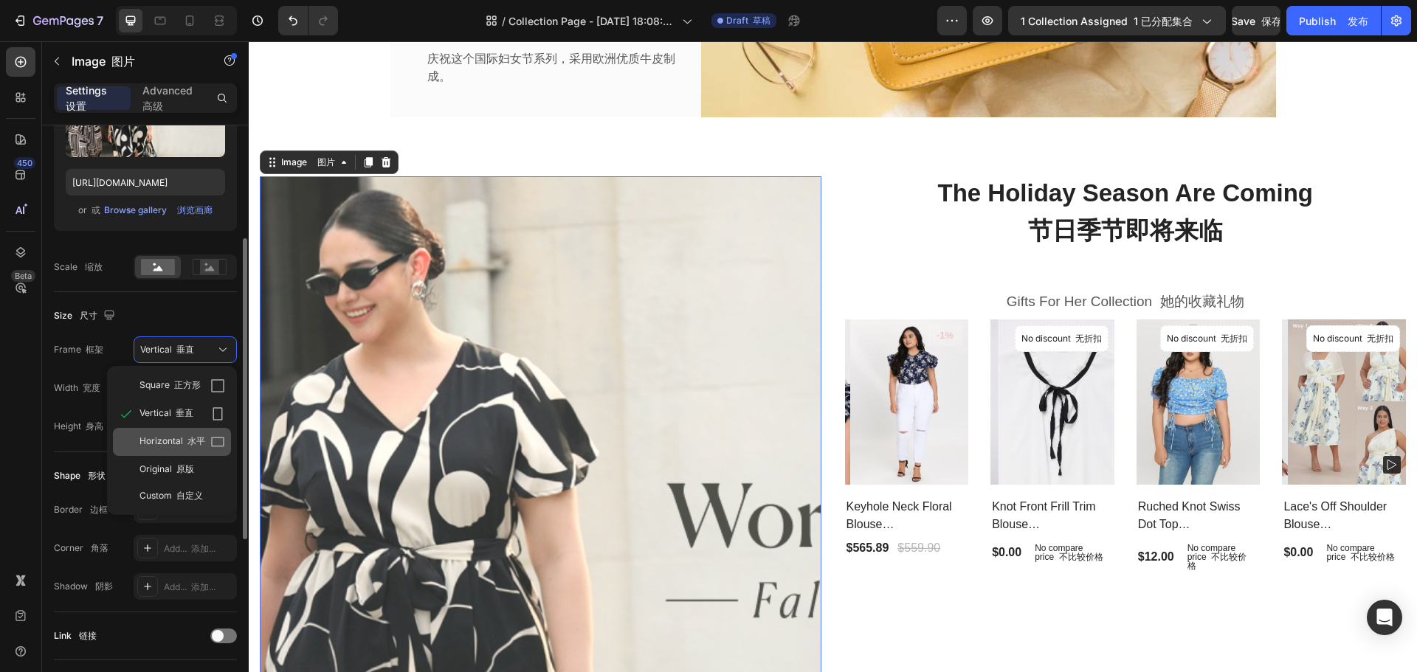
click at [218, 441] on icon at bounding box center [217, 442] width 15 height 15
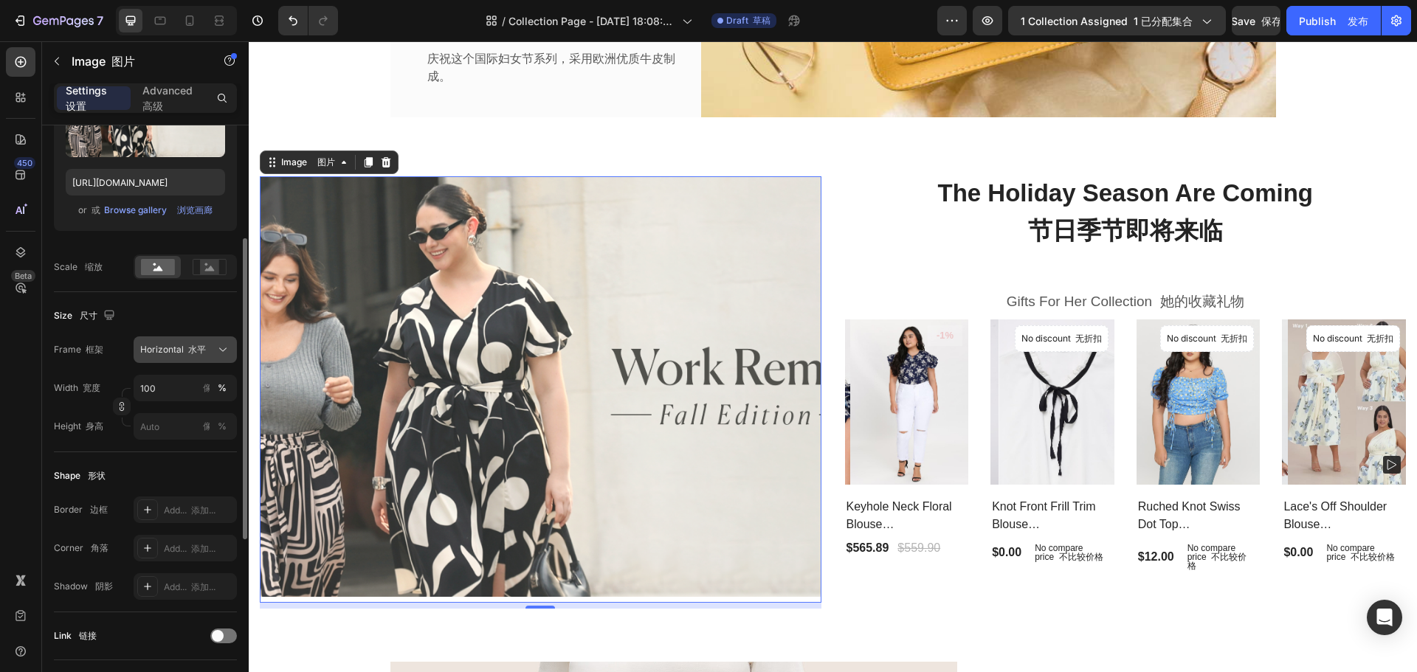
click at [221, 345] on icon at bounding box center [222, 349] width 15 height 15
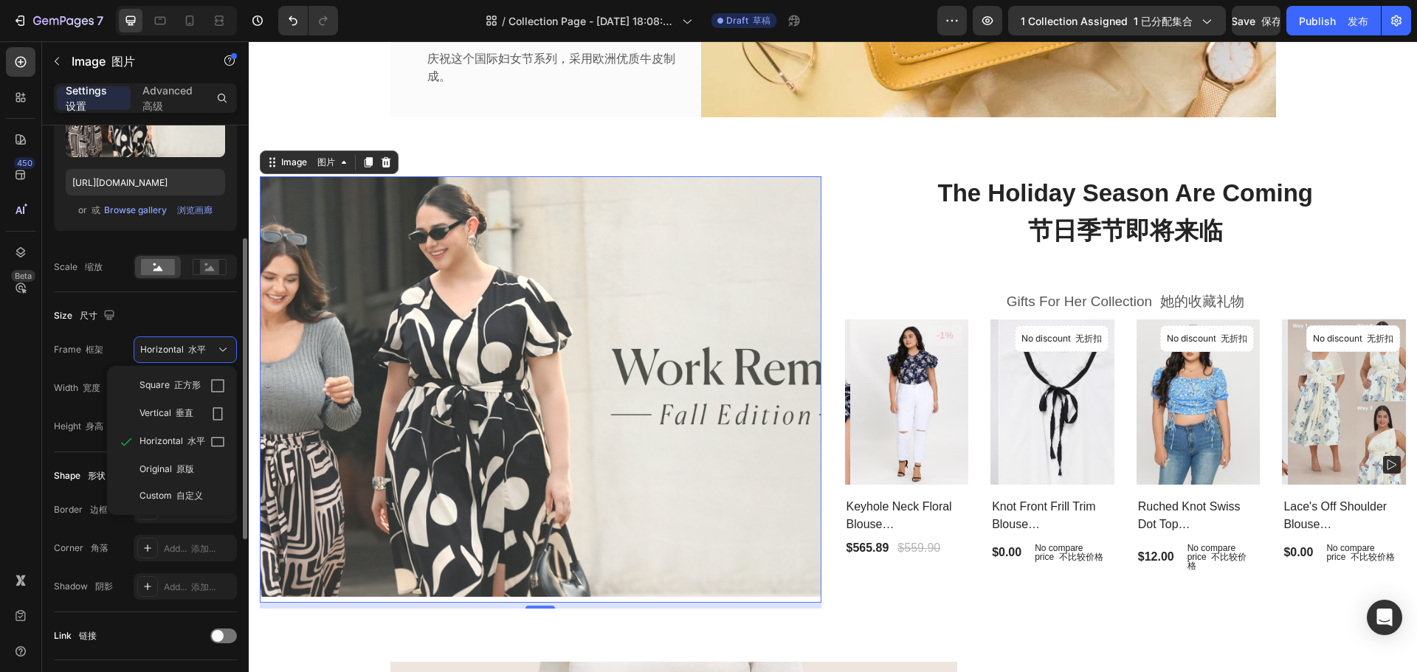
click at [46, 415] on div "Style 样式 Rectangle 矩形 Source 源 Upload Image 上传图片 [URL][DOMAIN_NAME] or 或 Browse…" at bounding box center [145, 479] width 207 height 1151
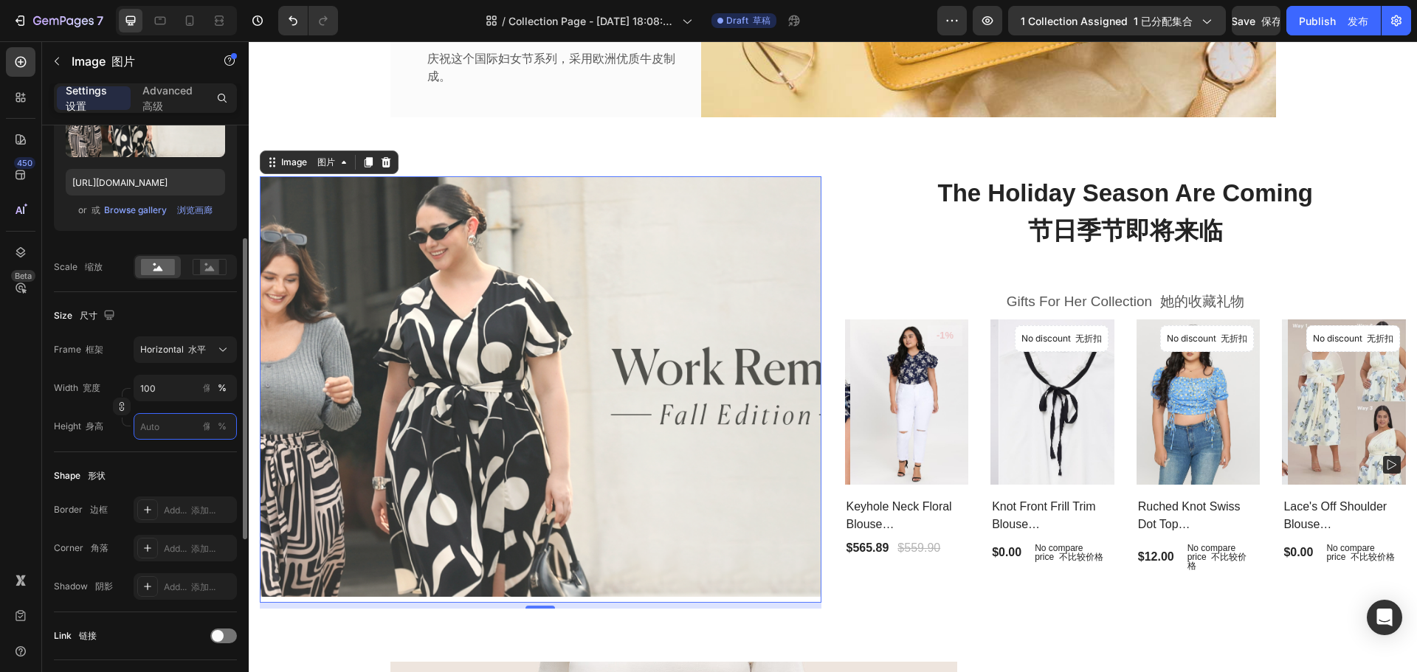
click at [153, 429] on input "px 像素 %" at bounding box center [185, 426] width 103 height 27
type input "1"
type input "13"
type input "10"
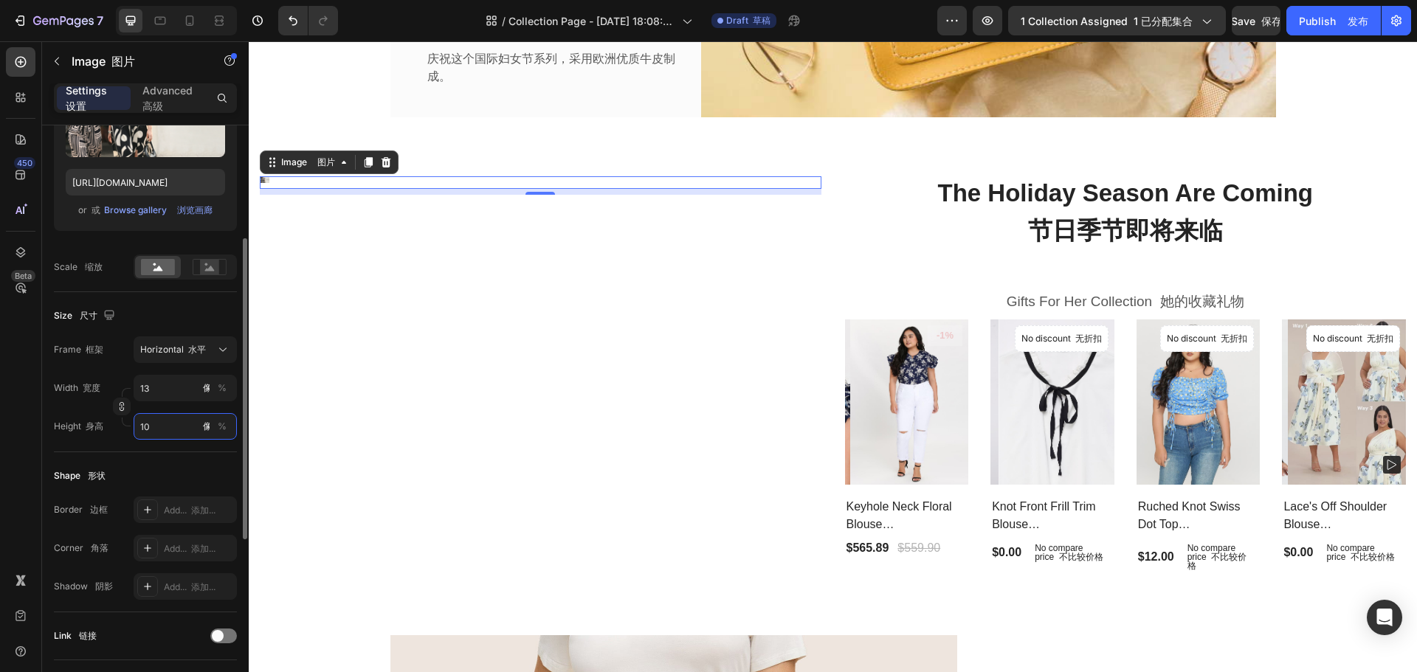
type input "133"
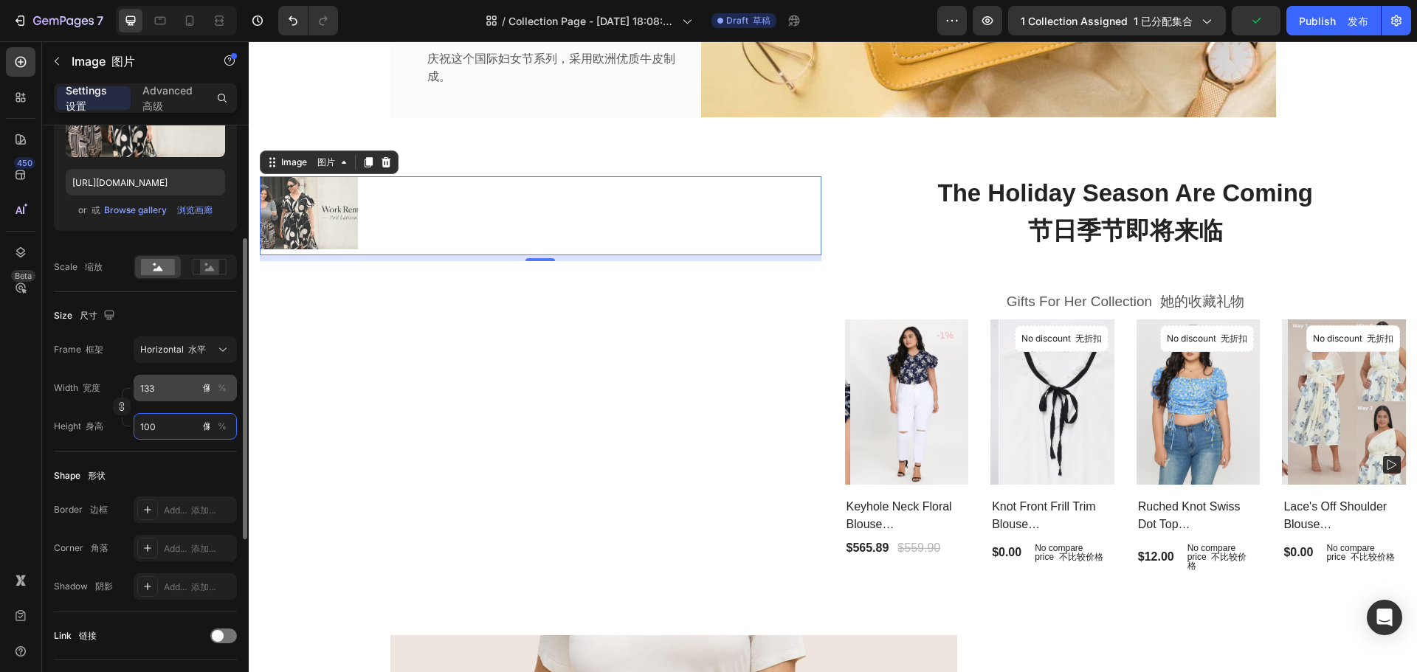
type input "100"
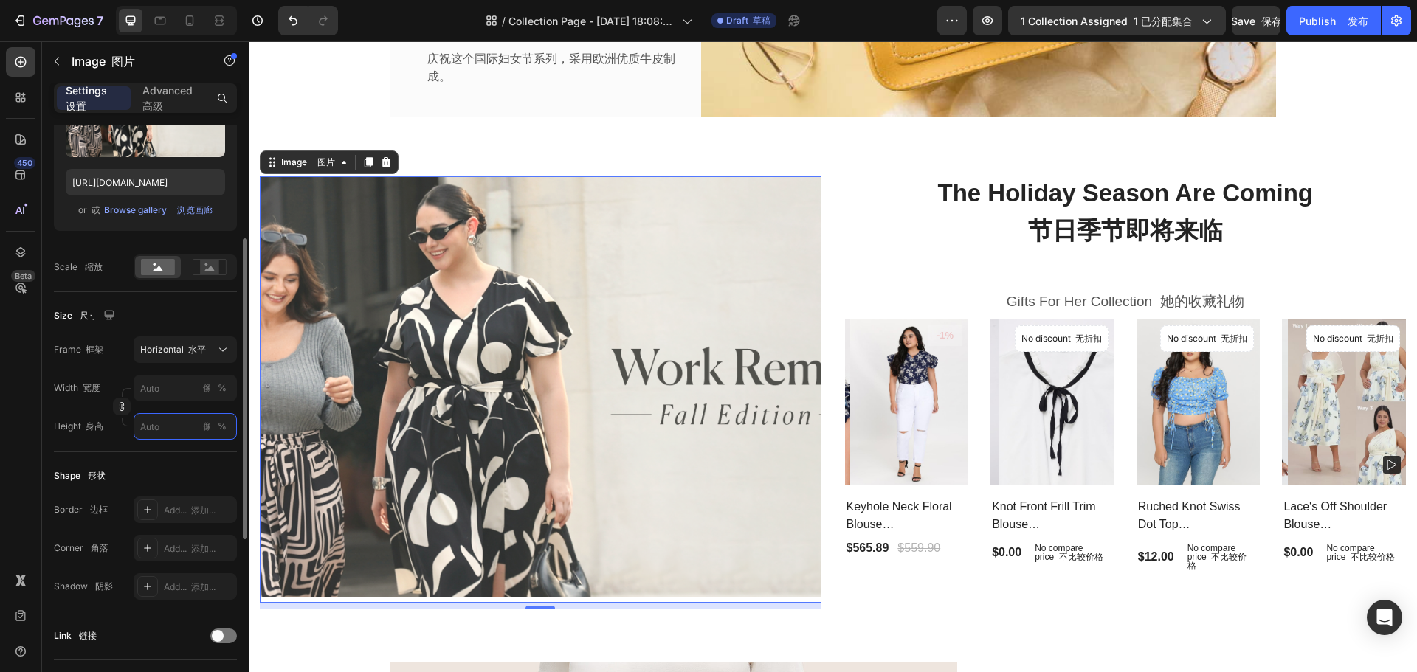
click at [156, 418] on input "px 像素 %" at bounding box center [185, 426] width 103 height 27
type input "1"
type input "13"
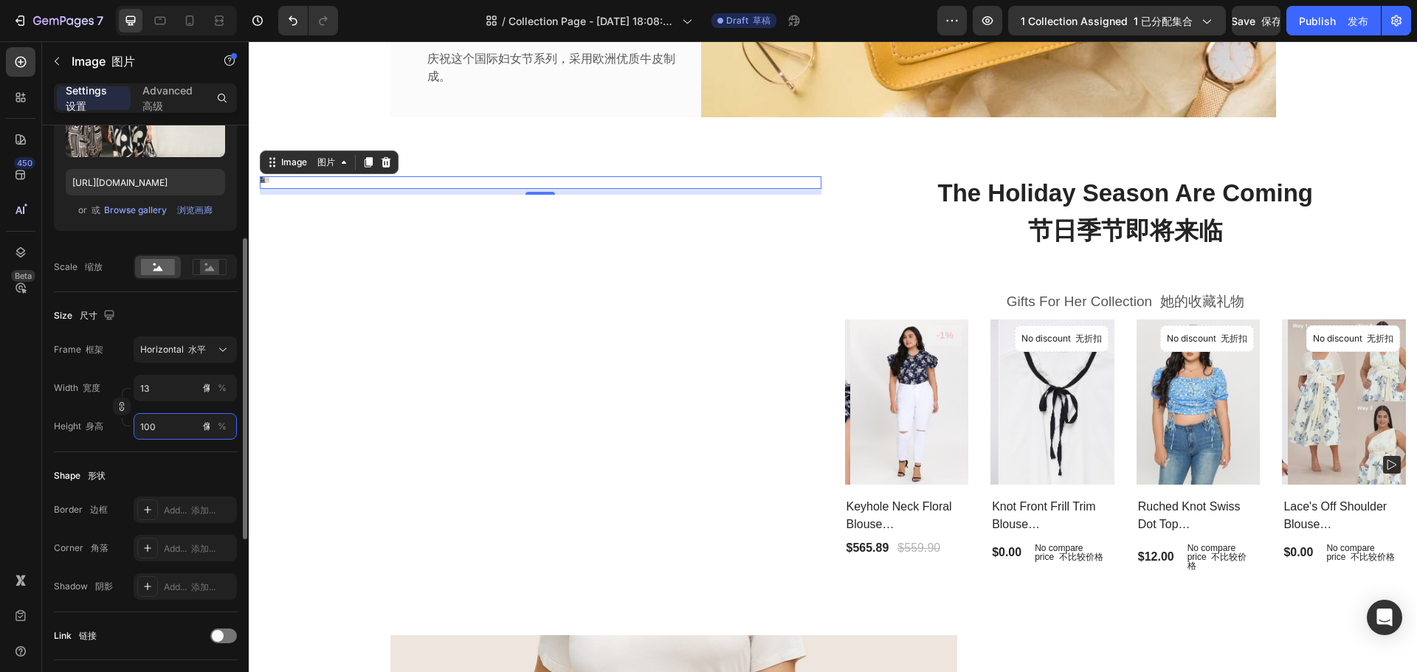
type input "100"
click at [167, 458] on div "Shape 形状 Border 边框 Add... 添加... Corner 角落 Add... 添加... Shadow 阴影 Add... 添加..." at bounding box center [145, 532] width 183 height 160
click at [172, 387] on input "13" at bounding box center [185, 388] width 103 height 27
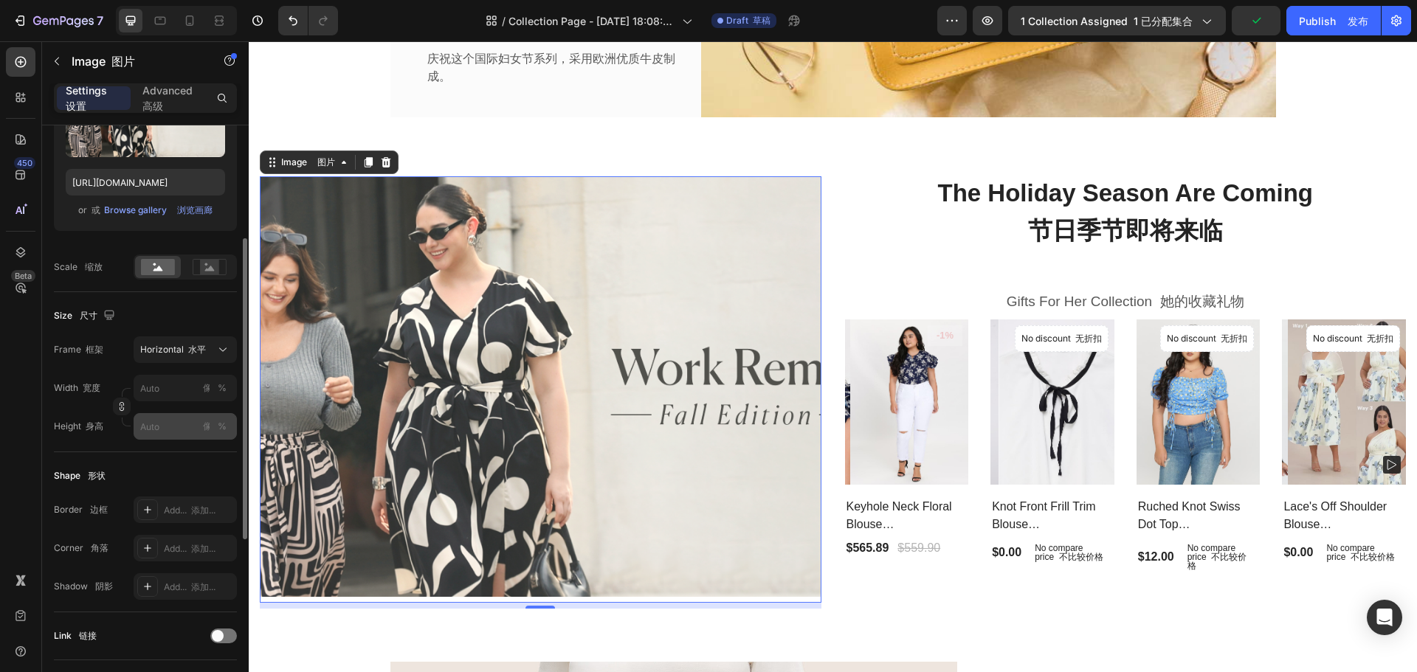
drag, startPoint x: 166, startPoint y: 477, endPoint x: 172, endPoint y: 438, distance: 40.3
click at [165, 477] on div "Shape 形状" at bounding box center [145, 476] width 183 height 24
click at [160, 354] on span "Horizontal 水平" at bounding box center [173, 349] width 66 height 13
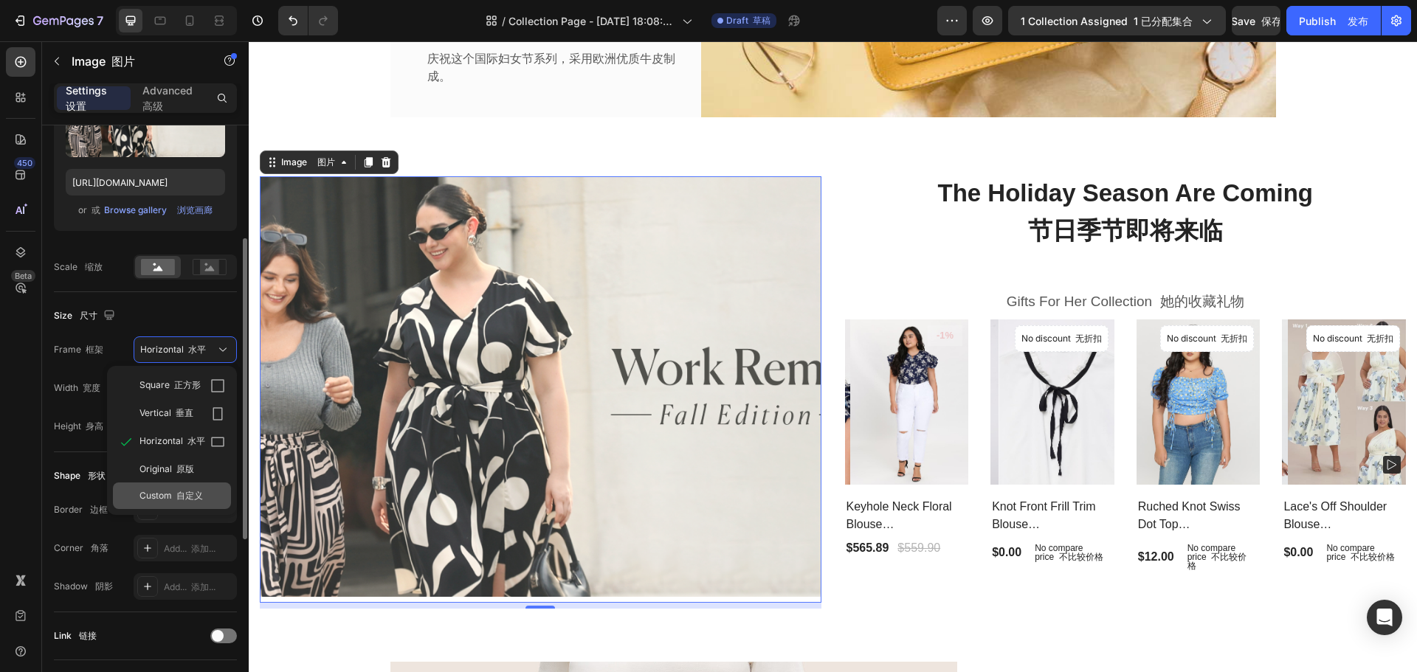
click at [204, 490] on div "Custom 自定义" at bounding box center [182, 495] width 86 height 13
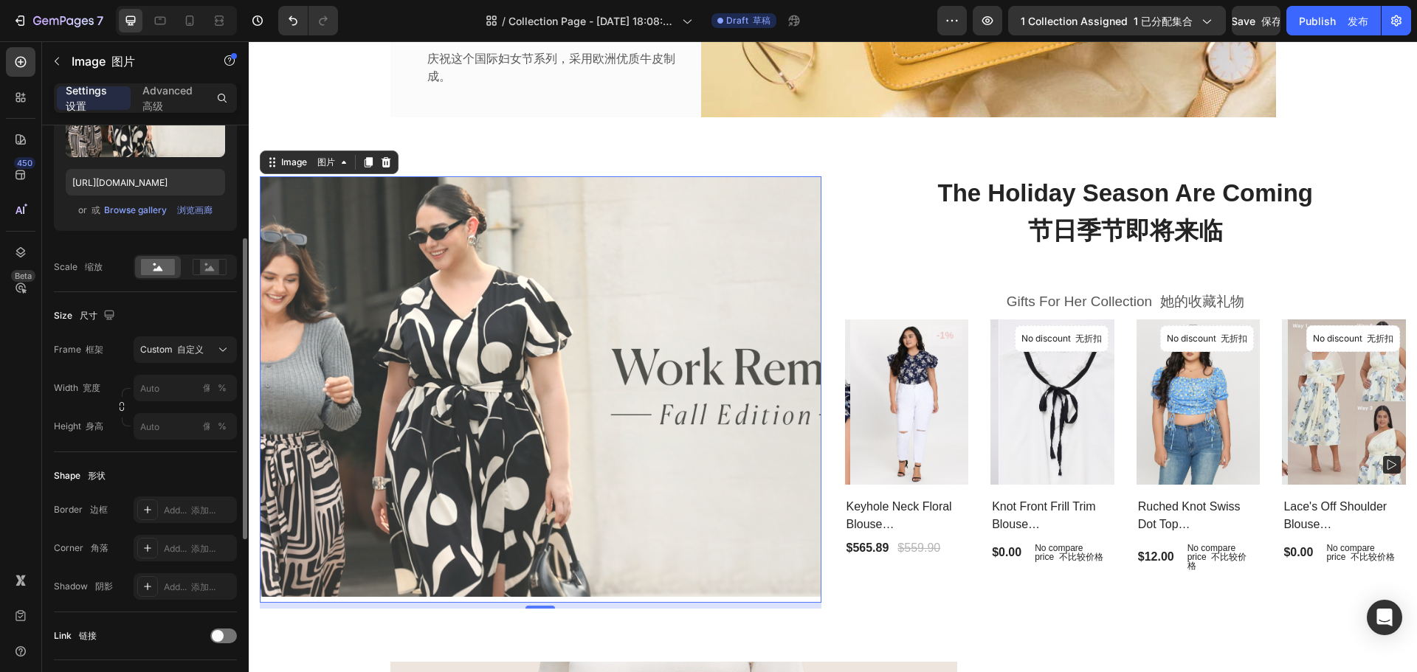
click at [159, 460] on div "Shape 形状 Border 边框 Add... 添加... Corner 角落 Add... 添加... Shadow 阴影 Add... 添加..." at bounding box center [145, 532] width 183 height 160
click at [601, 404] on img at bounding box center [541, 386] width 562 height 421
click at [598, 402] on img at bounding box center [541, 386] width 562 height 421
click at [339, 163] on icon at bounding box center [344, 162] width 12 height 12
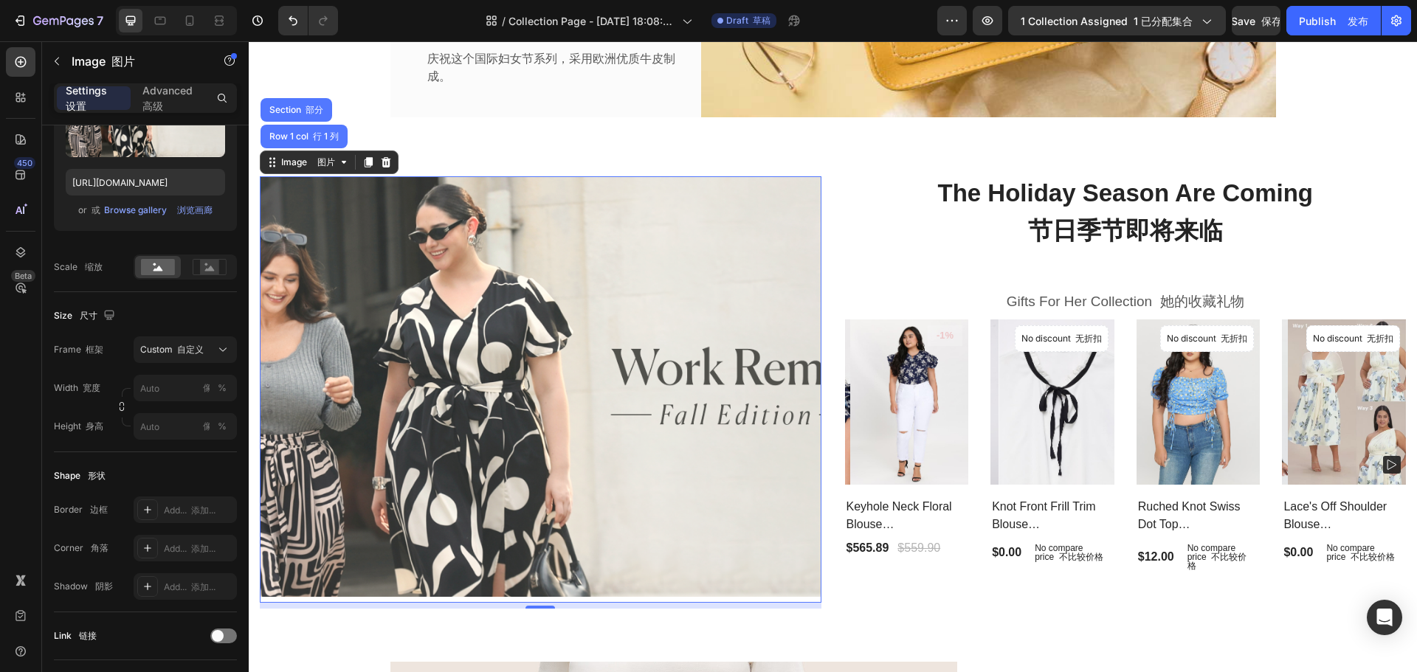
click at [696, 188] on img at bounding box center [541, 386] width 562 height 421
click at [814, 590] on img at bounding box center [541, 386] width 562 height 421
click at [812, 585] on img at bounding box center [541, 386] width 562 height 421
drag, startPoint x: 812, startPoint y: 585, endPoint x: 555, endPoint y: 531, distance: 263.1
click at [812, 584] on img at bounding box center [541, 386] width 562 height 421
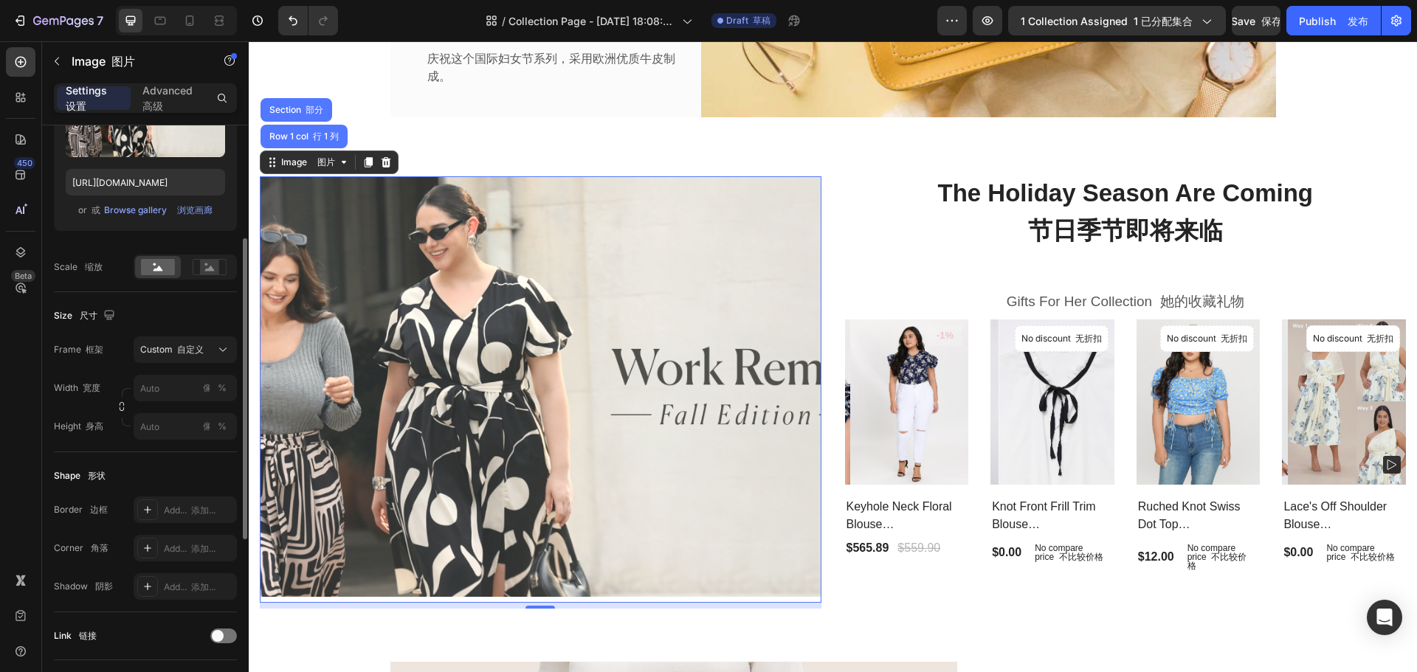
scroll to position [517, 0]
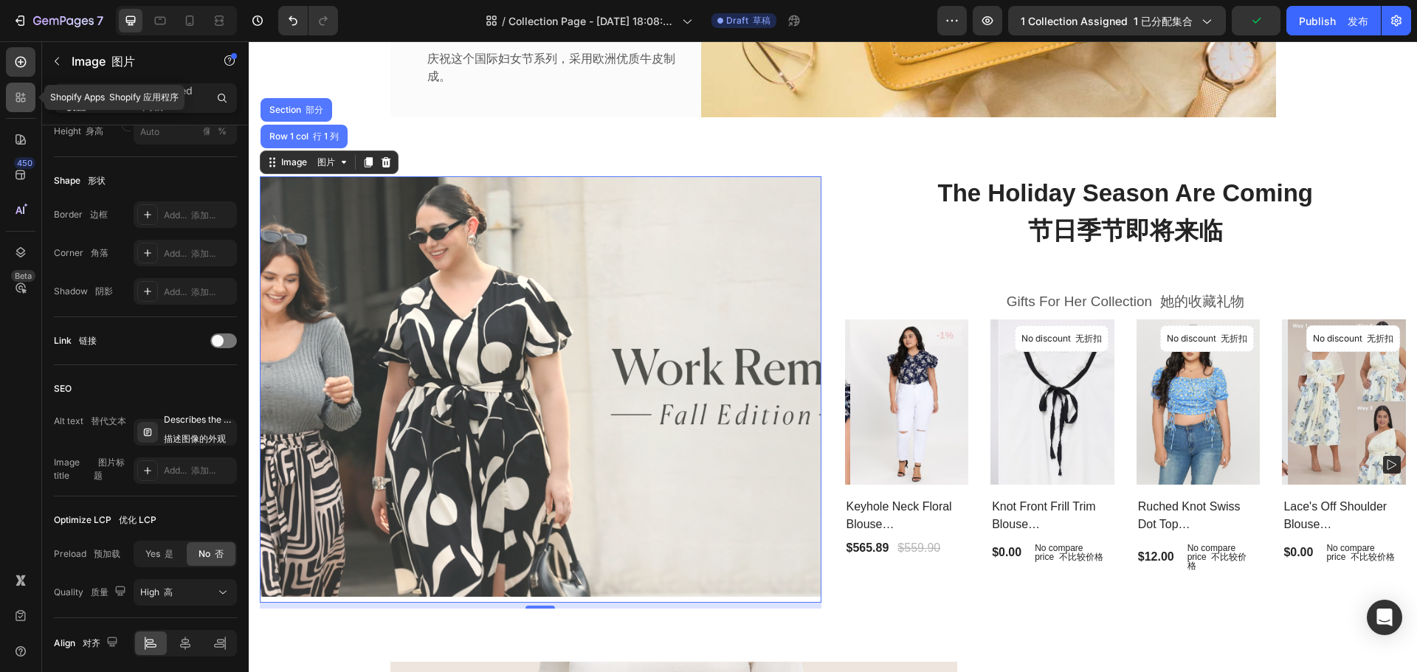
click at [19, 99] on icon at bounding box center [18, 100] width 4 height 4
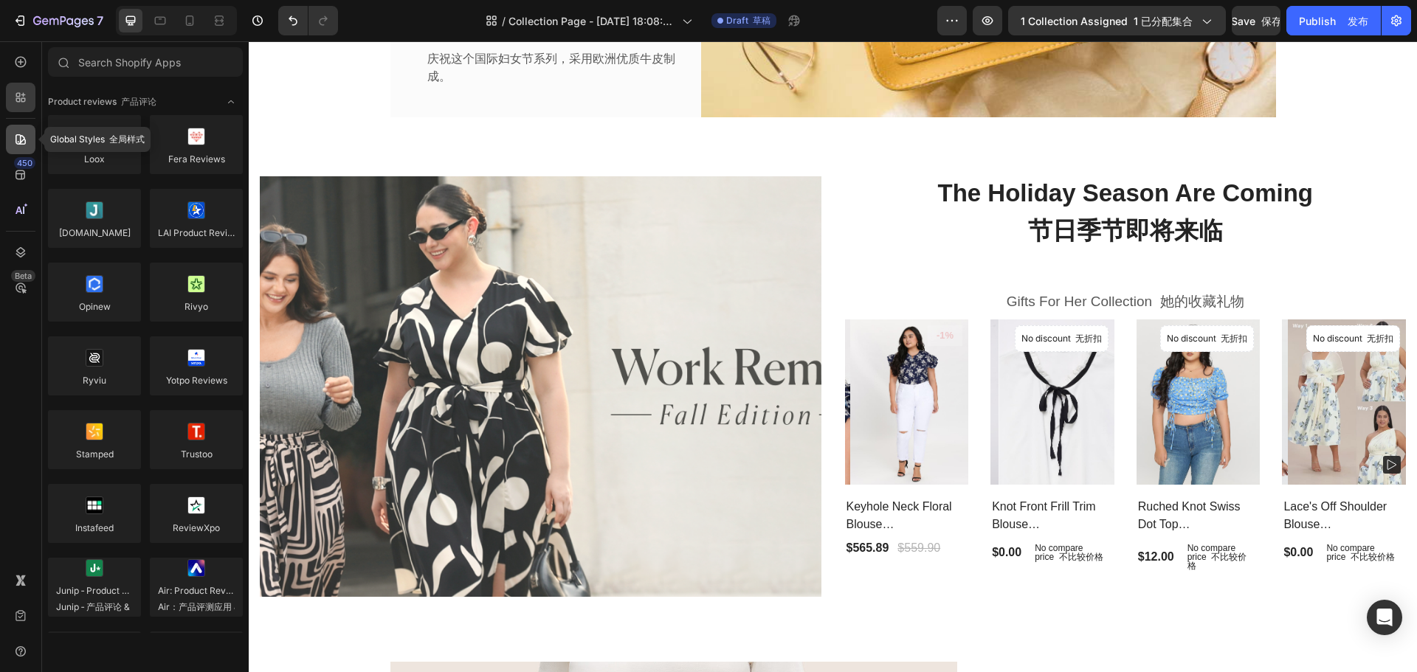
click at [24, 145] on icon at bounding box center [20, 139] width 15 height 15
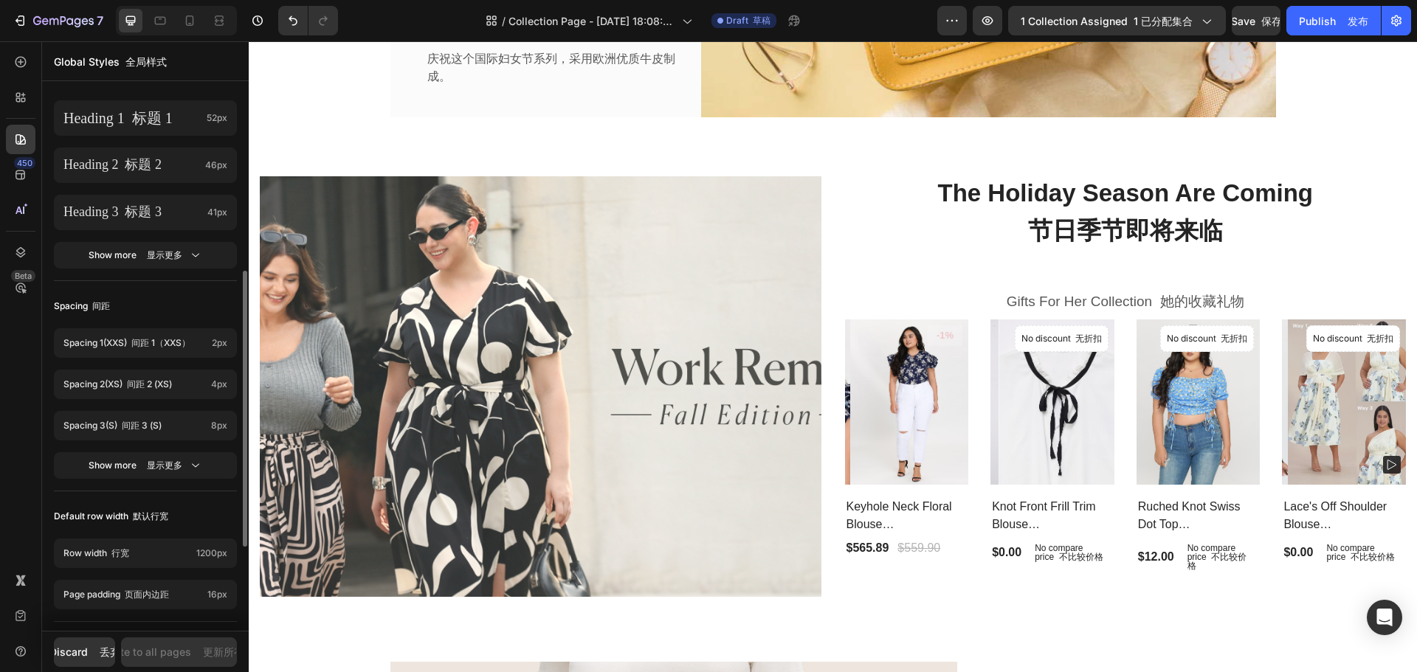
scroll to position [534, 0]
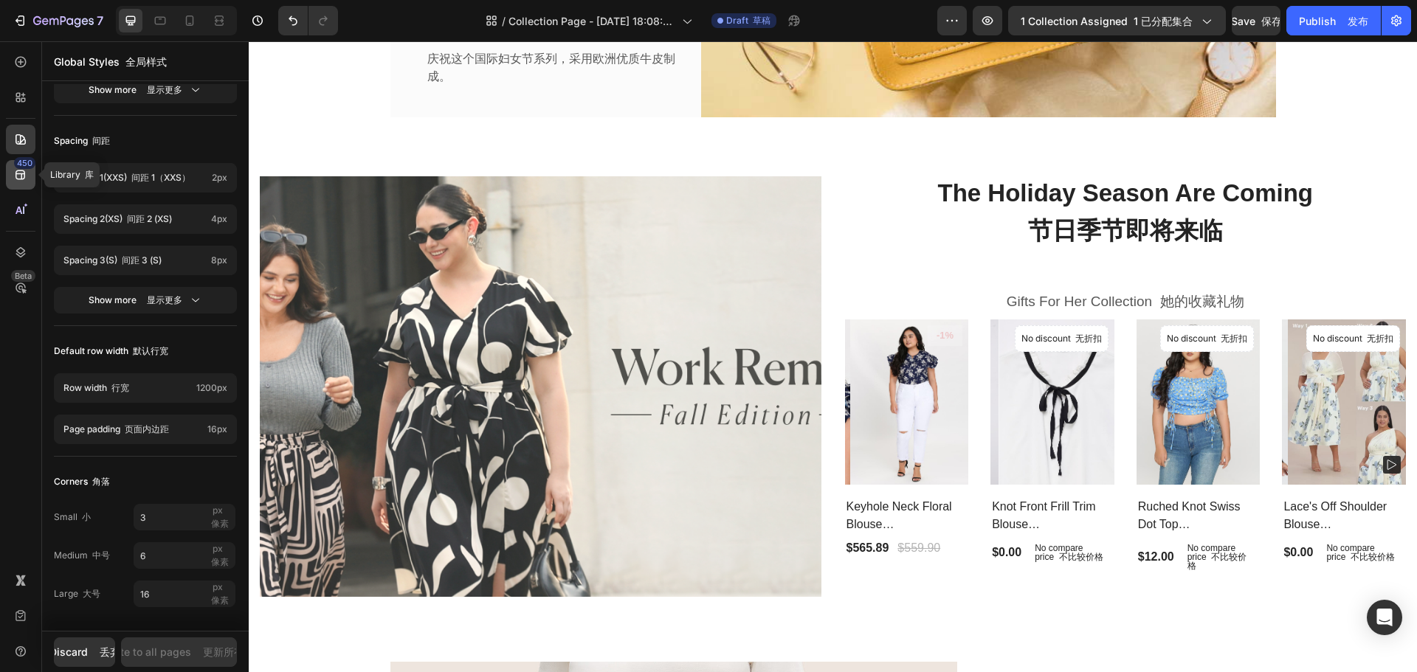
click at [10, 179] on div "450" at bounding box center [21, 175] width 30 height 30
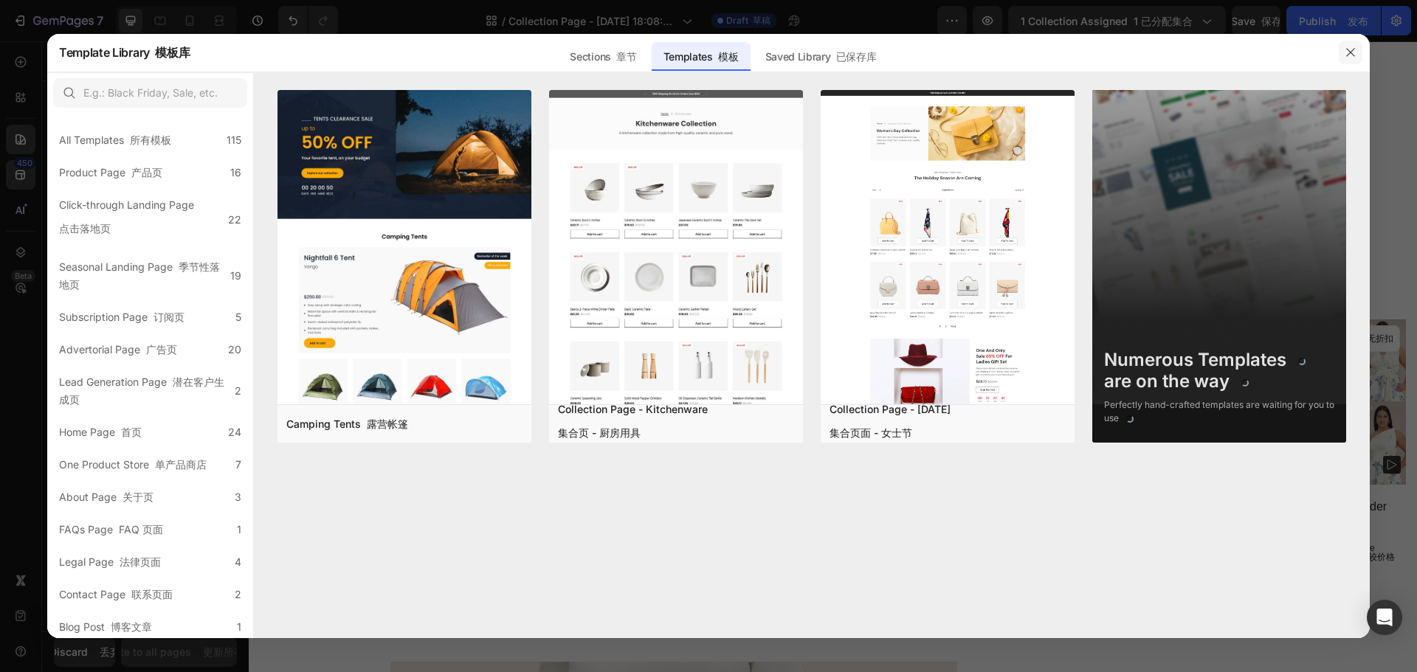
click at [1350, 53] on icon "button" at bounding box center [1350, 52] width 12 height 12
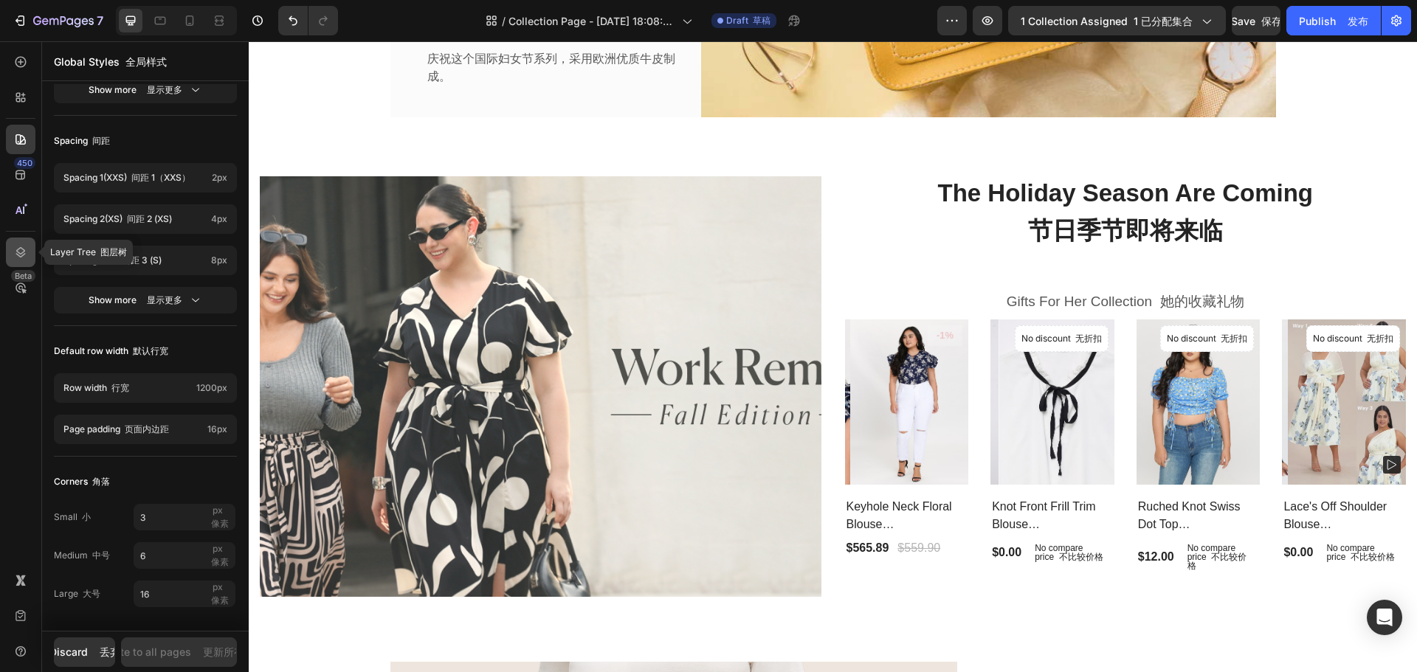
click at [19, 259] on icon at bounding box center [20, 252] width 15 height 15
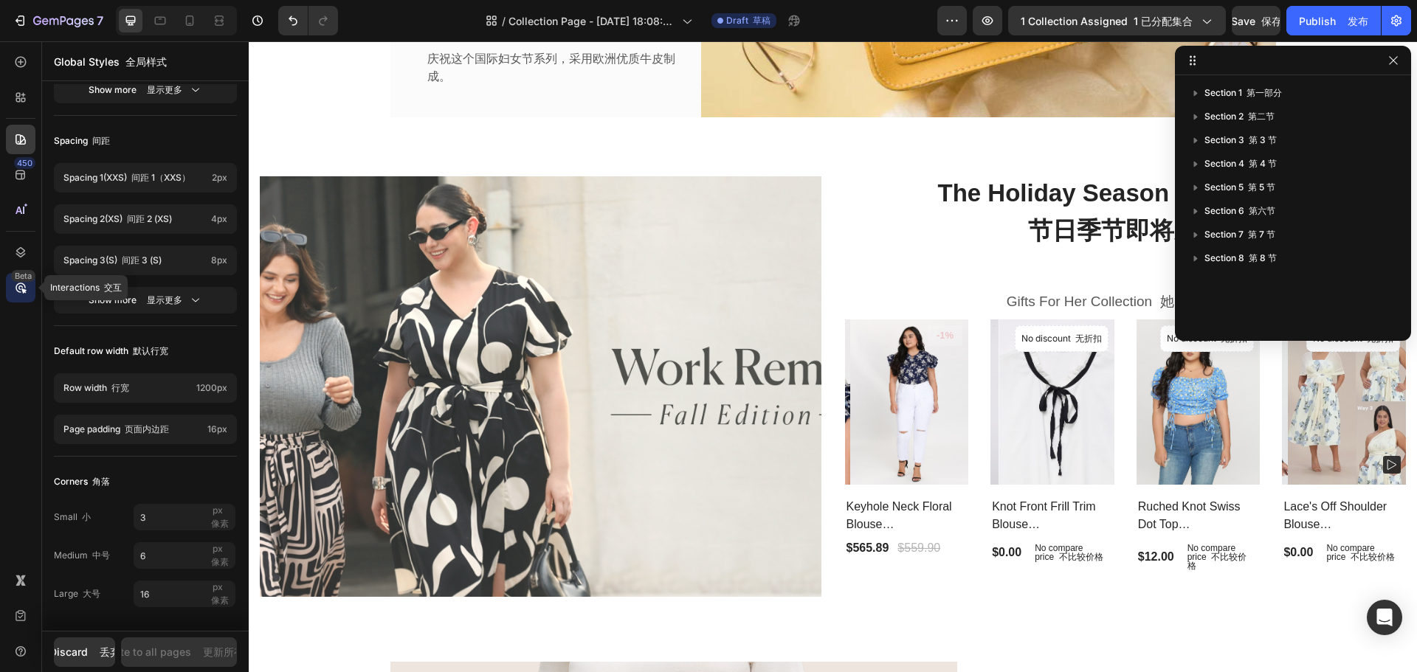
click at [22, 280] on div "Beta" at bounding box center [23, 276] width 24 height 12
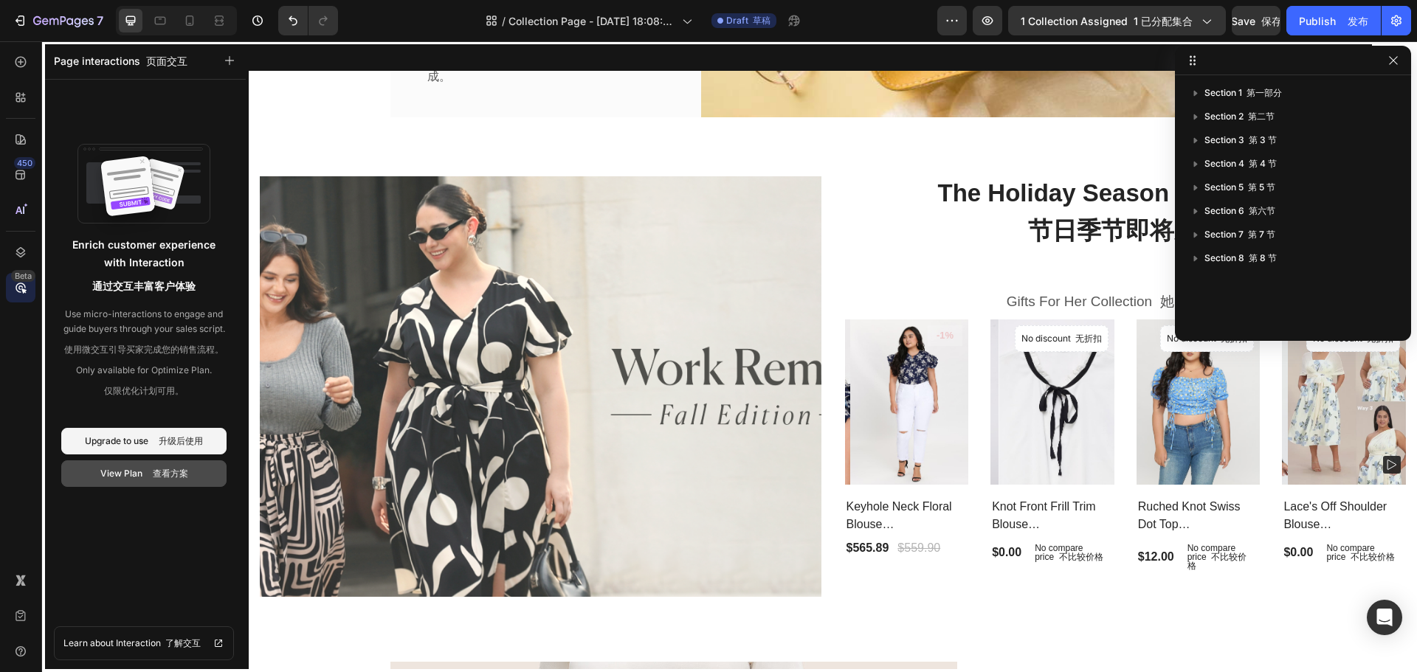
click at [159, 477] on font "查看方案" at bounding box center [170, 473] width 35 height 11
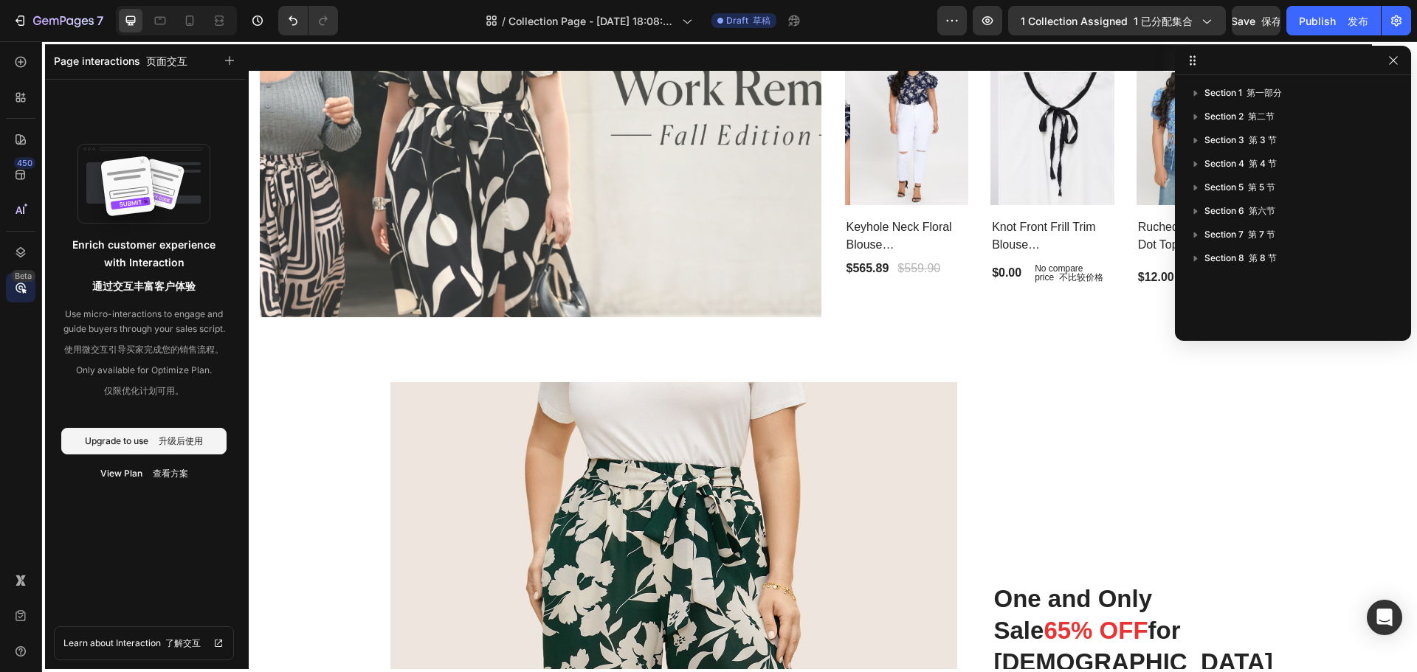
scroll to position [666, 0]
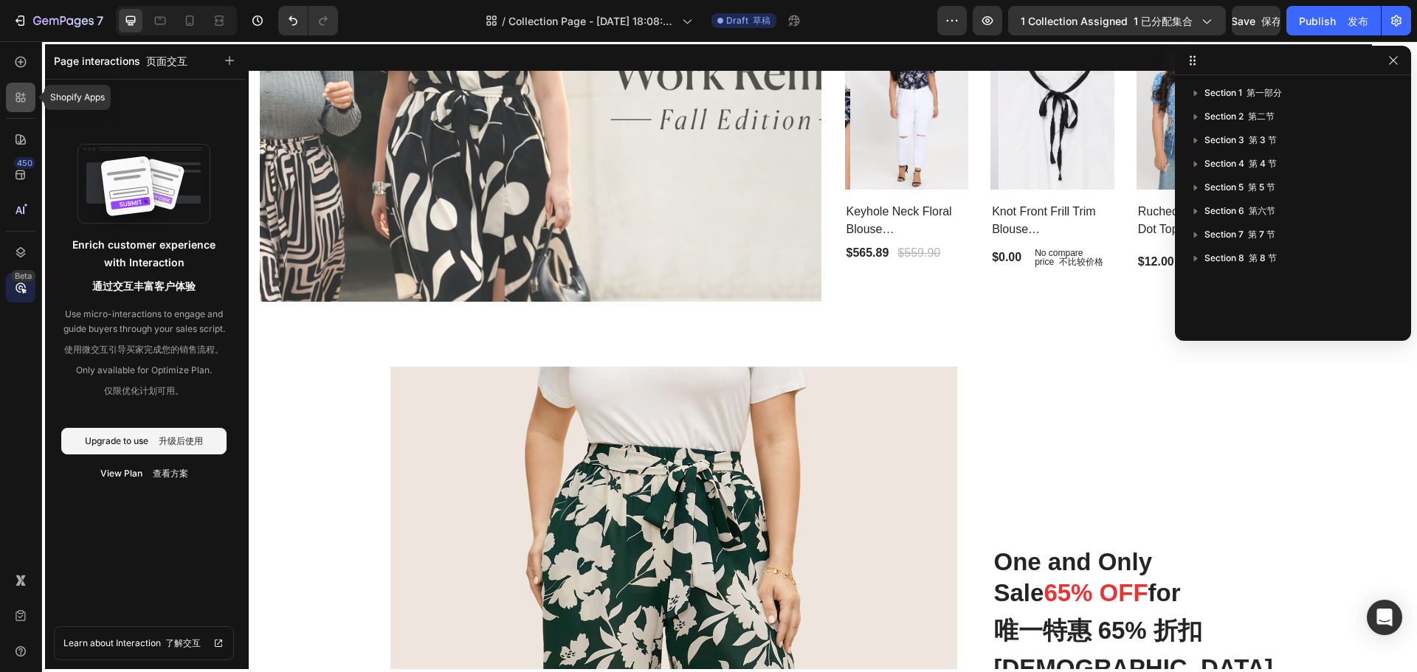
click at [16, 97] on icon at bounding box center [18, 95] width 4 height 4
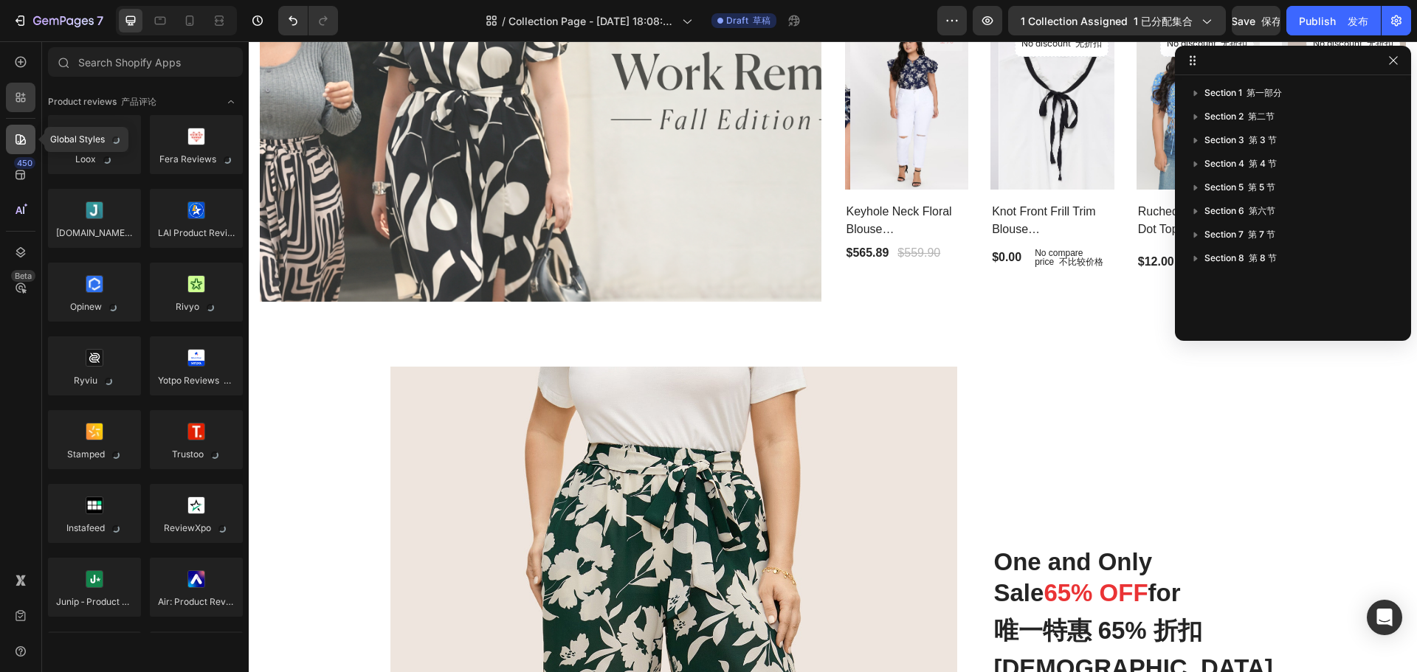
click at [27, 146] on icon at bounding box center [20, 139] width 15 height 15
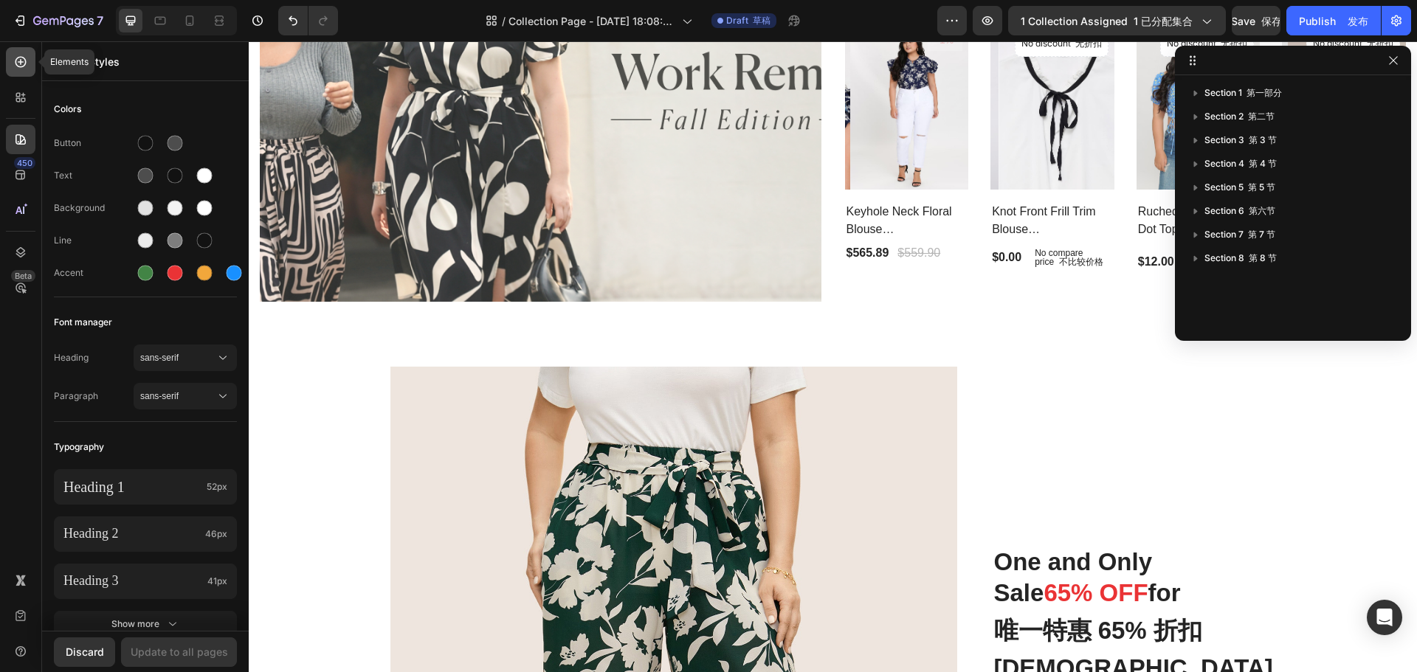
click at [16, 64] on icon at bounding box center [20, 62] width 11 height 11
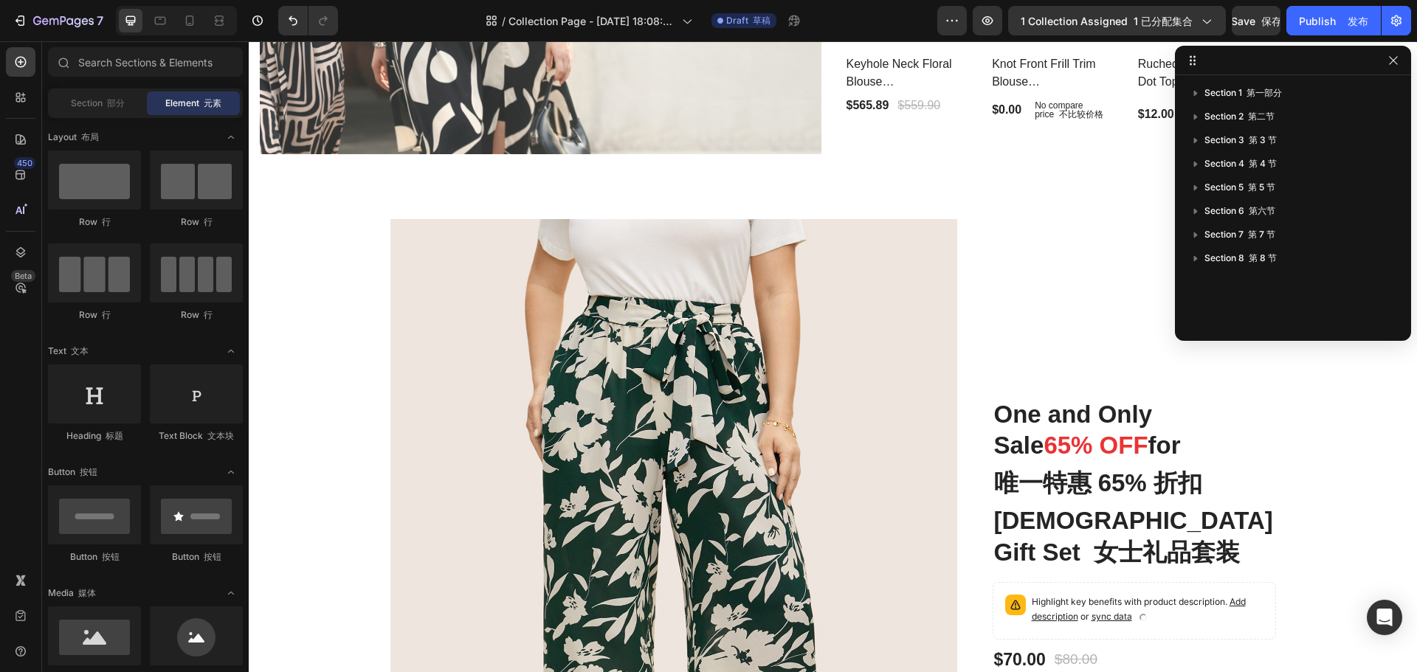
scroll to position [593, 0]
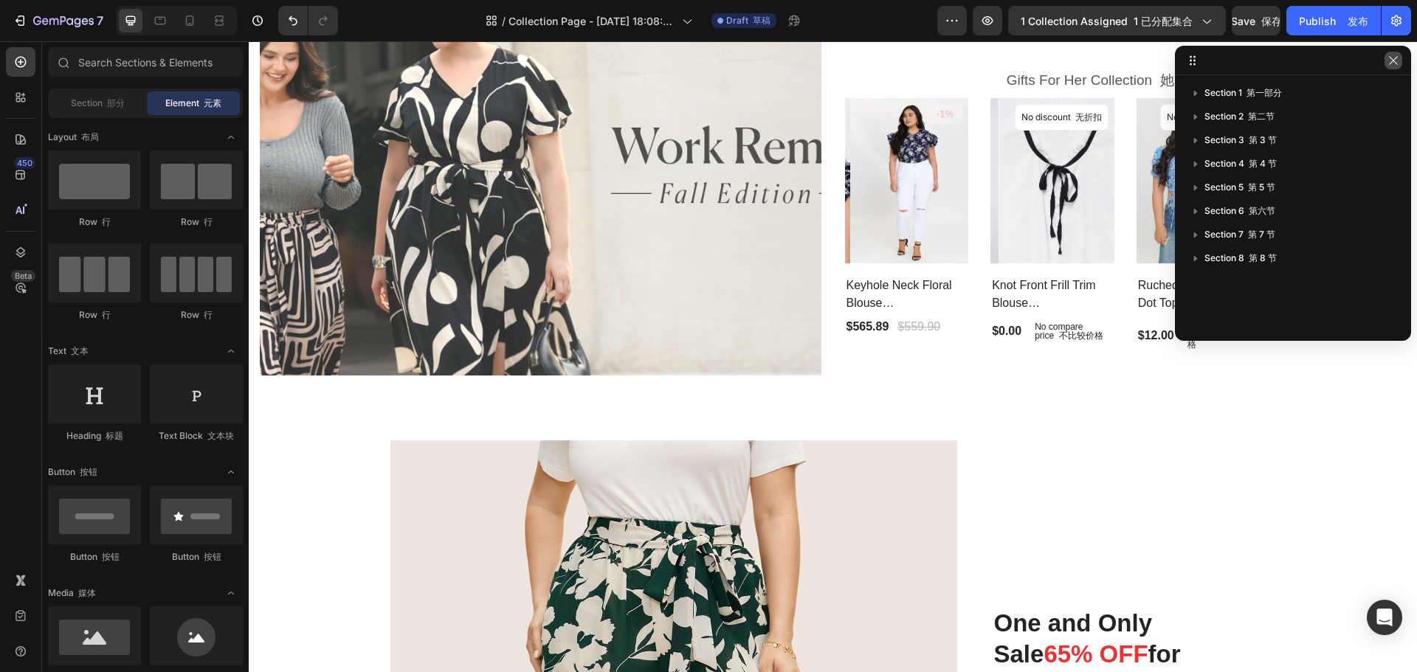
click at [1395, 61] on icon "button" at bounding box center [1393, 61] width 12 height 12
